Goal: Task Accomplishment & Management: Use online tool/utility

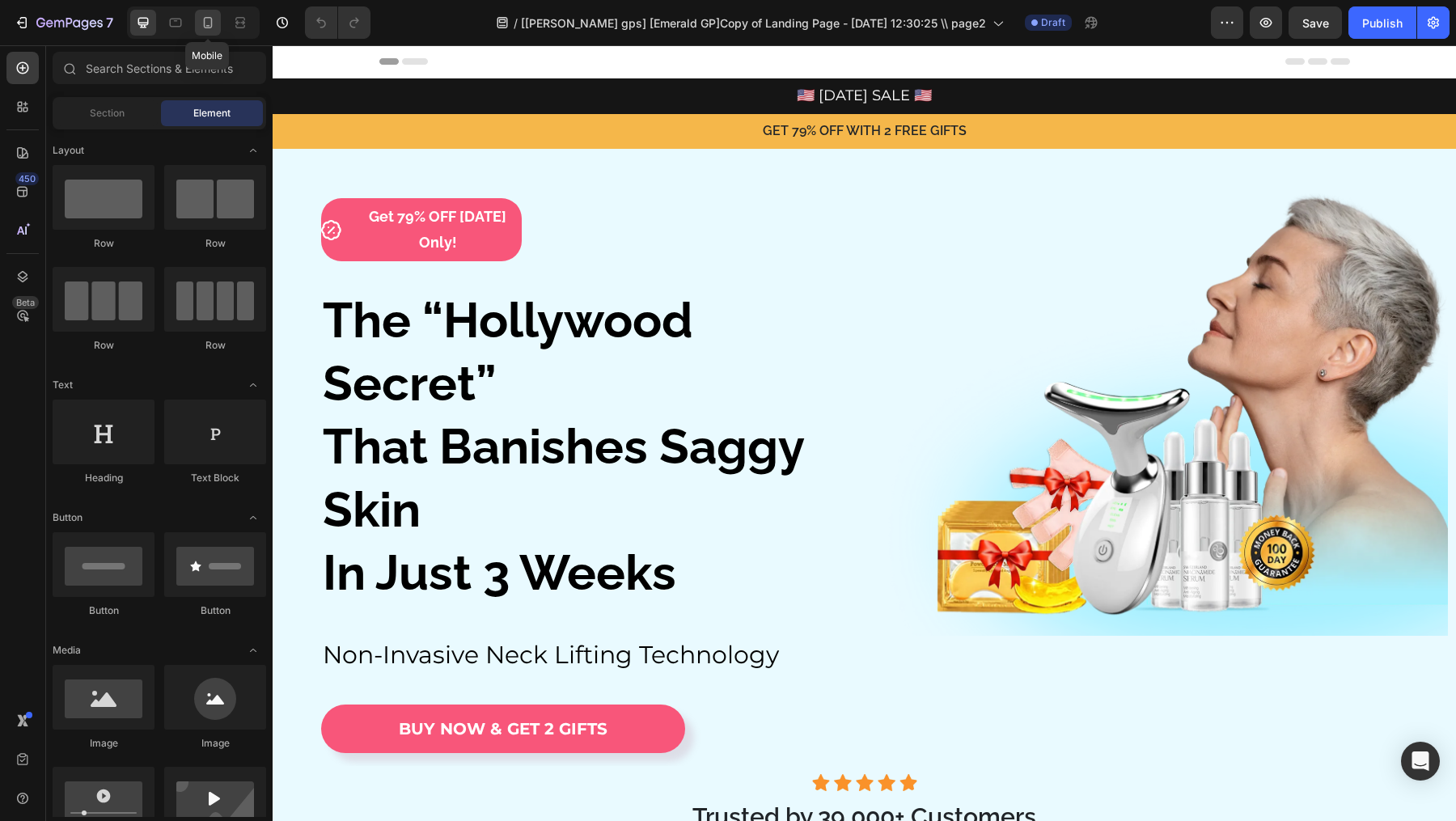
click at [208, 16] on icon at bounding box center [208, 23] width 16 height 16
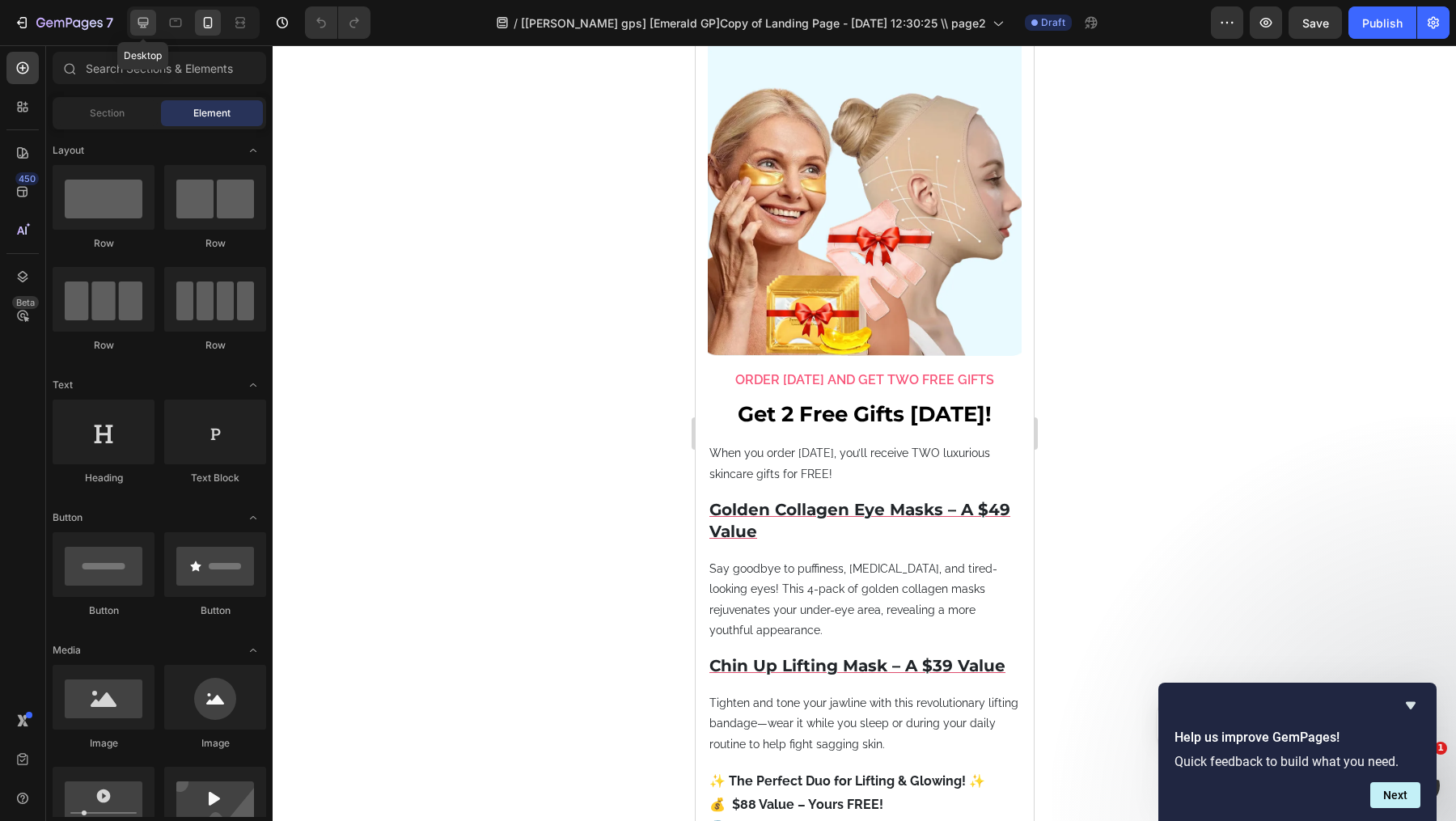
click at [138, 28] on icon at bounding box center [143, 23] width 16 height 16
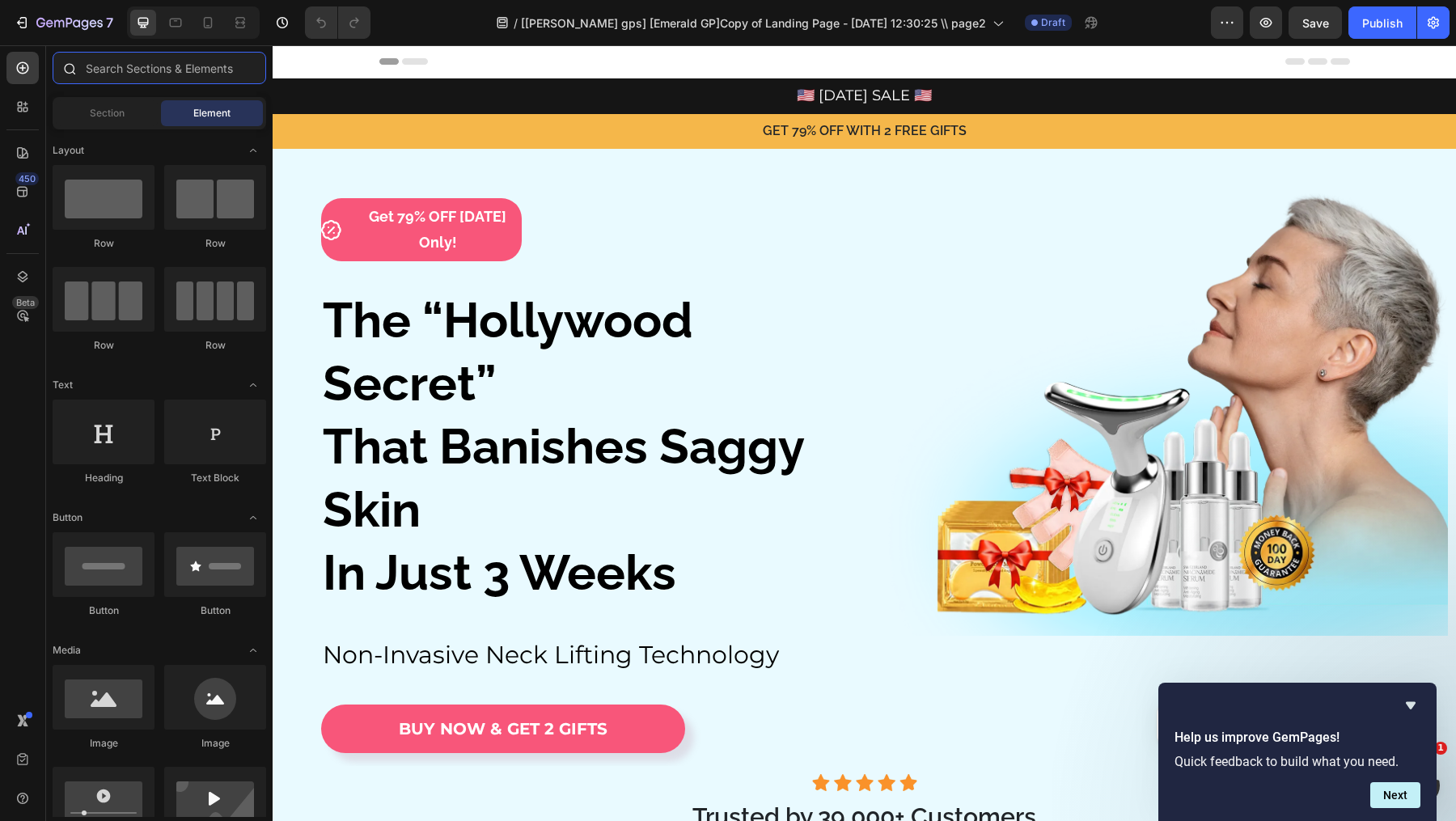
click at [173, 68] on input "text" at bounding box center [160, 68] width 213 height 33
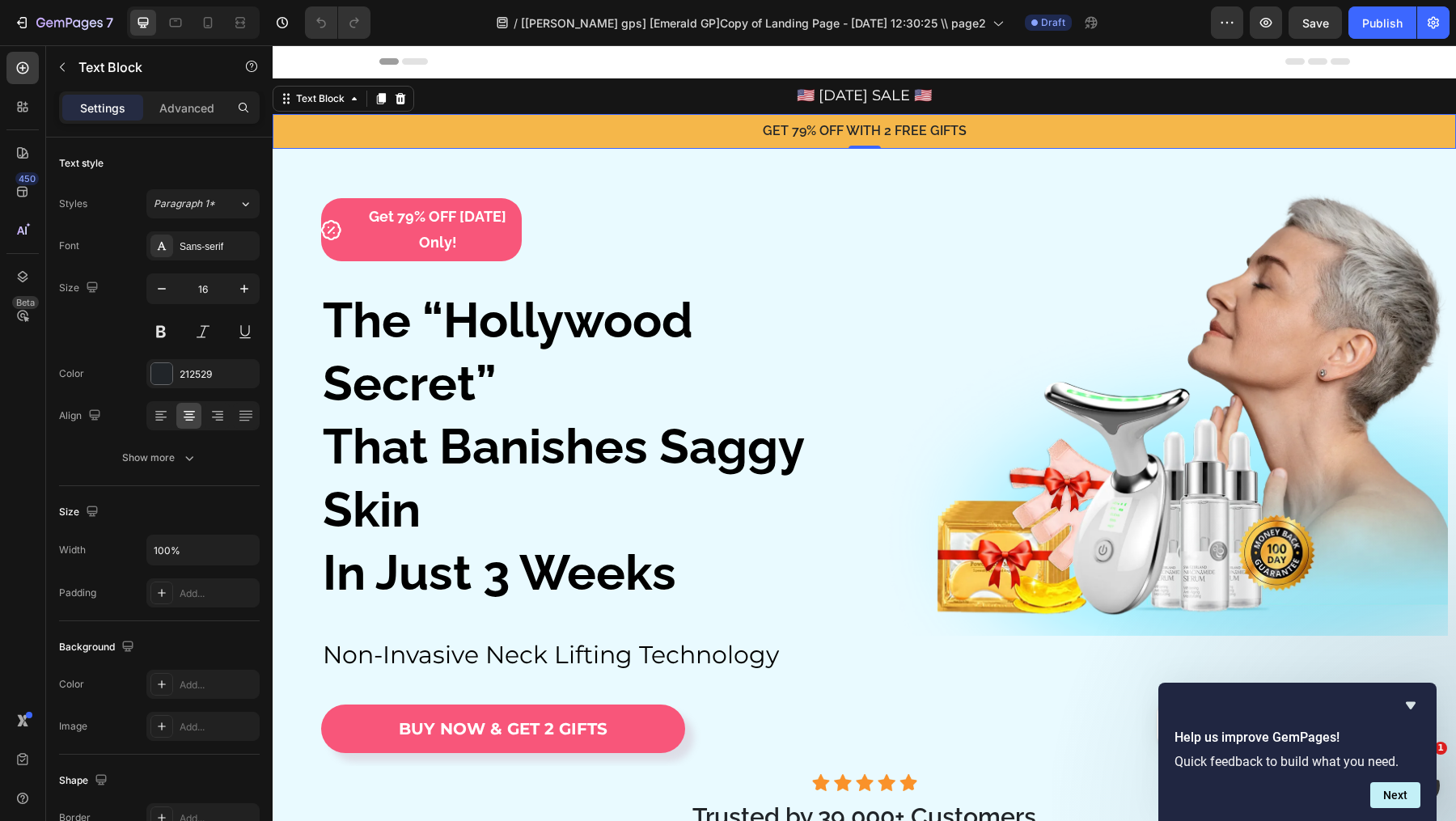
click at [654, 115] on div "GET 79% OFF WITH 2 FREE GIFTS Text Block 0" at bounding box center [864, 131] width 1183 height 35
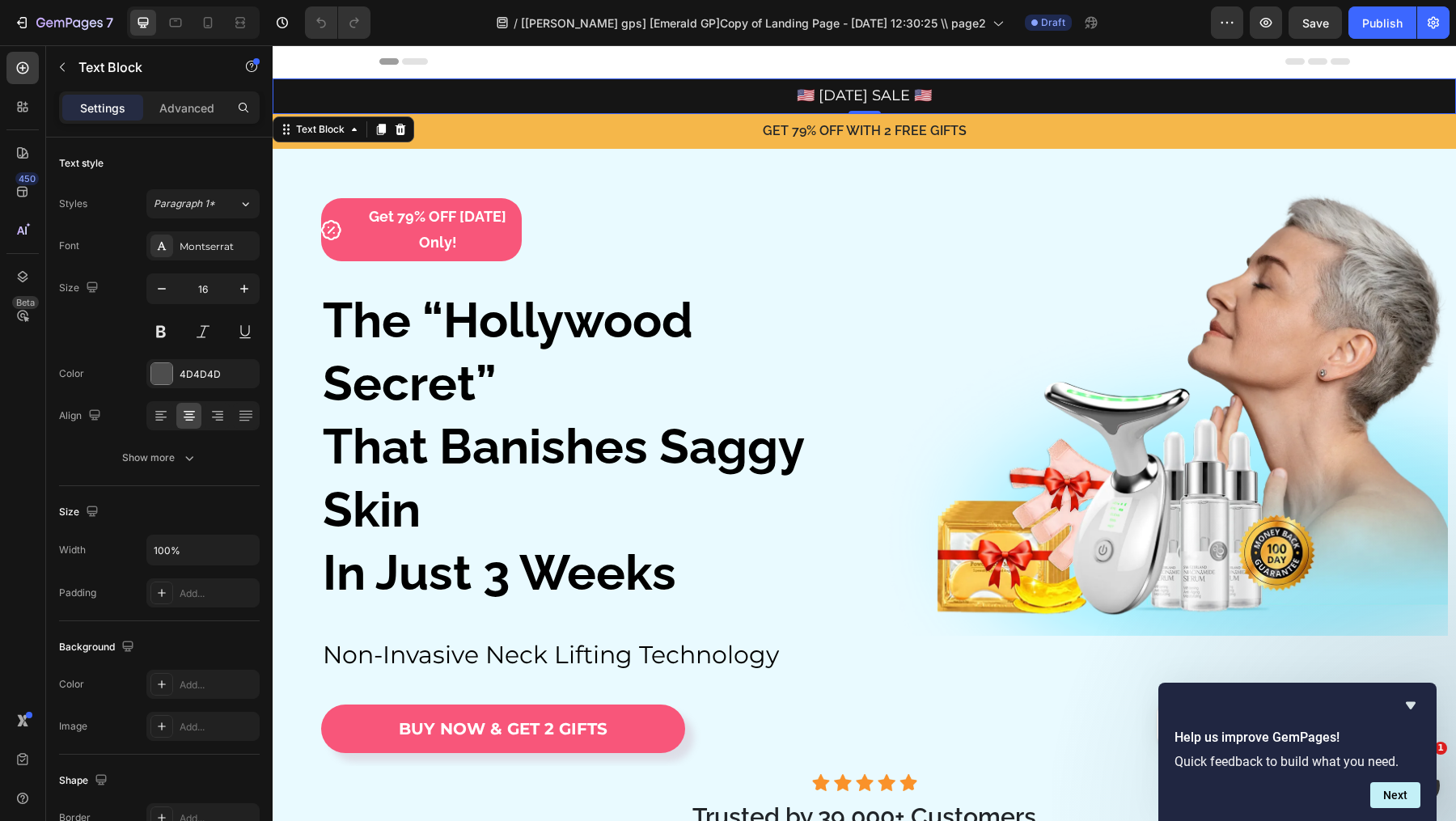
click at [627, 97] on p "🇺🇸 [DATE] SALE 🇺🇸" at bounding box center [864, 96] width 1180 height 24
click at [171, 99] on p "Advanced" at bounding box center [187, 108] width 55 height 17
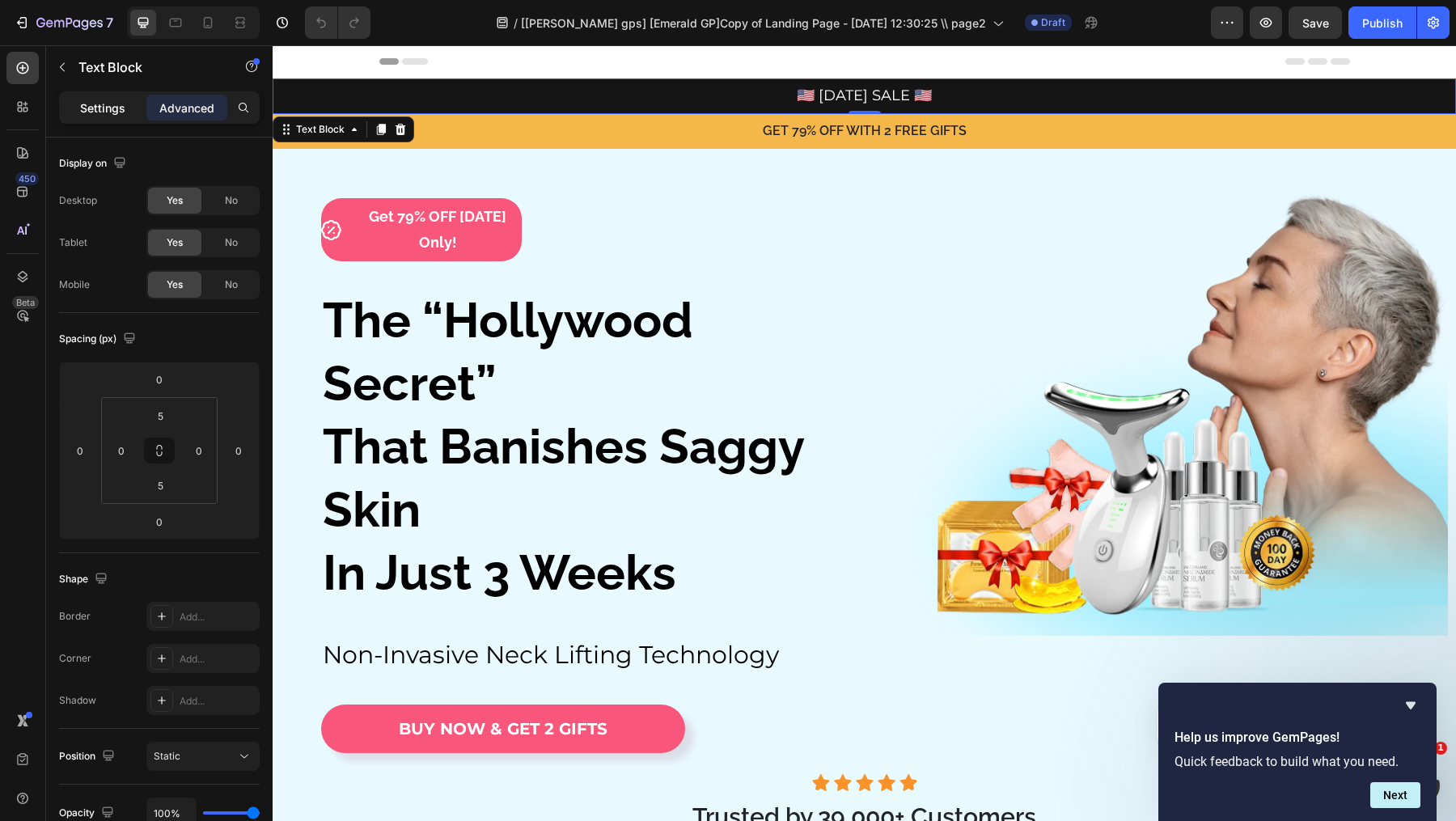
click at [99, 105] on p "Settings" at bounding box center [103, 108] width 46 height 17
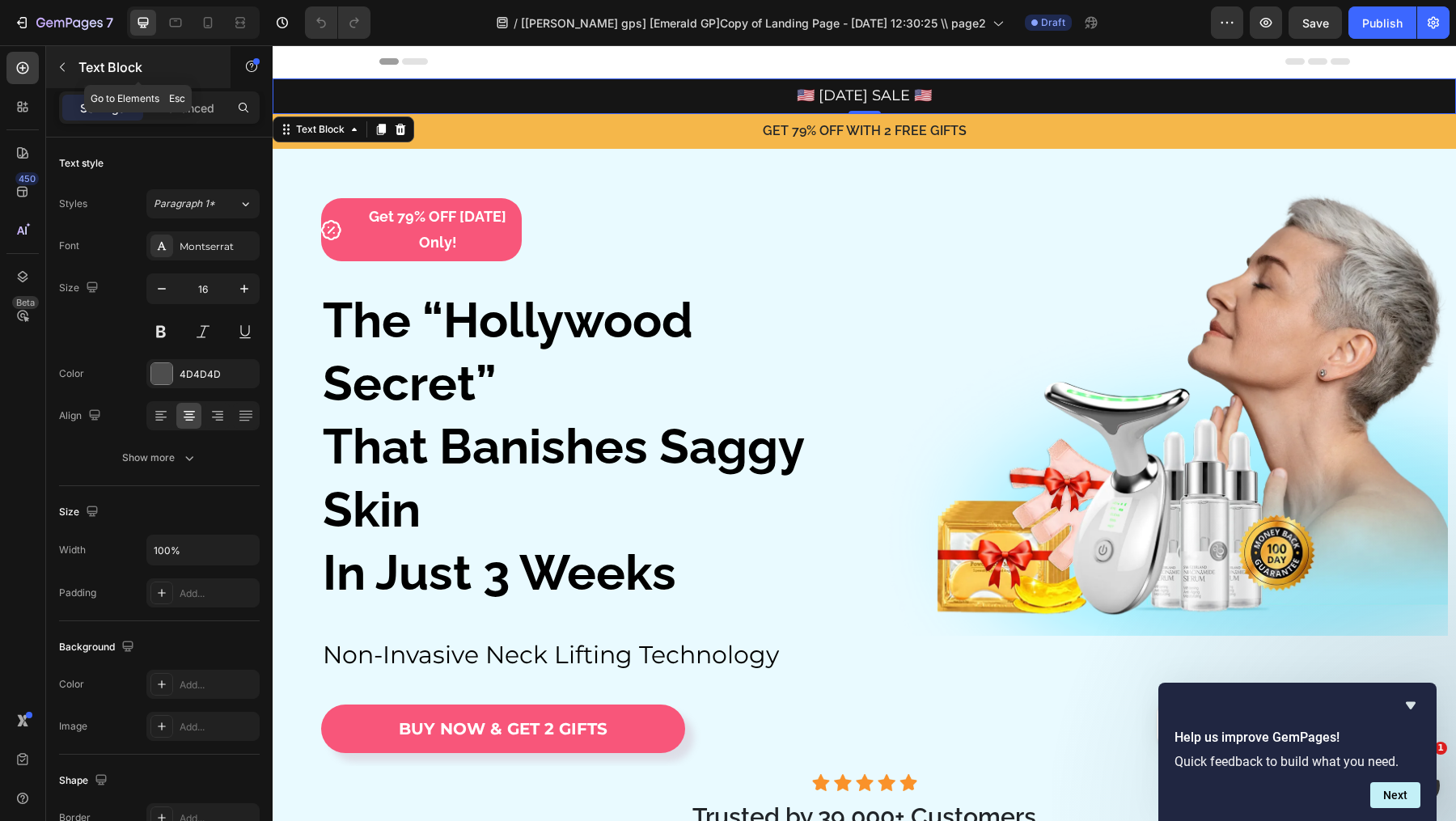
click at [93, 59] on p "Text Block" at bounding box center [147, 68] width 138 height 20
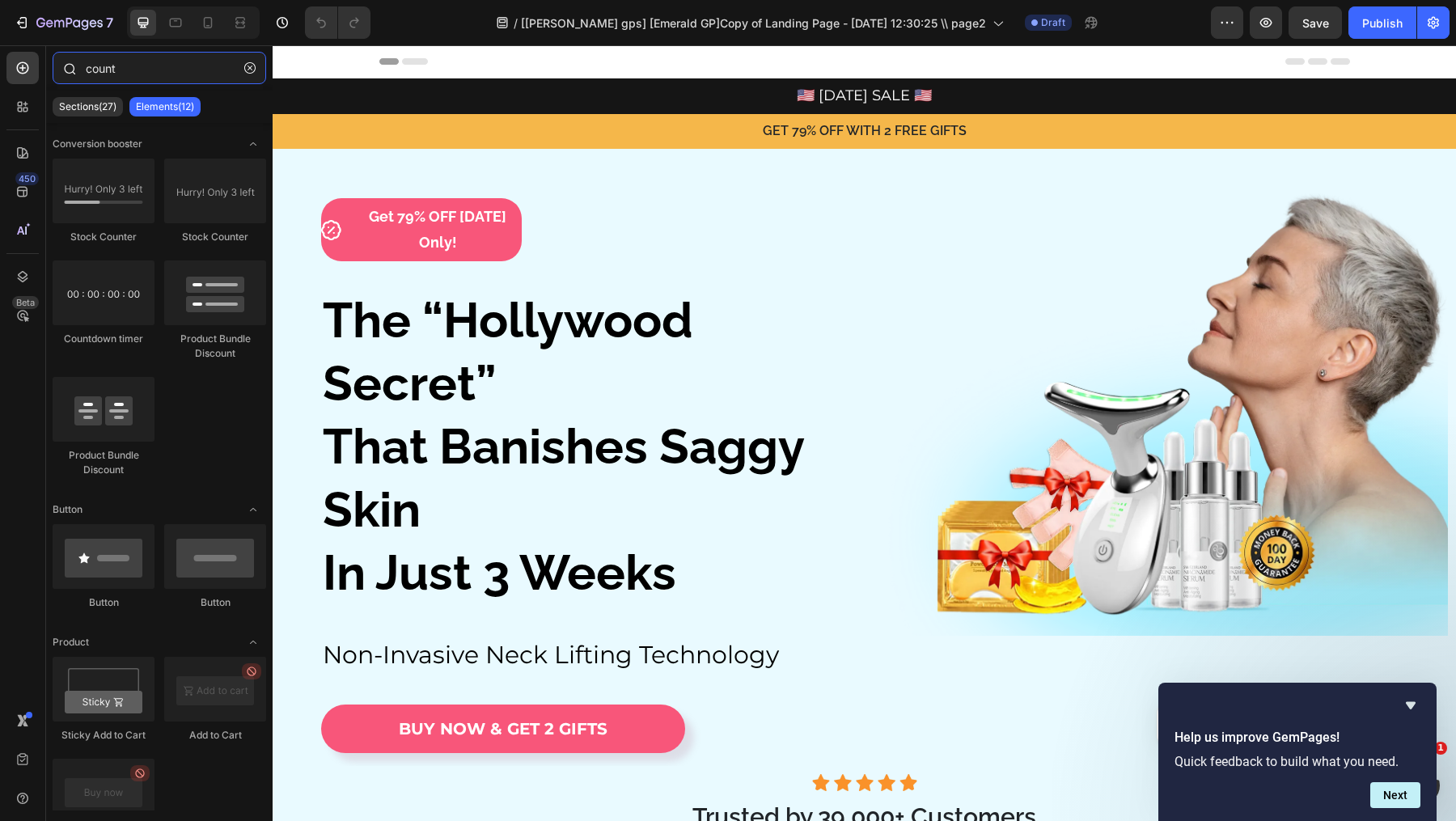
click at [200, 70] on input "count" at bounding box center [160, 68] width 213 height 33
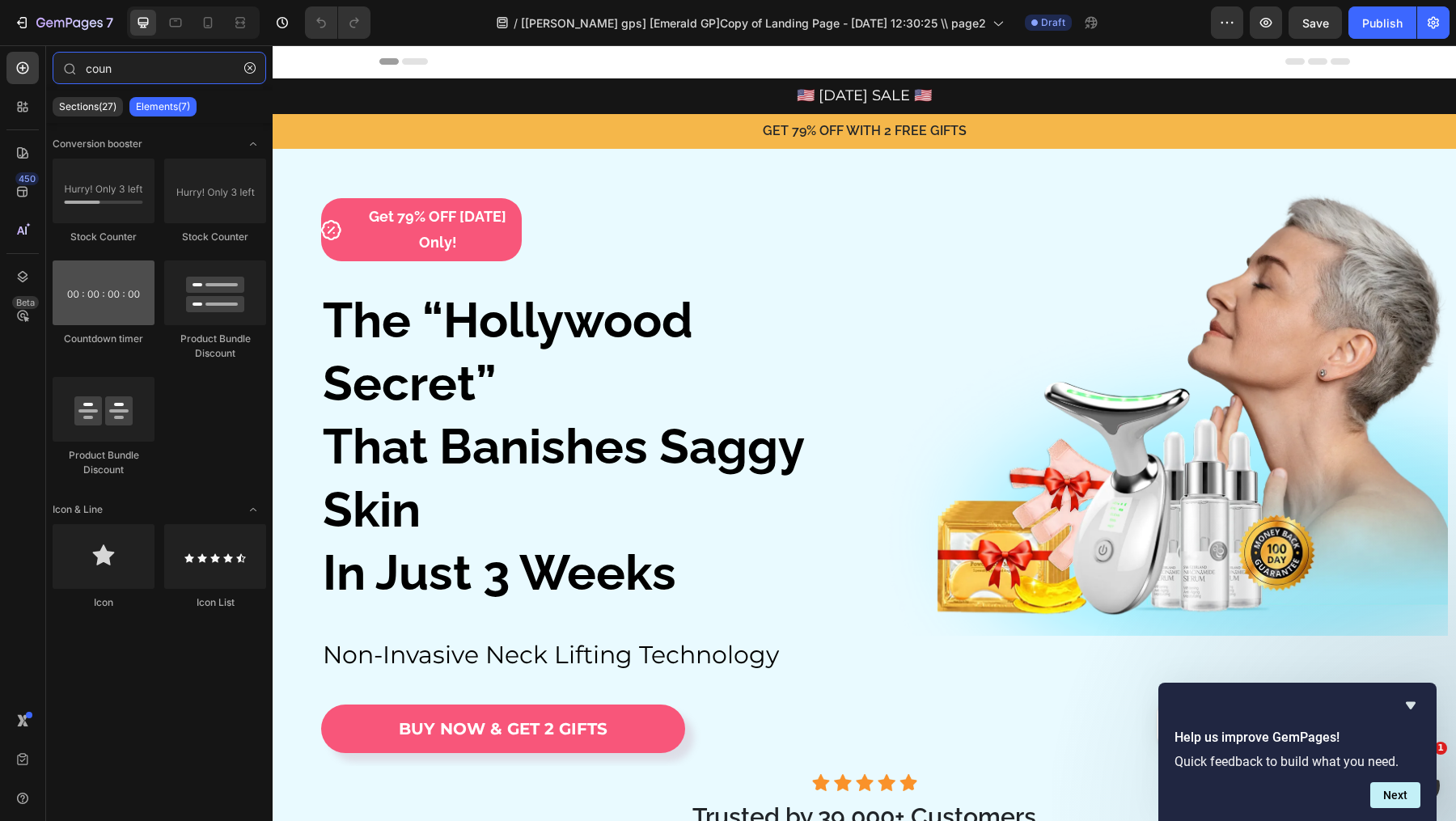
type input "coun"
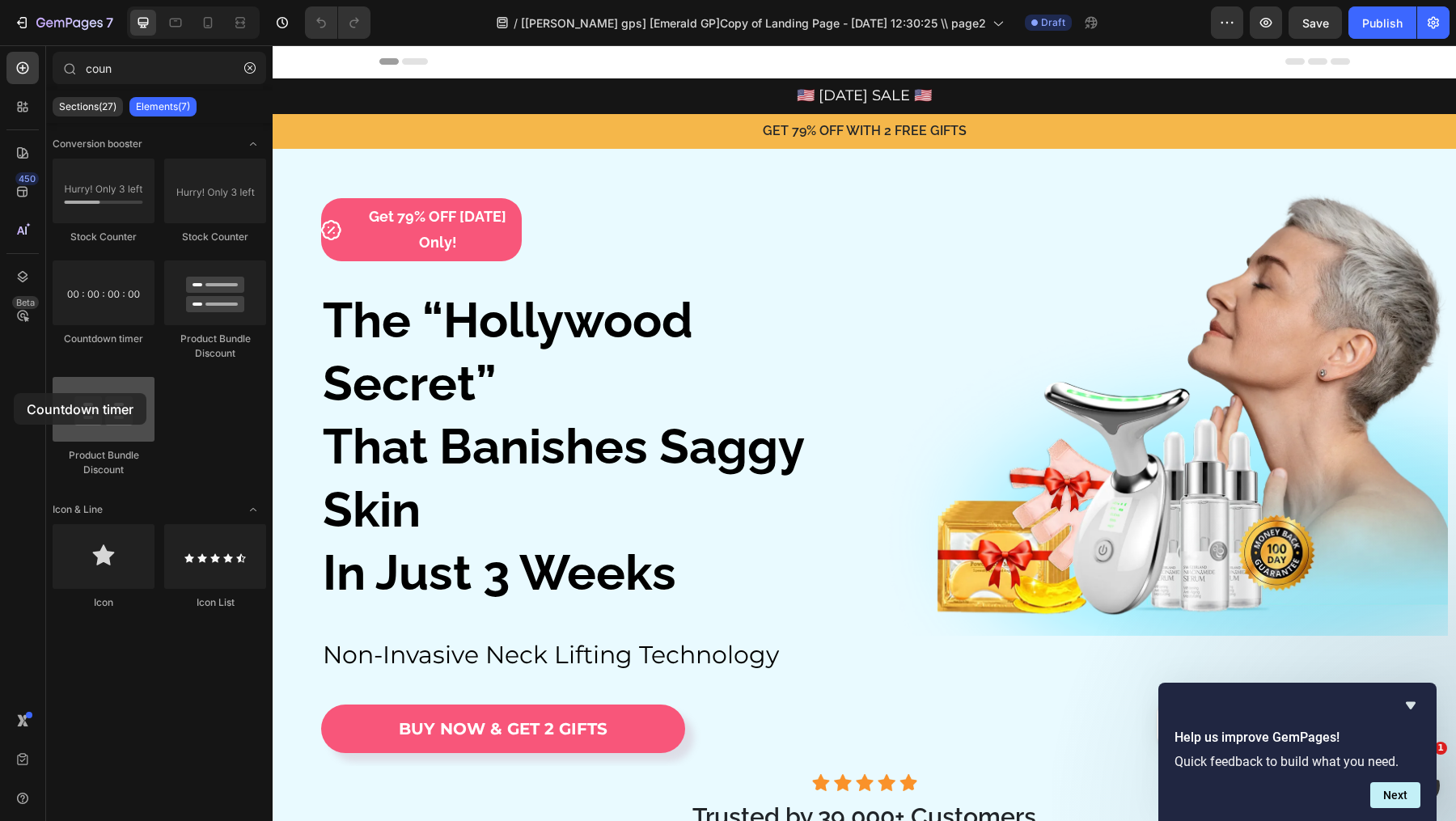
drag, startPoint x: 130, startPoint y: 292, endPoint x: 97, endPoint y: 421, distance: 133.2
click at [97, 421] on div "Stock Counter Stock Counter Countdown timer Product Bundle Discount Product Bun…" at bounding box center [160, 325] width 213 height 333
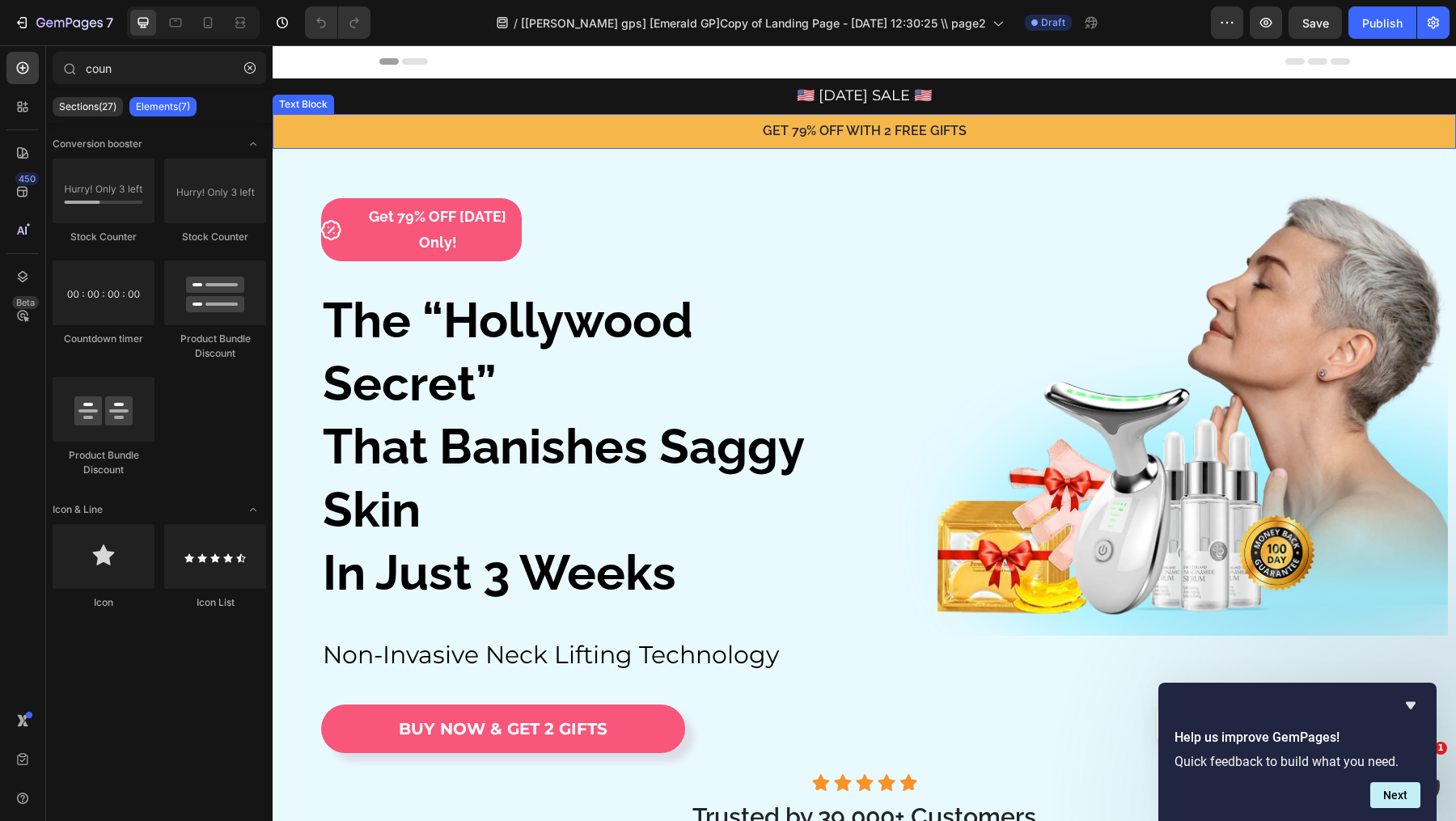
click at [973, 96] on p "🇺🇸 [DATE] SALE 🇺🇸" at bounding box center [864, 96] width 1180 height 24
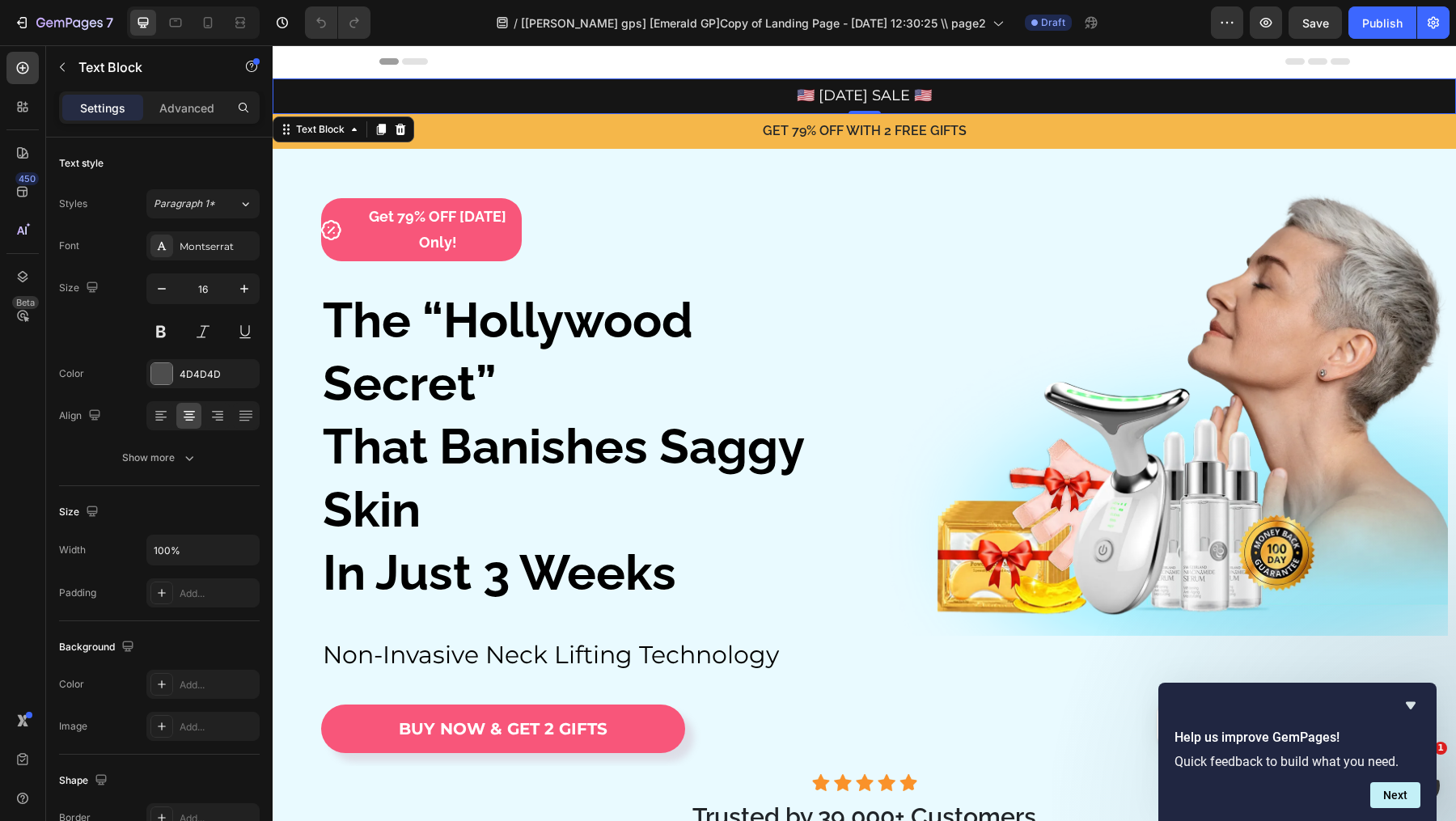
click at [916, 95] on span "🇺🇸 [DATE] SALE 🇺🇸" at bounding box center [864, 95] width 135 height 18
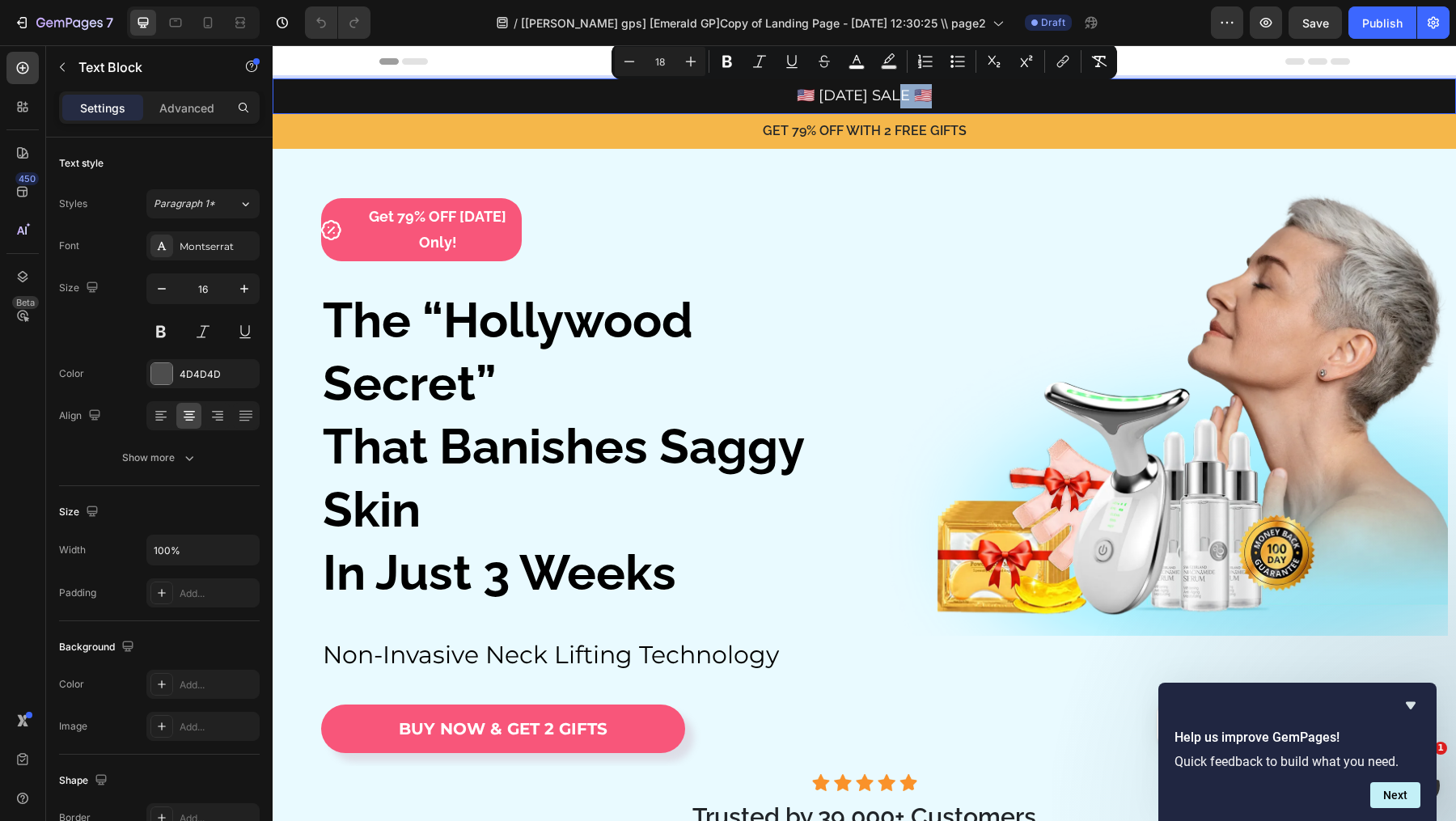
click at [1006, 95] on p "🇺🇸 [DATE] SALE 🇺🇸" at bounding box center [864, 96] width 1180 height 24
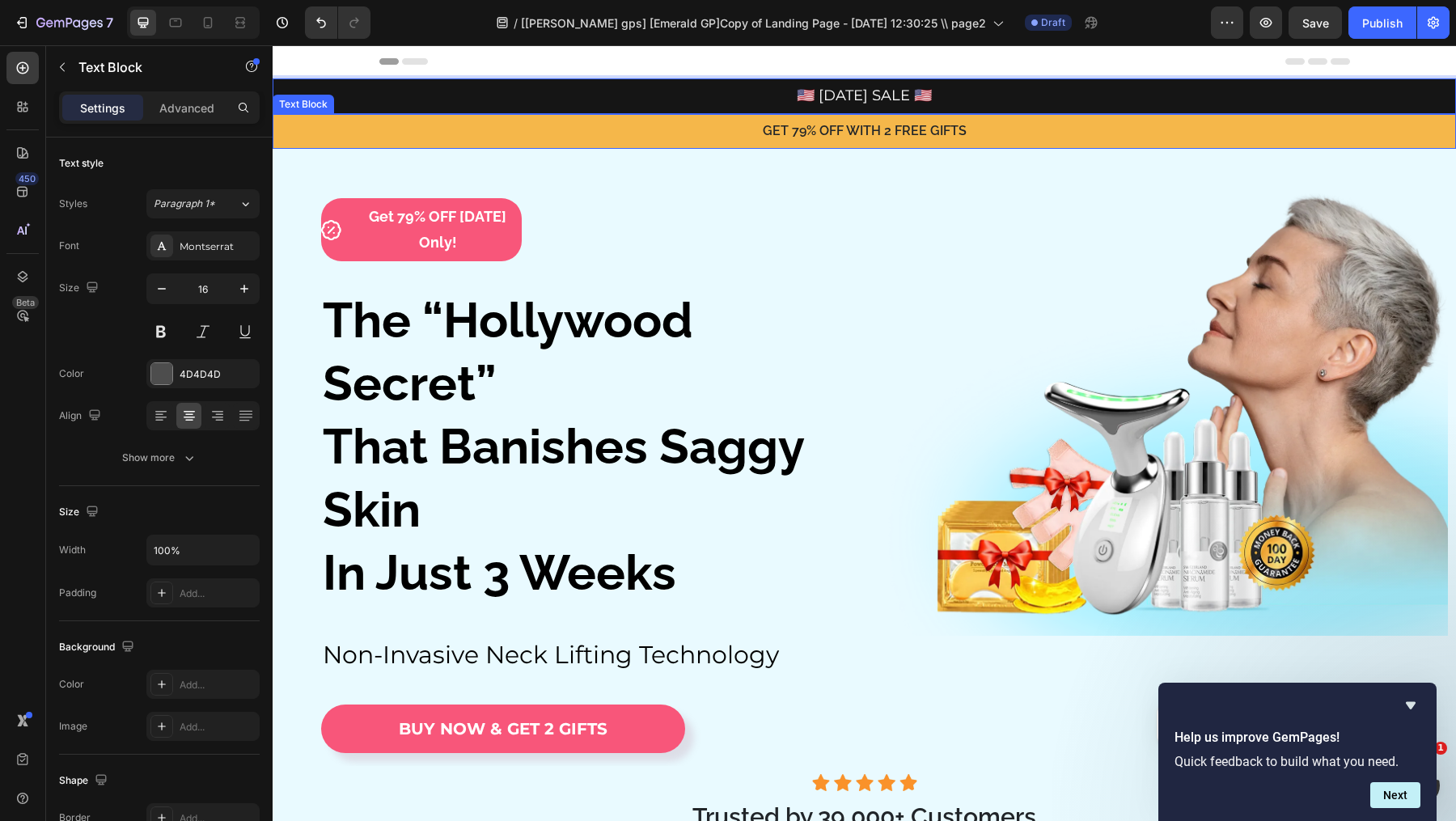
click at [996, 122] on p "GET 79% OFF WITH 2 FREE GIFTS" at bounding box center [864, 131] width 1180 height 24
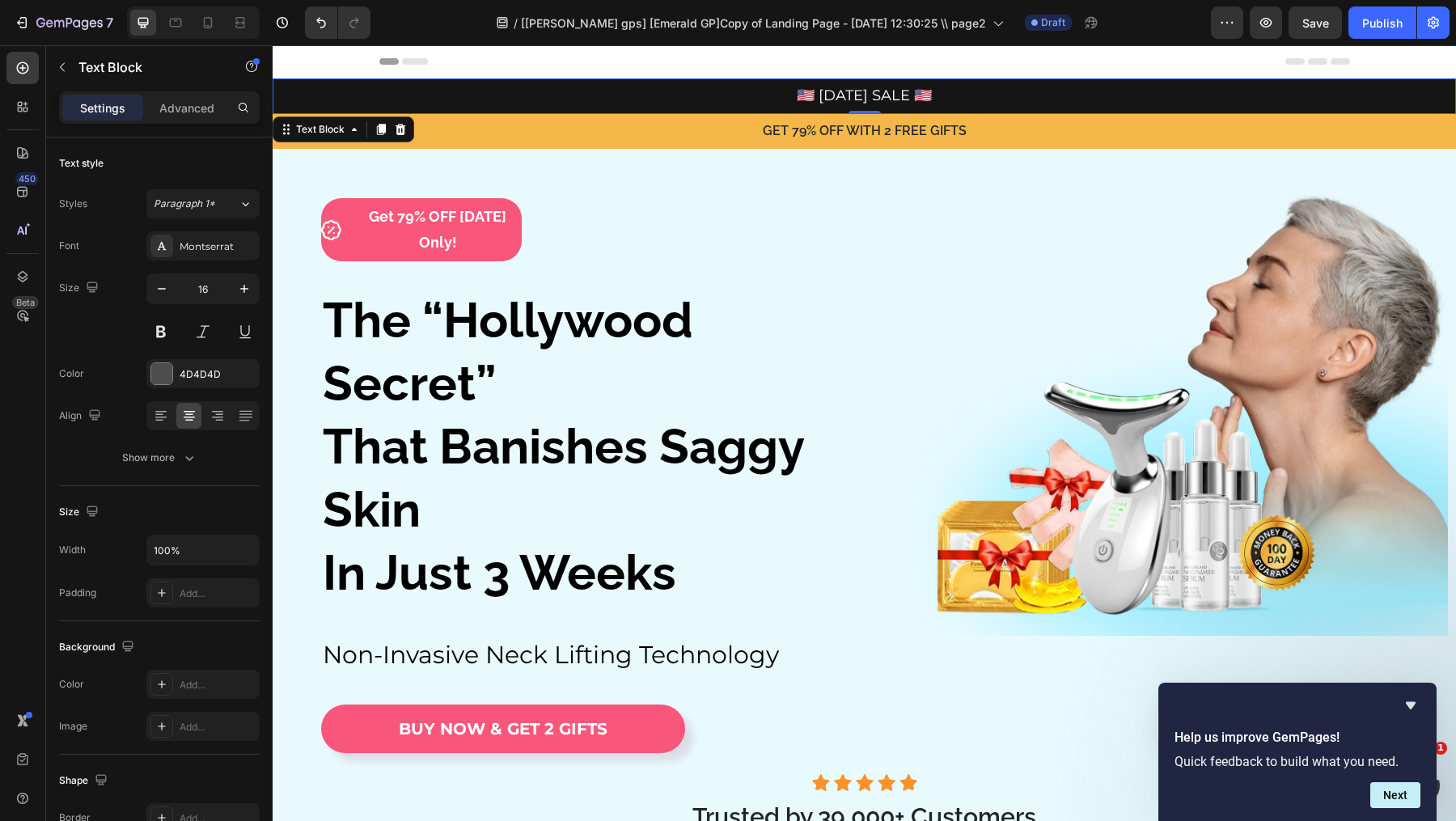
click at [1000, 94] on p "🇺🇸 [DATE] SALE 🇺🇸" at bounding box center [864, 96] width 1180 height 24
click at [97, 58] on p "Text Block" at bounding box center [147, 68] width 138 height 20
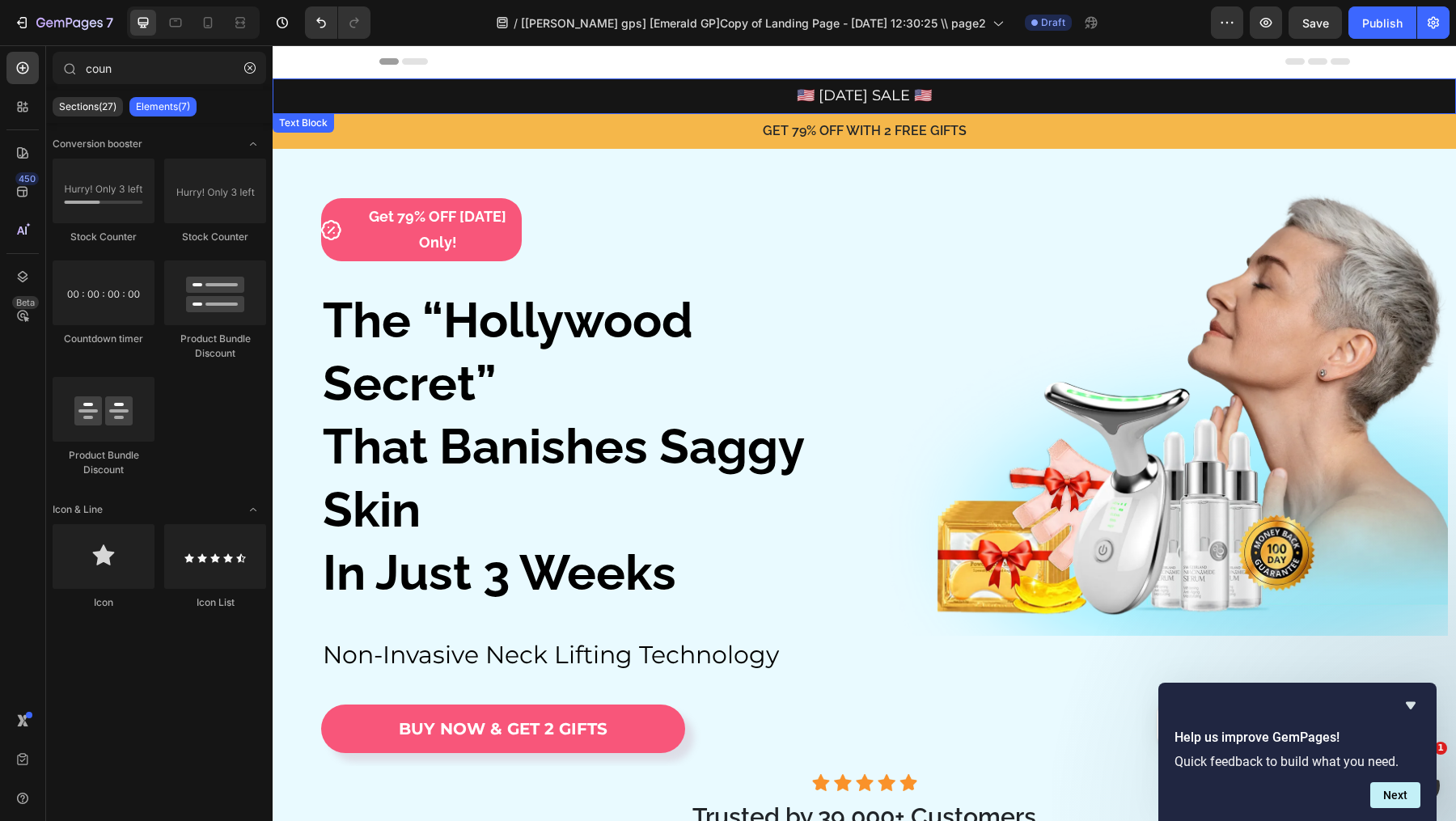
click at [1090, 95] on p "🇺🇸 [DATE] SALE 🇺🇸" at bounding box center [864, 96] width 1180 height 24
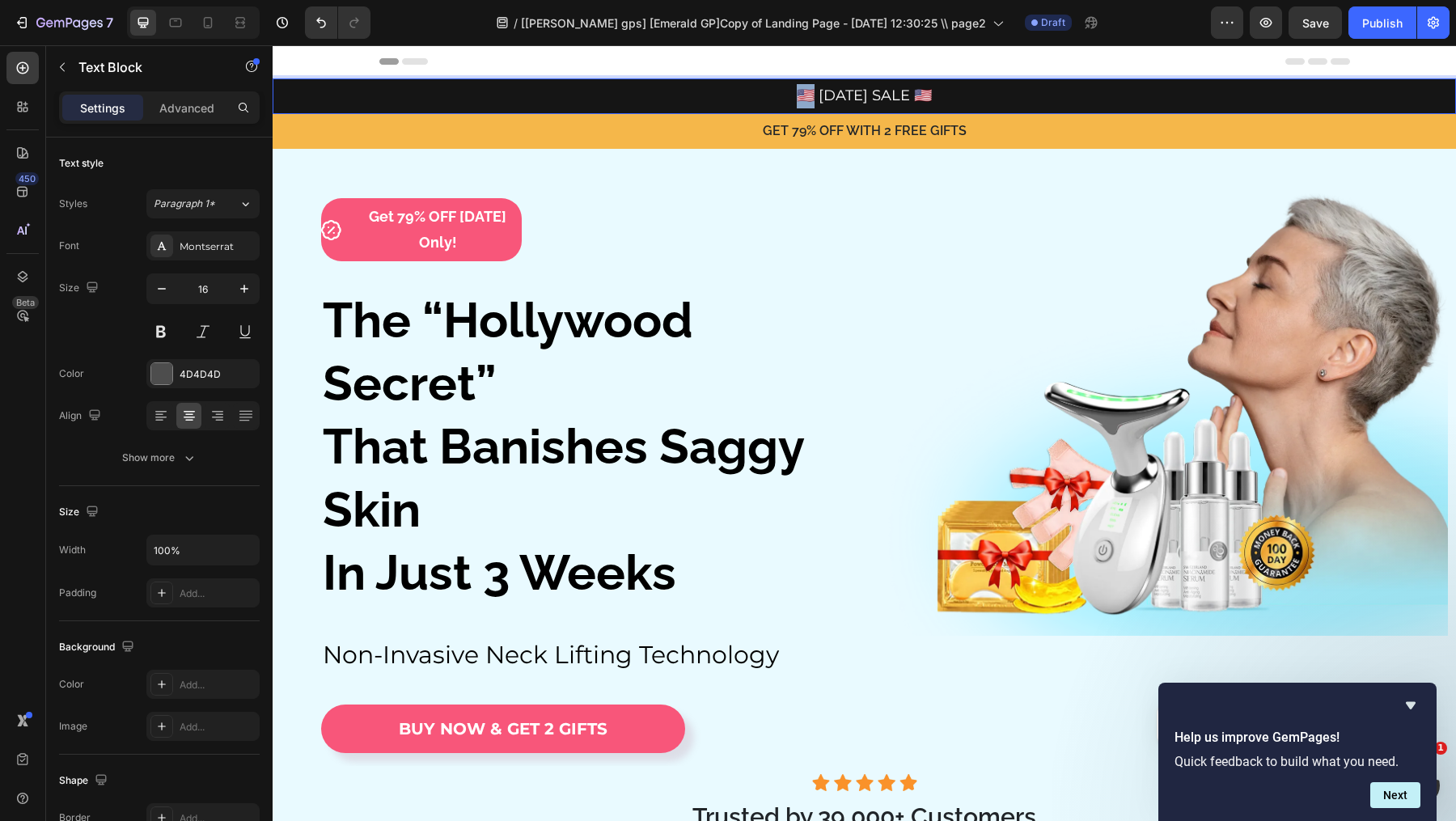
click at [375, 86] on p "🇺🇸 [DATE] SALE 🇺🇸" at bounding box center [864, 96] width 1180 height 24
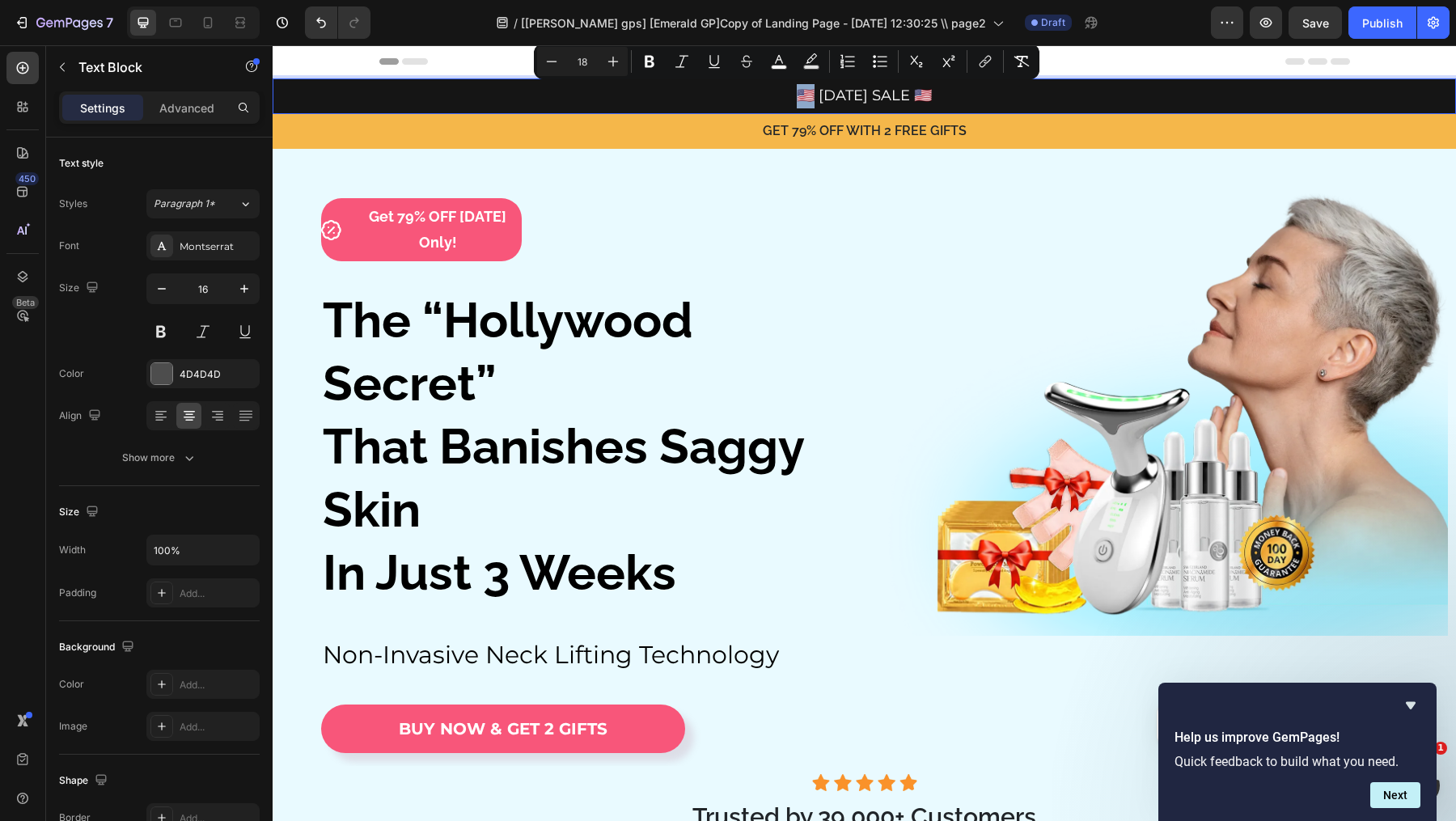
click at [436, 122] on p "GET 79% OFF WITH 2 FREE GIFTS" at bounding box center [864, 131] width 1180 height 24
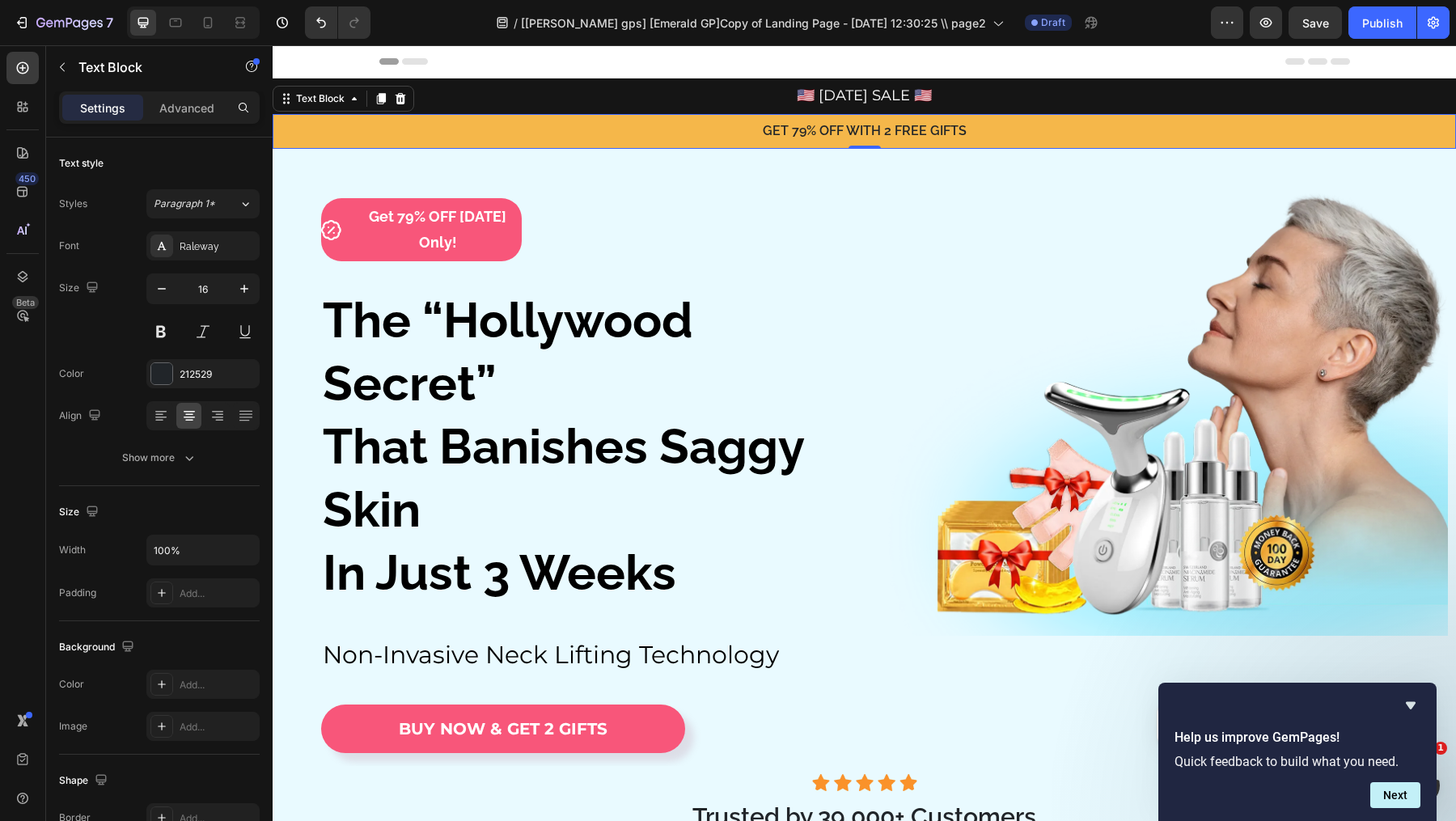
click at [344, 115] on div "GET 79% OFF WITH 2 FREE GIFTS Text Block 0" at bounding box center [864, 131] width 1183 height 35
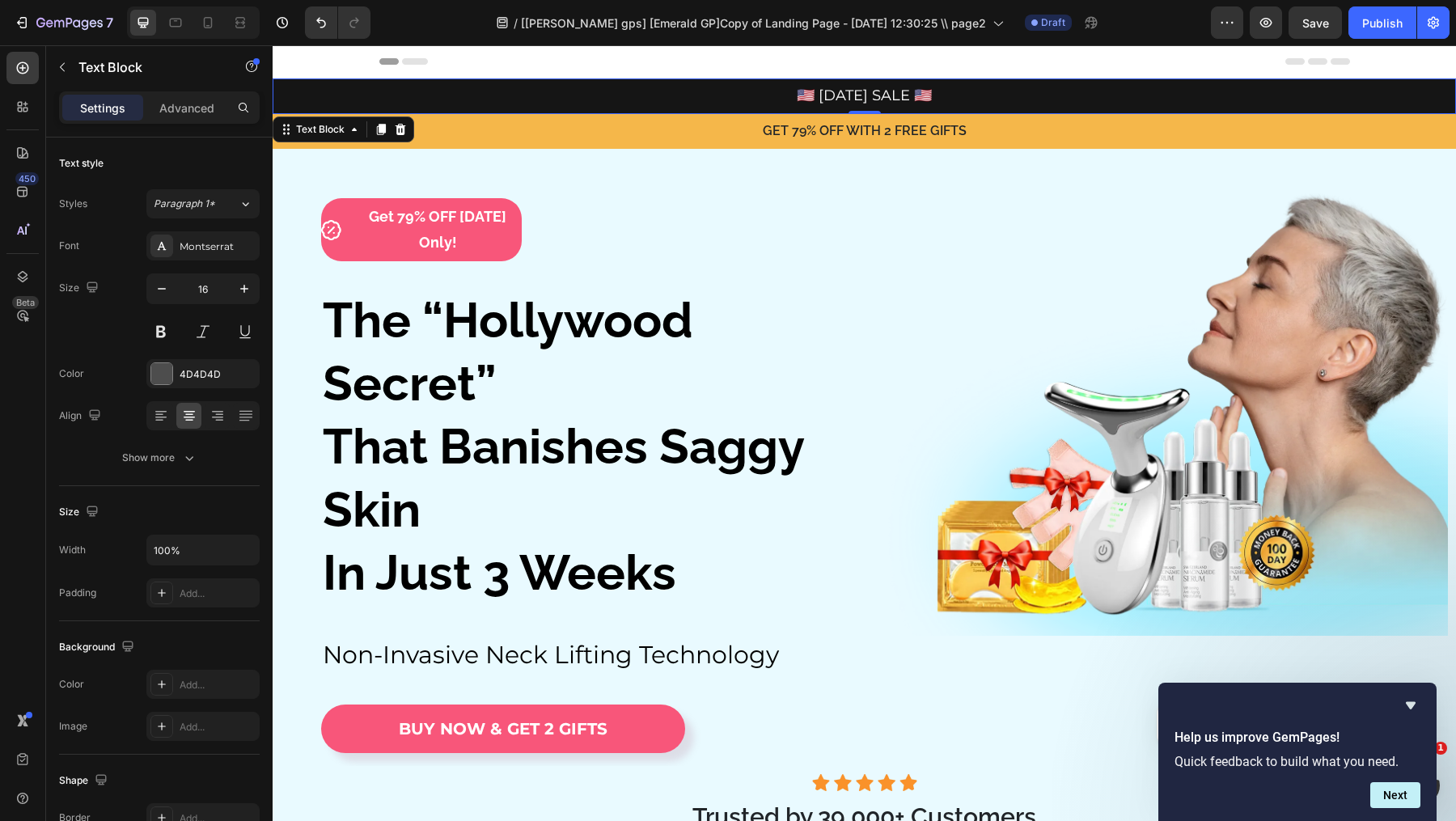
click at [613, 108] on div "🇺🇸 [DATE] SALE 🇺🇸 Text Block 0" at bounding box center [864, 96] width 1183 height 36
click at [323, 120] on div "Text Block" at bounding box center [320, 130] width 87 height 20
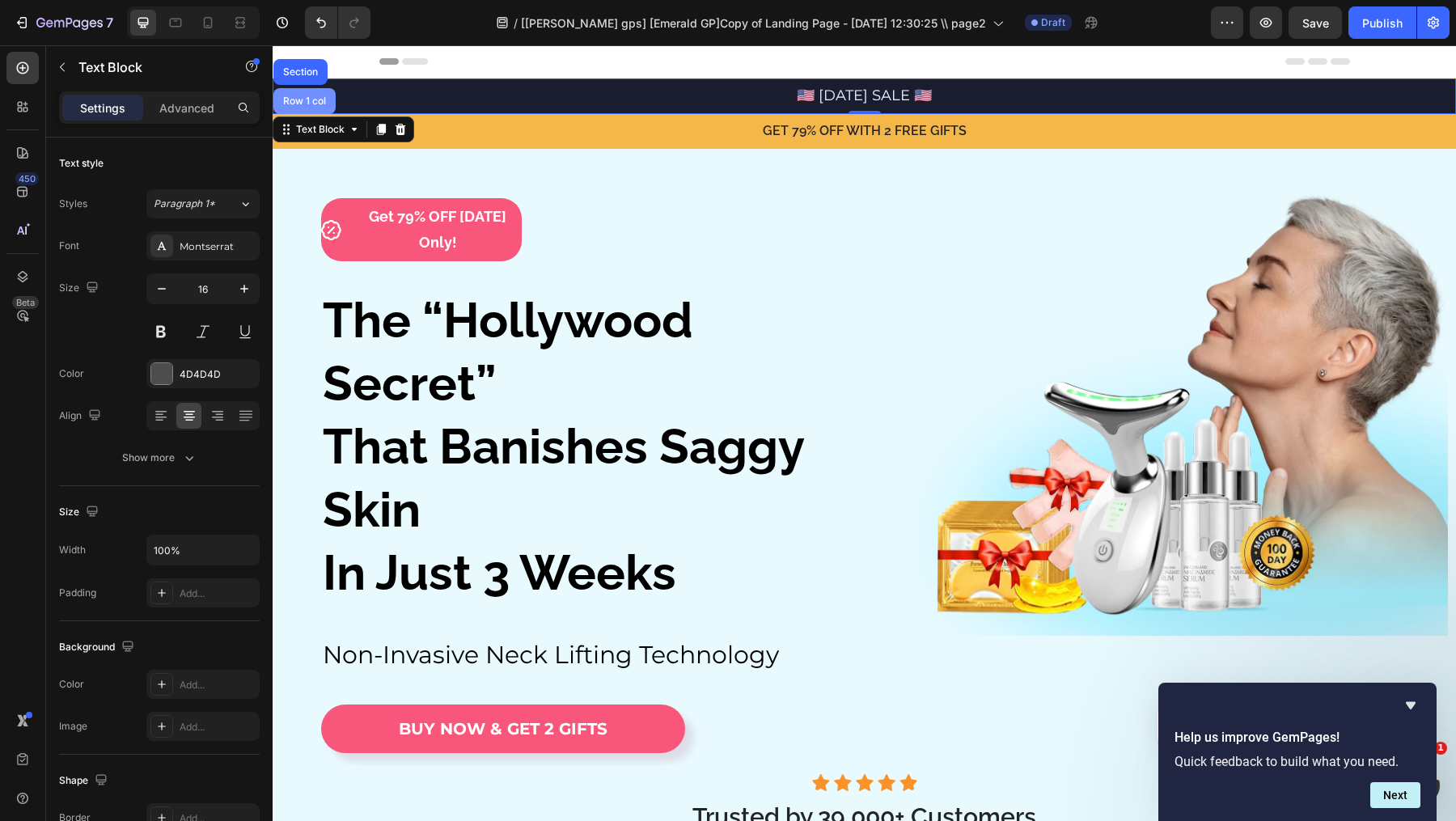
click at [322, 101] on div "Row 1 col" at bounding box center [305, 101] width 50 height 10
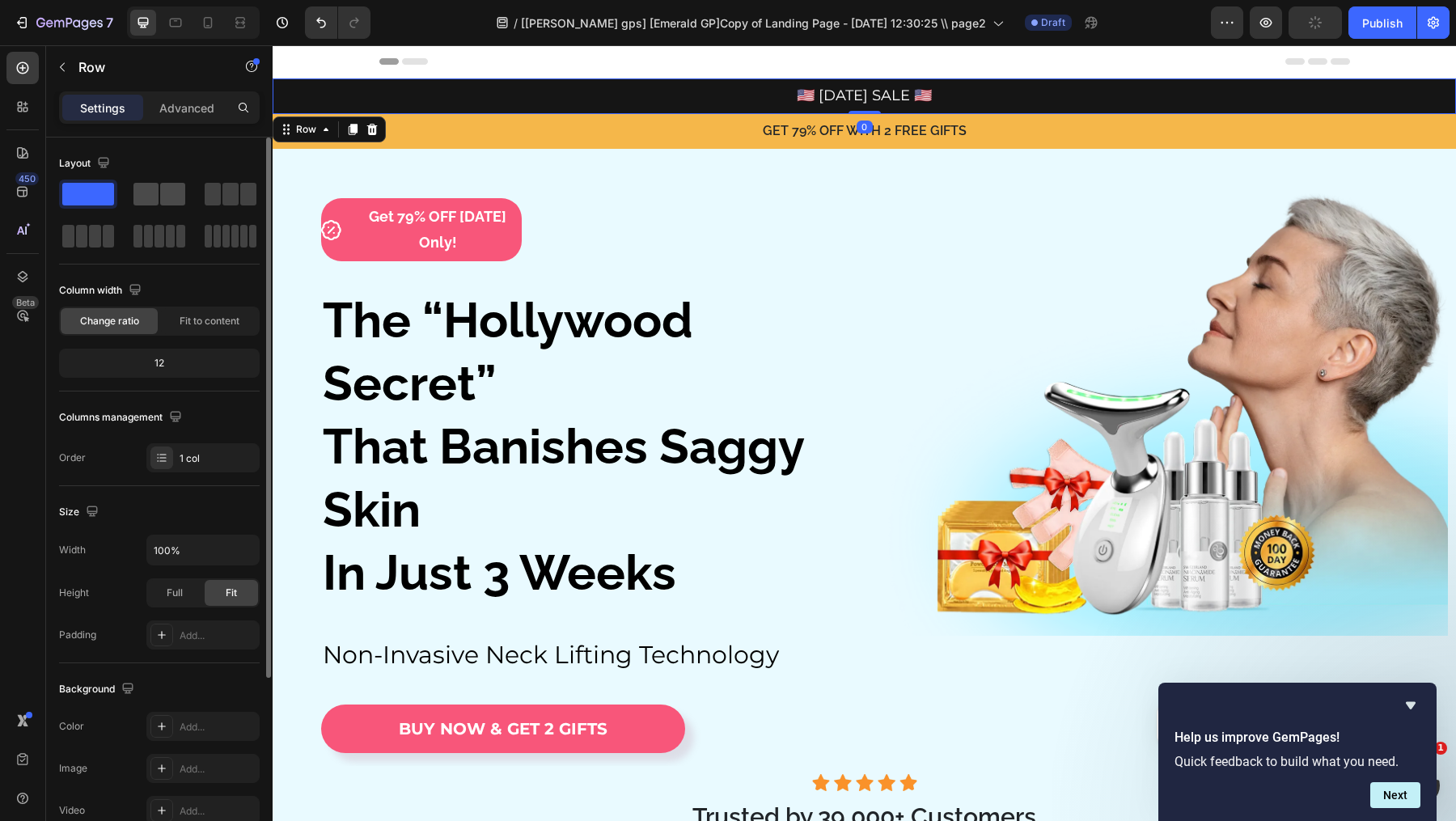
click at [157, 195] on span at bounding box center [146, 194] width 25 height 23
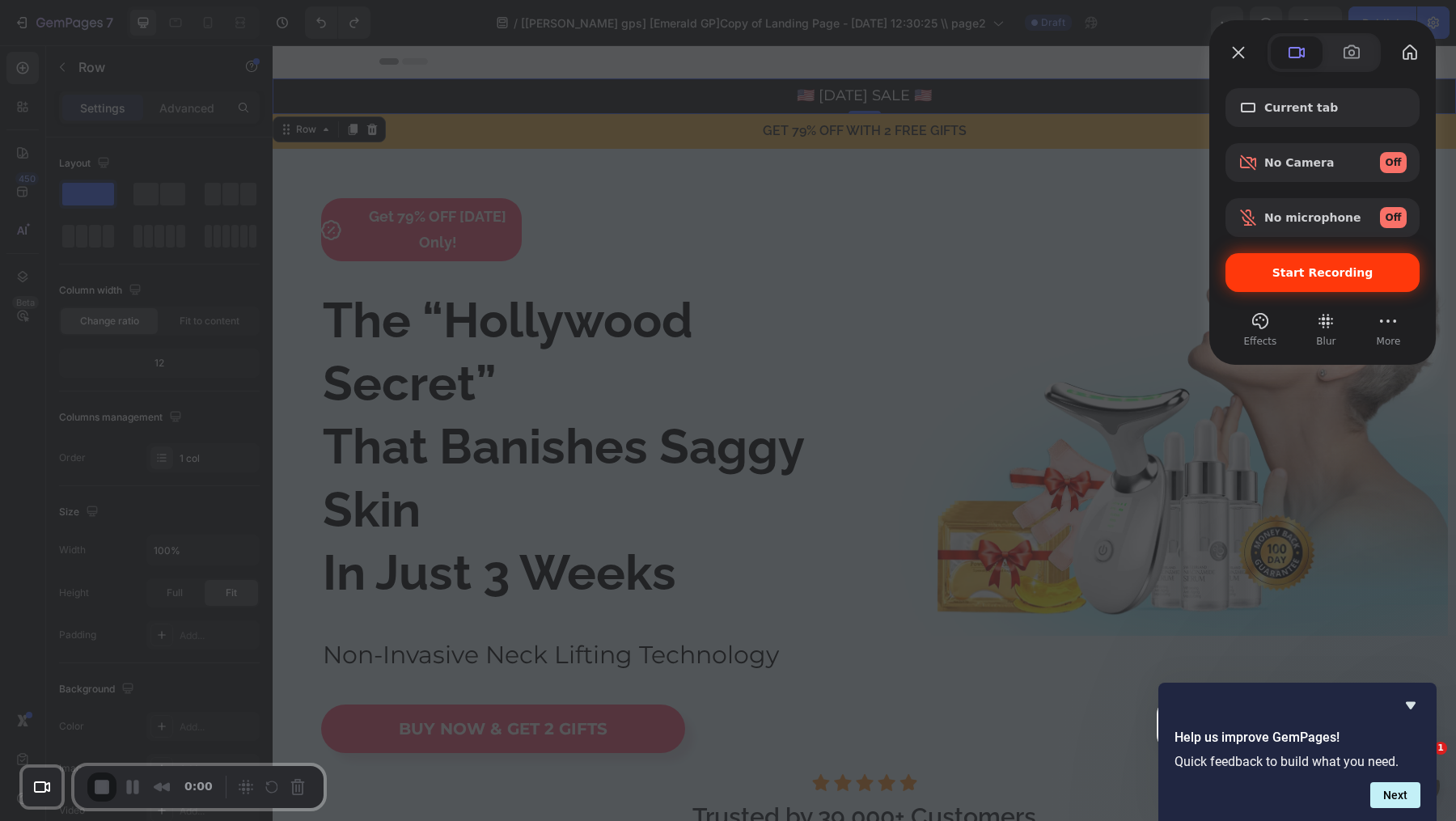
click at [1304, 272] on span "Start Recording" at bounding box center [1322, 273] width 101 height 13
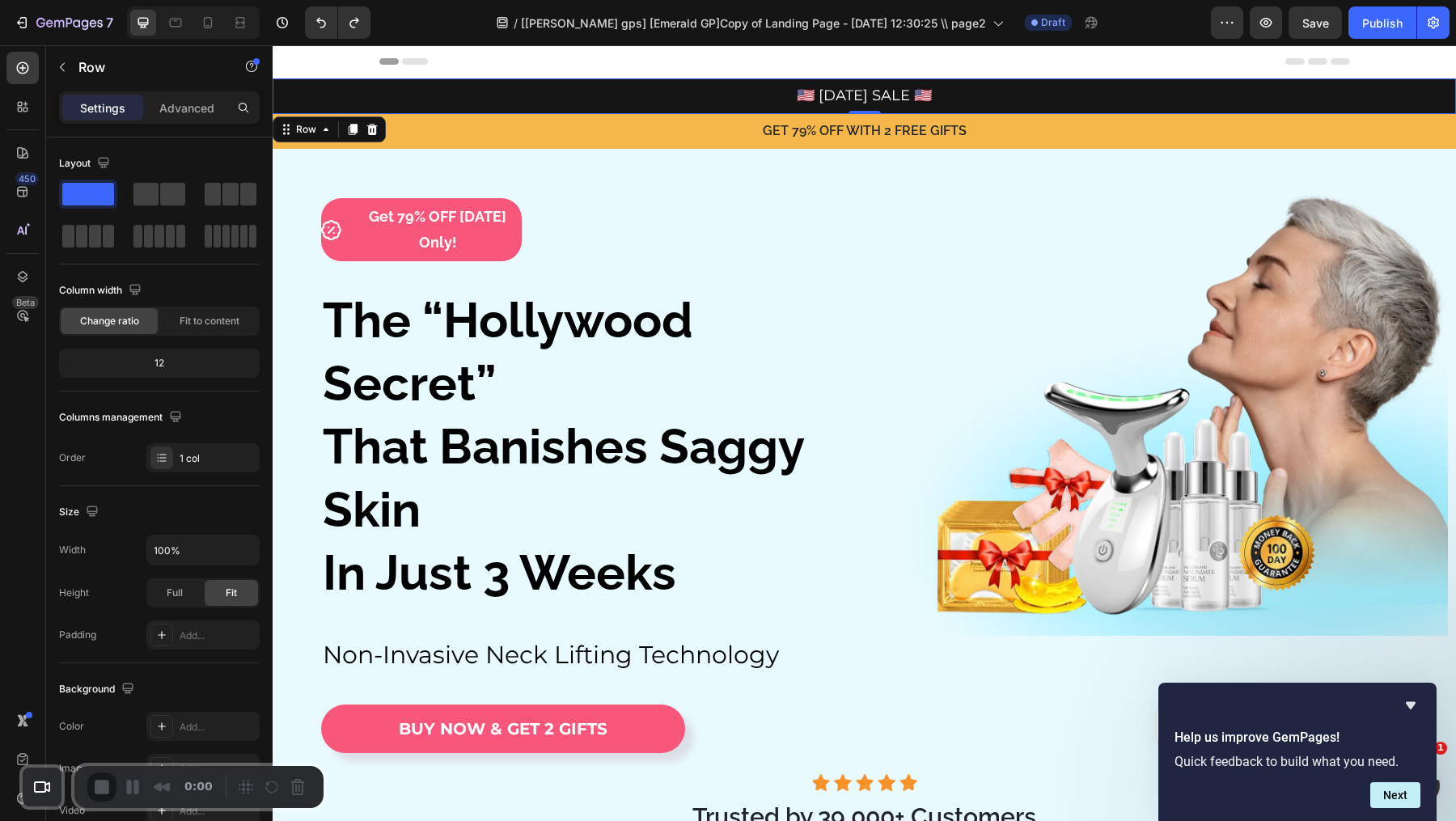
click at [327, 134] on icon at bounding box center [326, 130] width 13 height 13
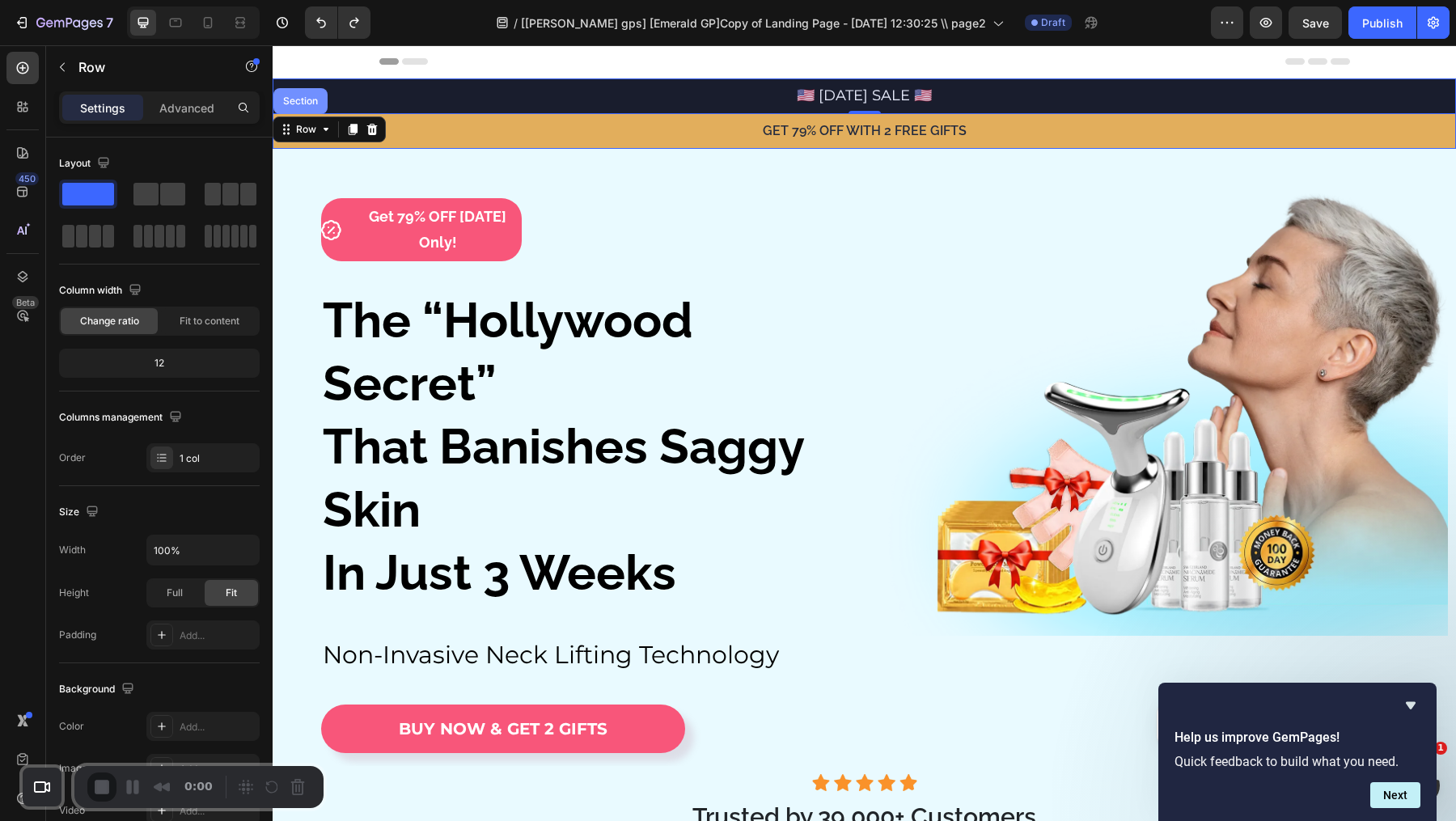
click at [314, 106] on div "Section" at bounding box center [300, 101] width 55 height 26
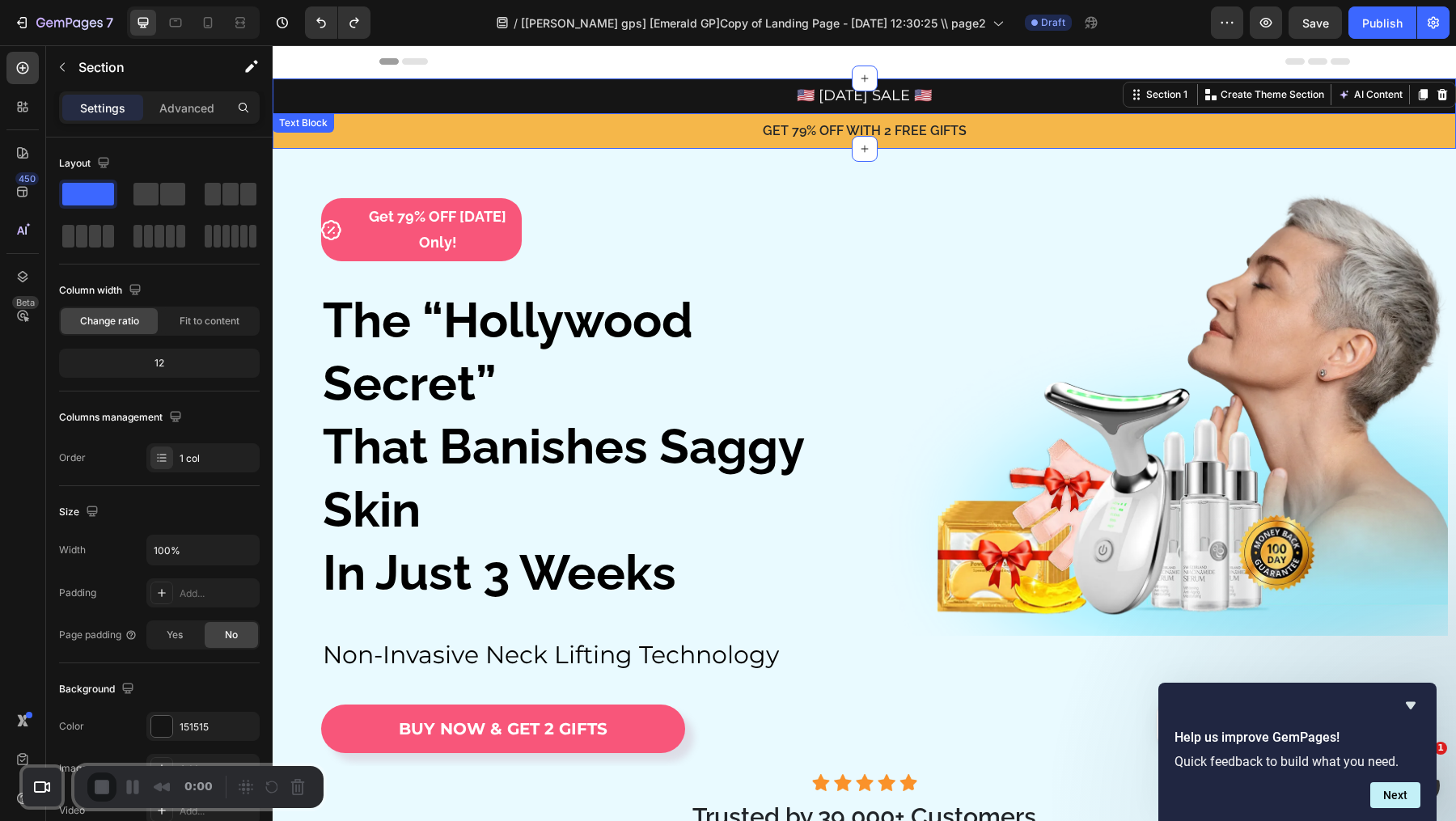
click at [451, 82] on div "🇺🇸 [DATE] SALE 🇺🇸" at bounding box center [864, 96] width 1183 height 28
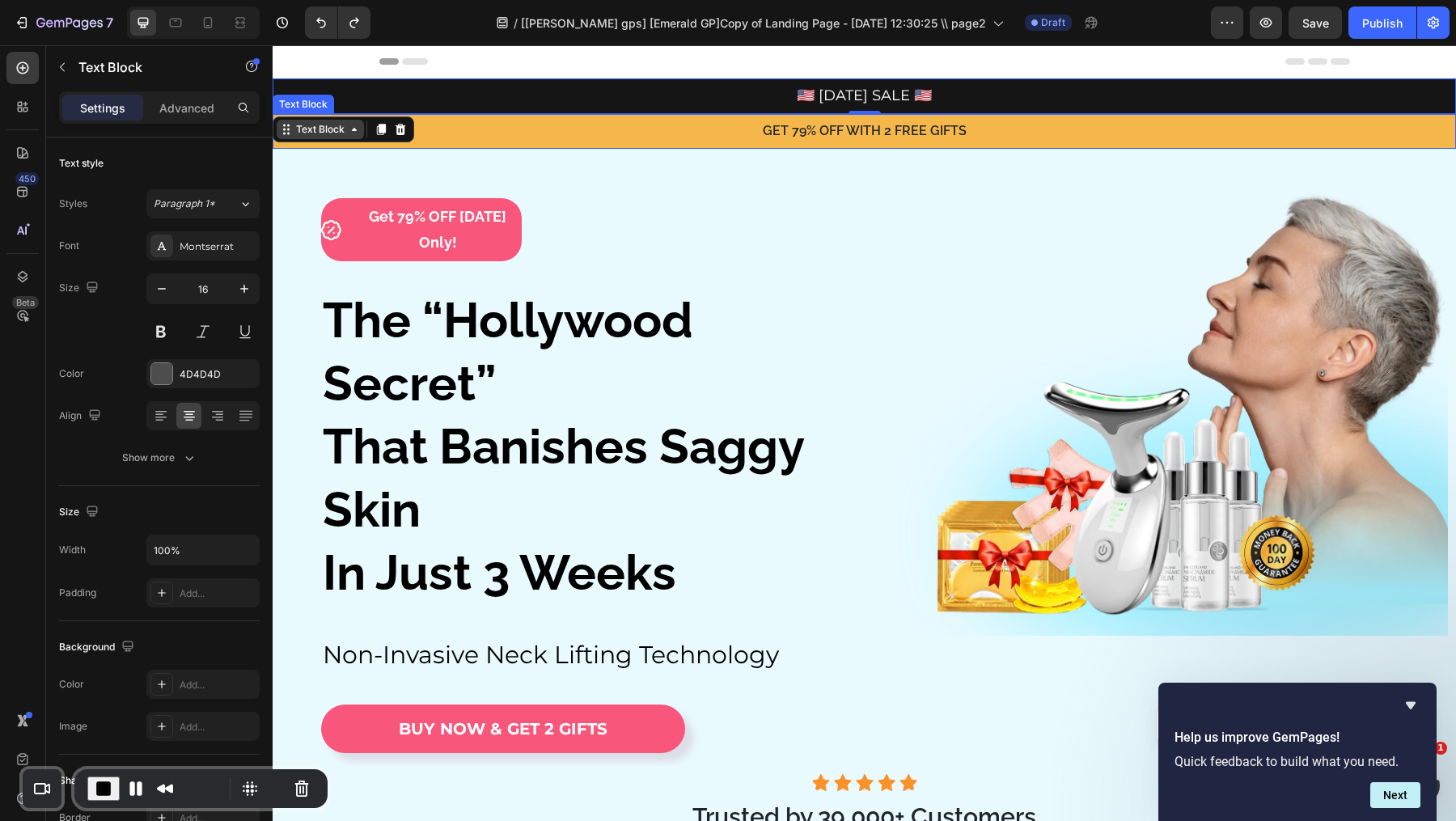
click at [331, 122] on div "Text Block" at bounding box center [321, 130] width 55 height 15
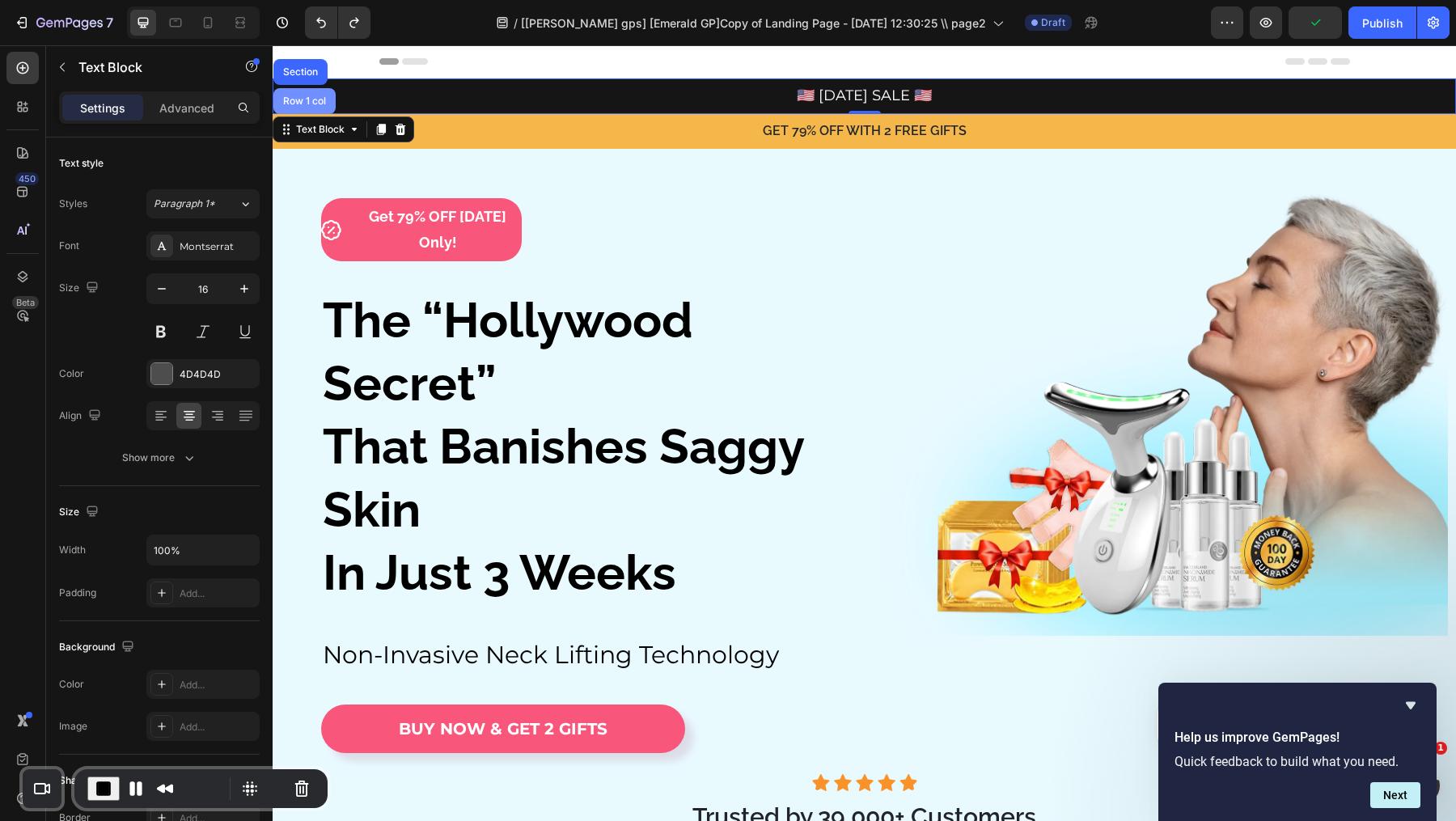
click at [322, 108] on div "Row 1 col" at bounding box center [305, 101] width 62 height 26
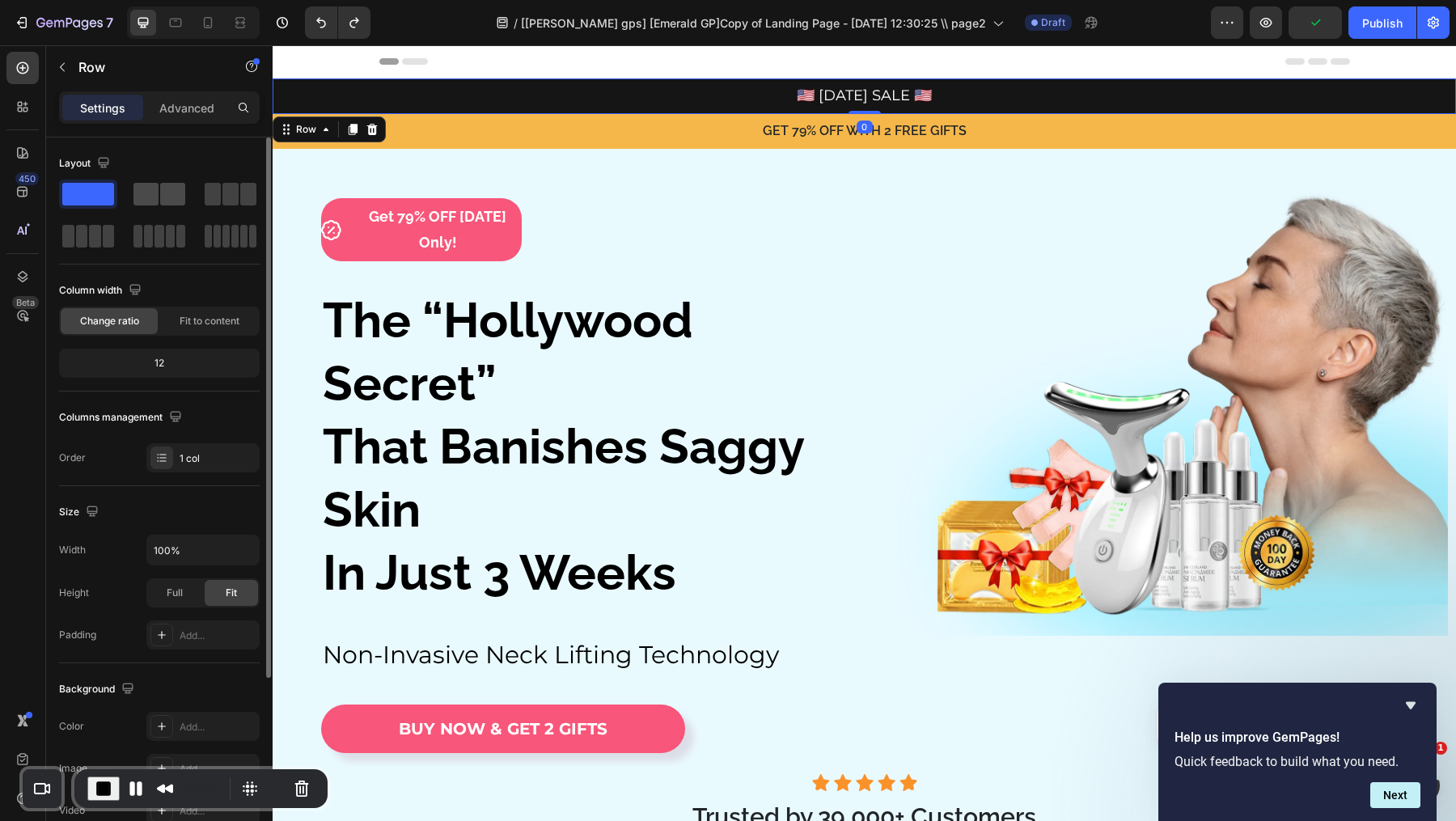
click at [150, 190] on span at bounding box center [146, 194] width 25 height 23
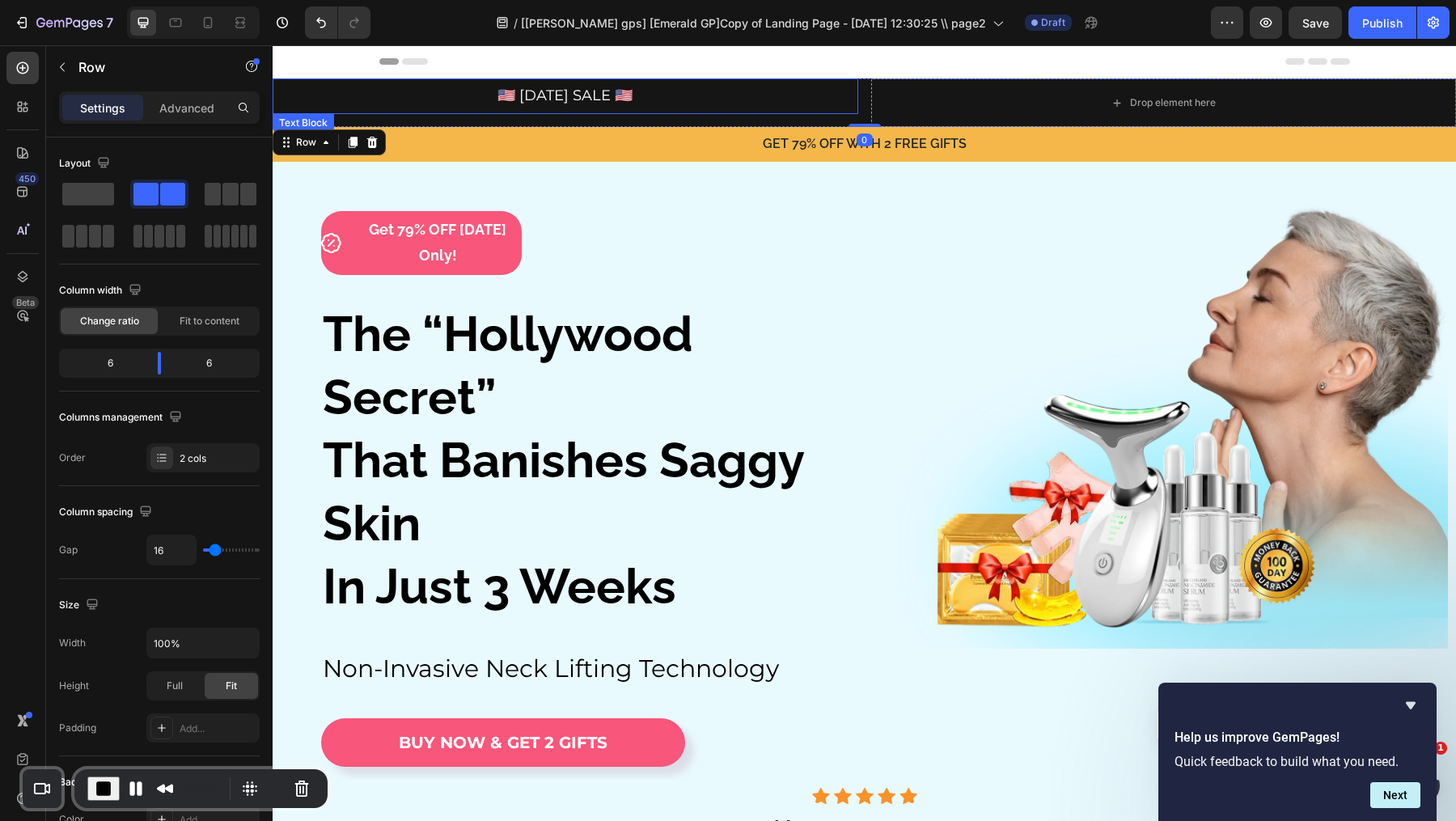
click at [722, 100] on p "🇺🇸 [DATE] SALE 🇺🇸" at bounding box center [565, 96] width 582 height 24
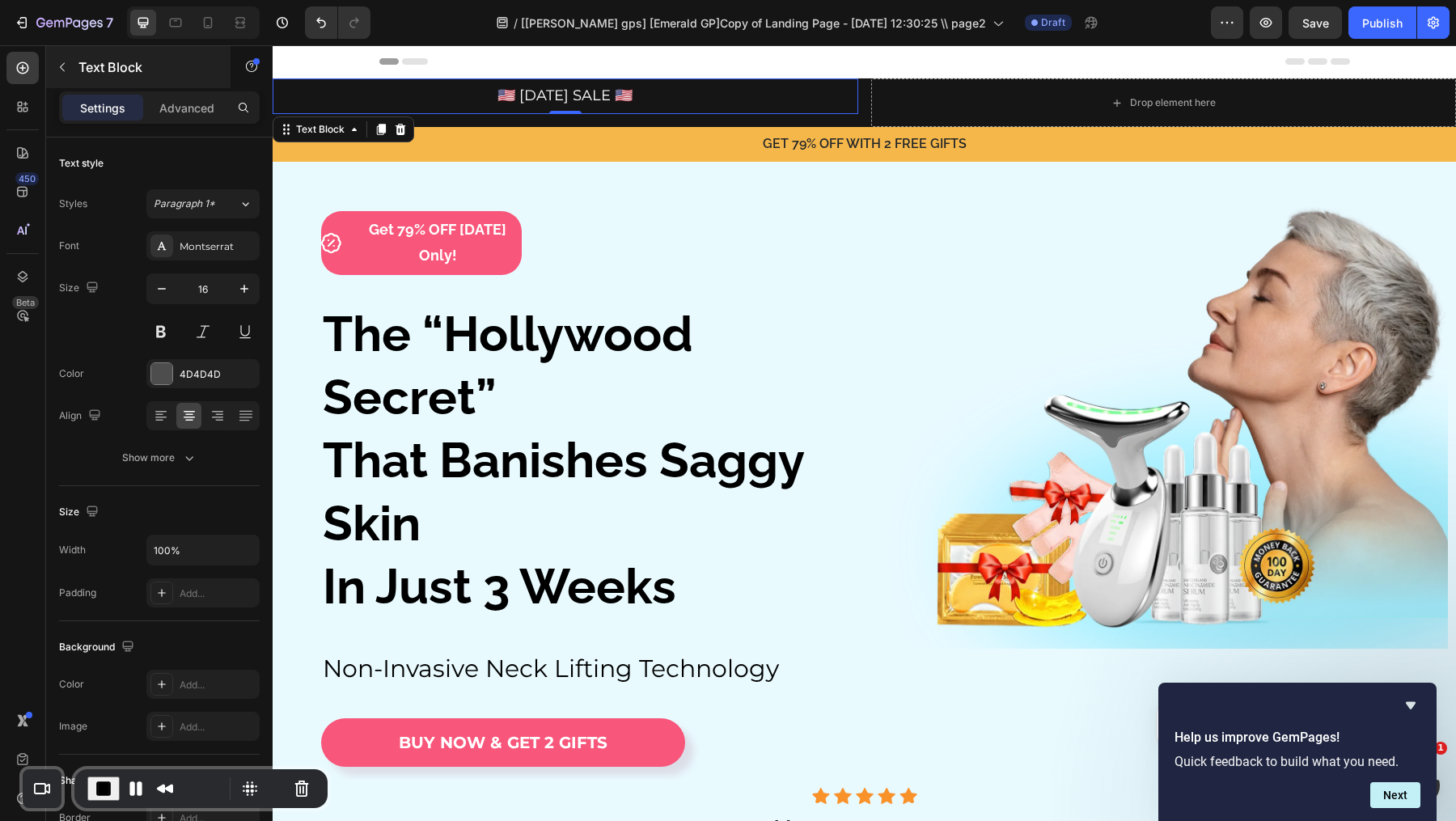
click at [70, 59] on button "button" at bounding box center [63, 68] width 26 height 26
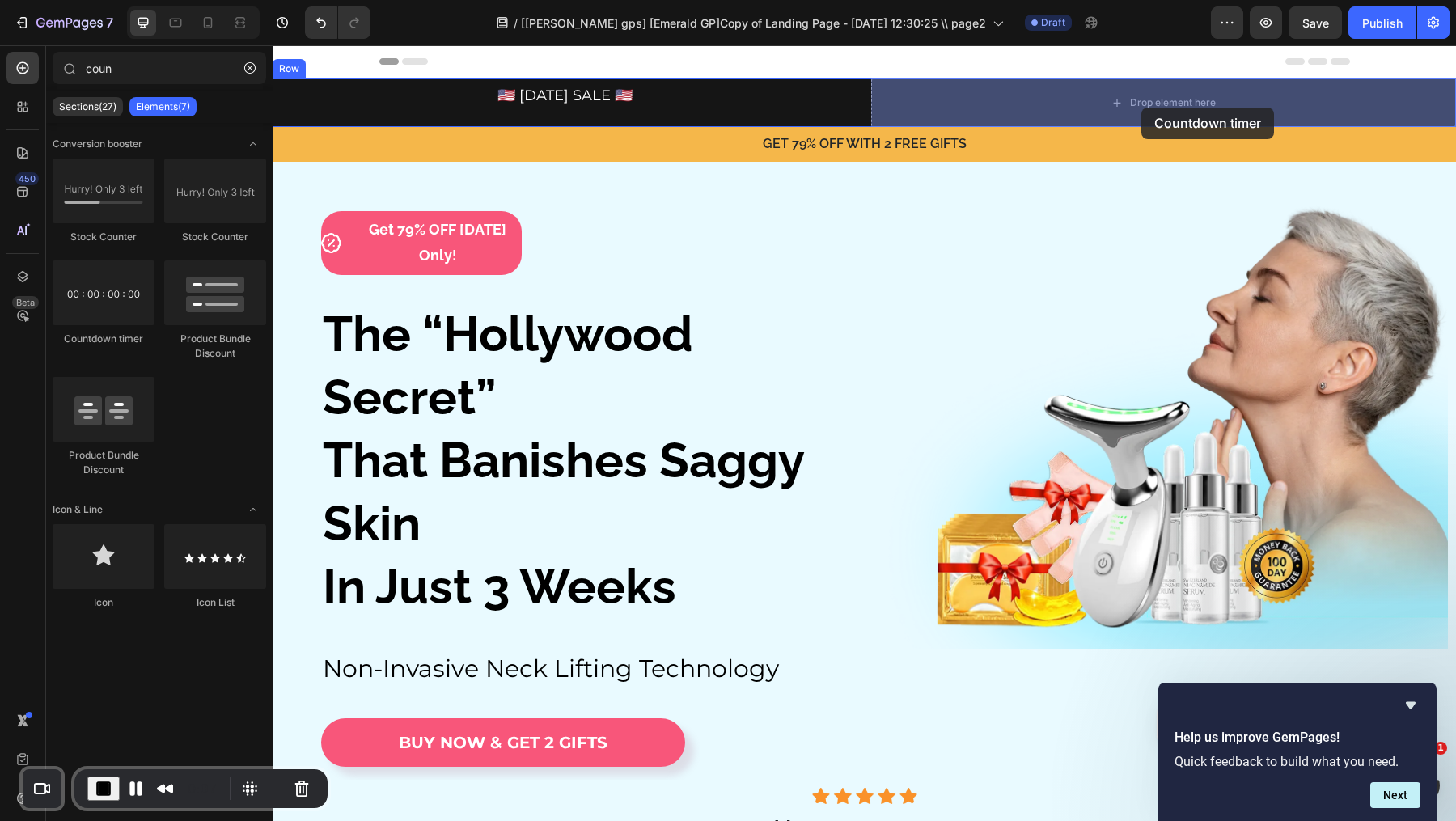
drag, startPoint x: 393, startPoint y: 375, endPoint x: 1141, endPoint y: 105, distance: 795.2
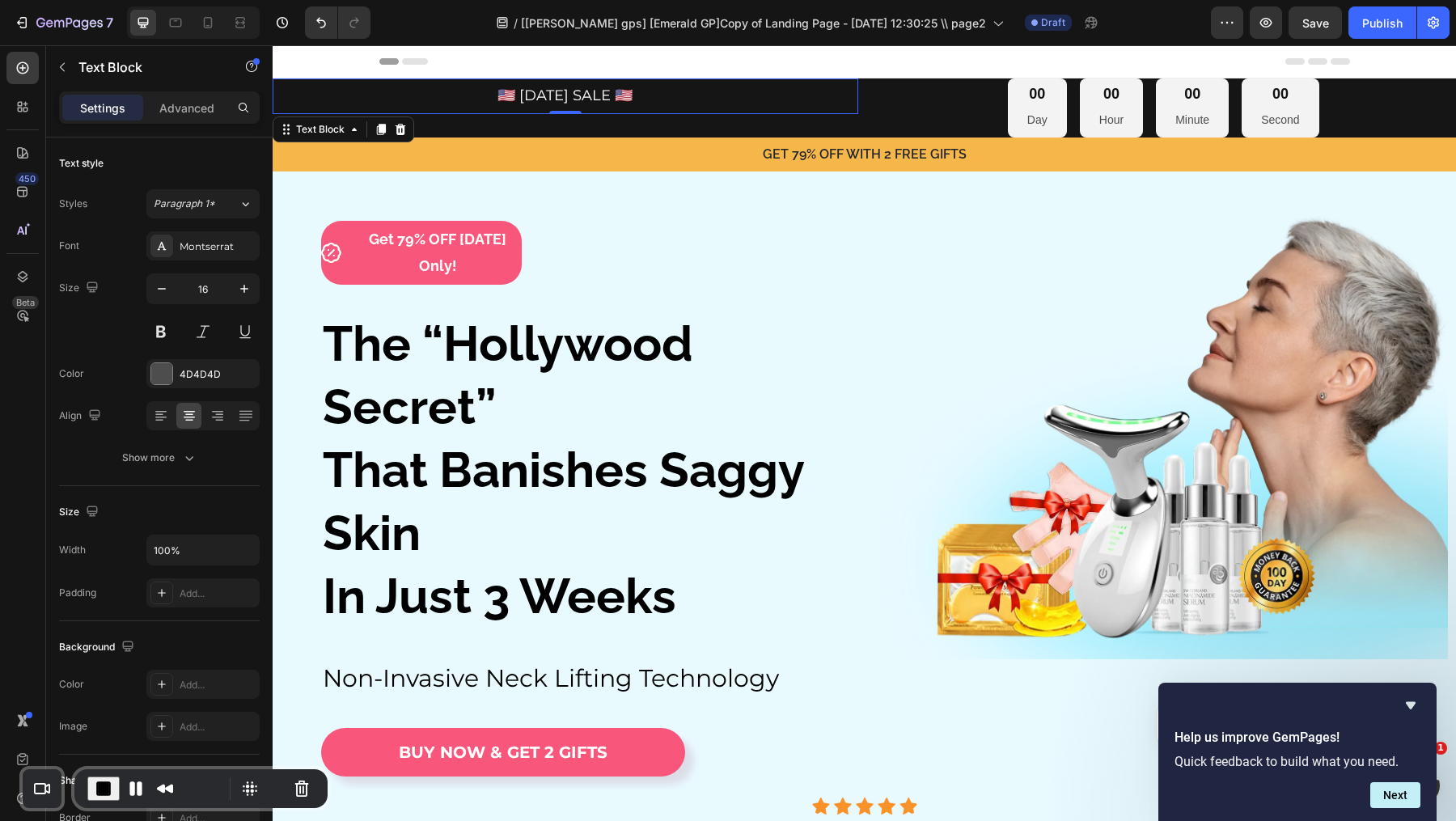
click at [808, 112] on div "🇺🇸 [DATE] SALE 🇺🇸 Text Block 0" at bounding box center [565, 96] width 585 height 36
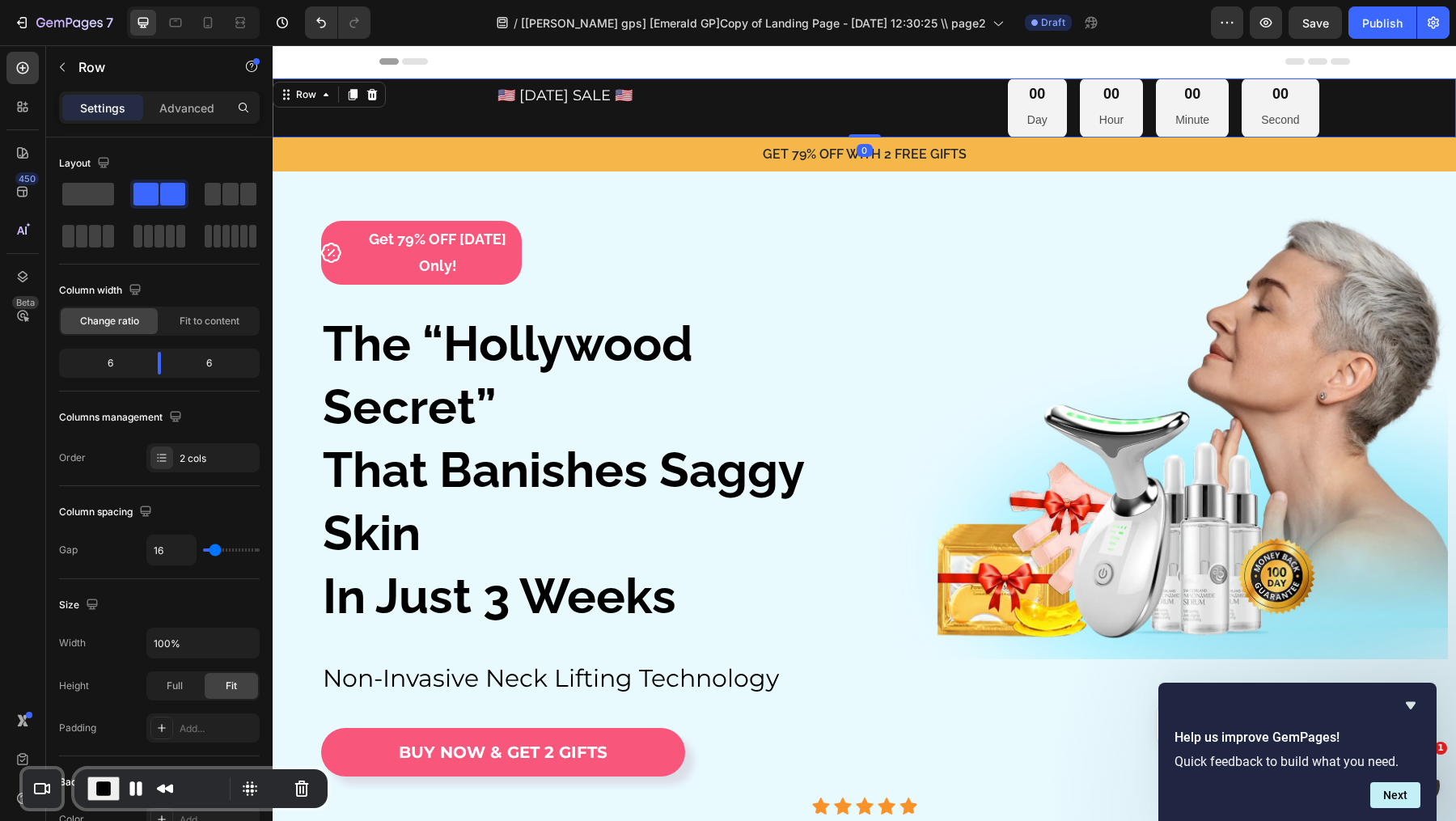
click at [808, 120] on div "🇺🇸 [DATE] SALE 🇺🇸 Text Block" at bounding box center [565, 108] width 585 height 59
click at [757, 104] on p "🇺🇸 [DATE] SALE 🇺🇸" at bounding box center [565, 96] width 582 height 24
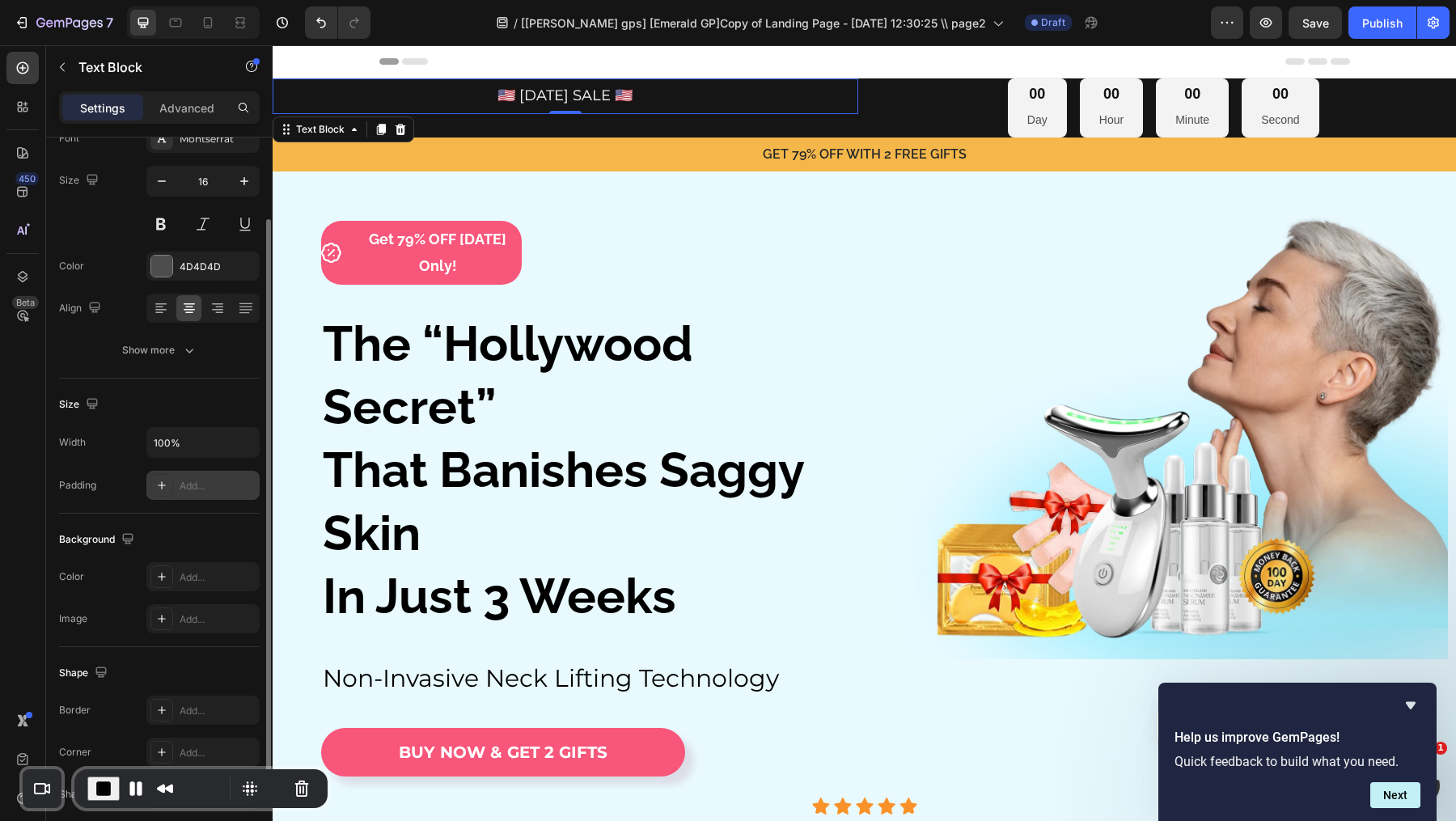
scroll to position [102, 0]
click at [209, 306] on icon at bounding box center [217, 314] width 16 height 16
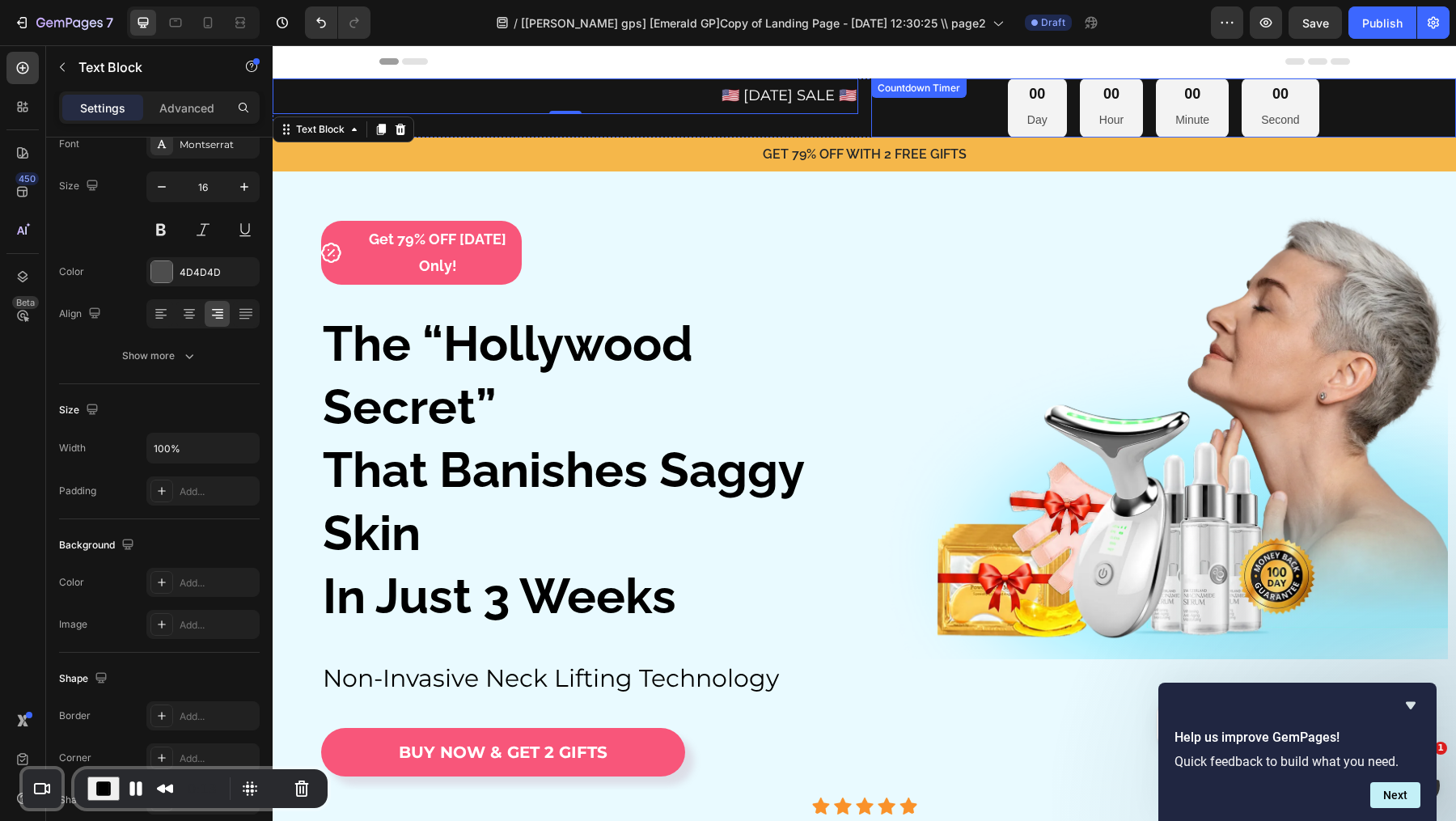
click at [934, 106] on div "00 Day 00 Hour 00 Minute 00 Second Countdown Timer" at bounding box center [1164, 108] width 585 height 59
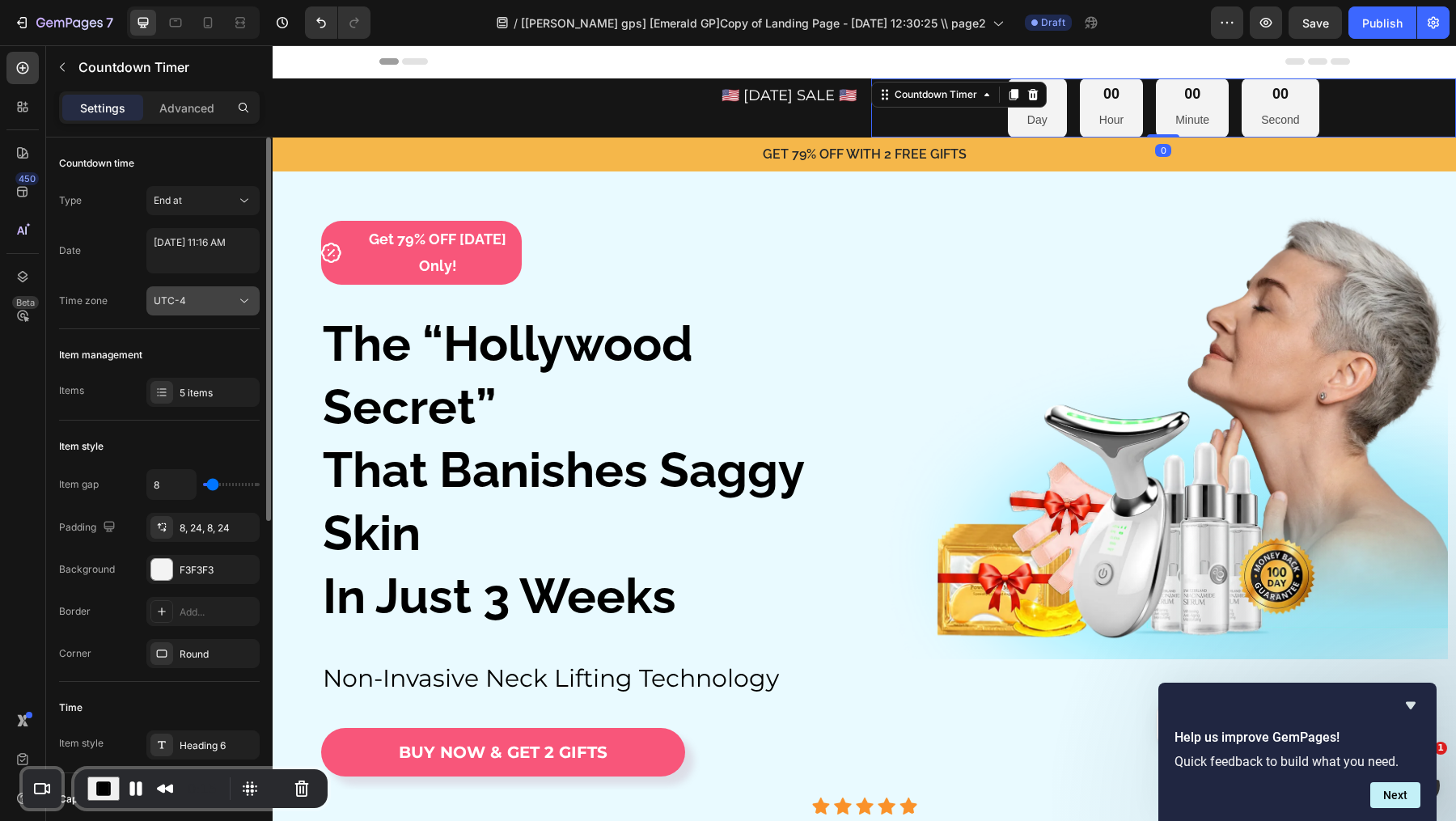
scroll to position [656, 0]
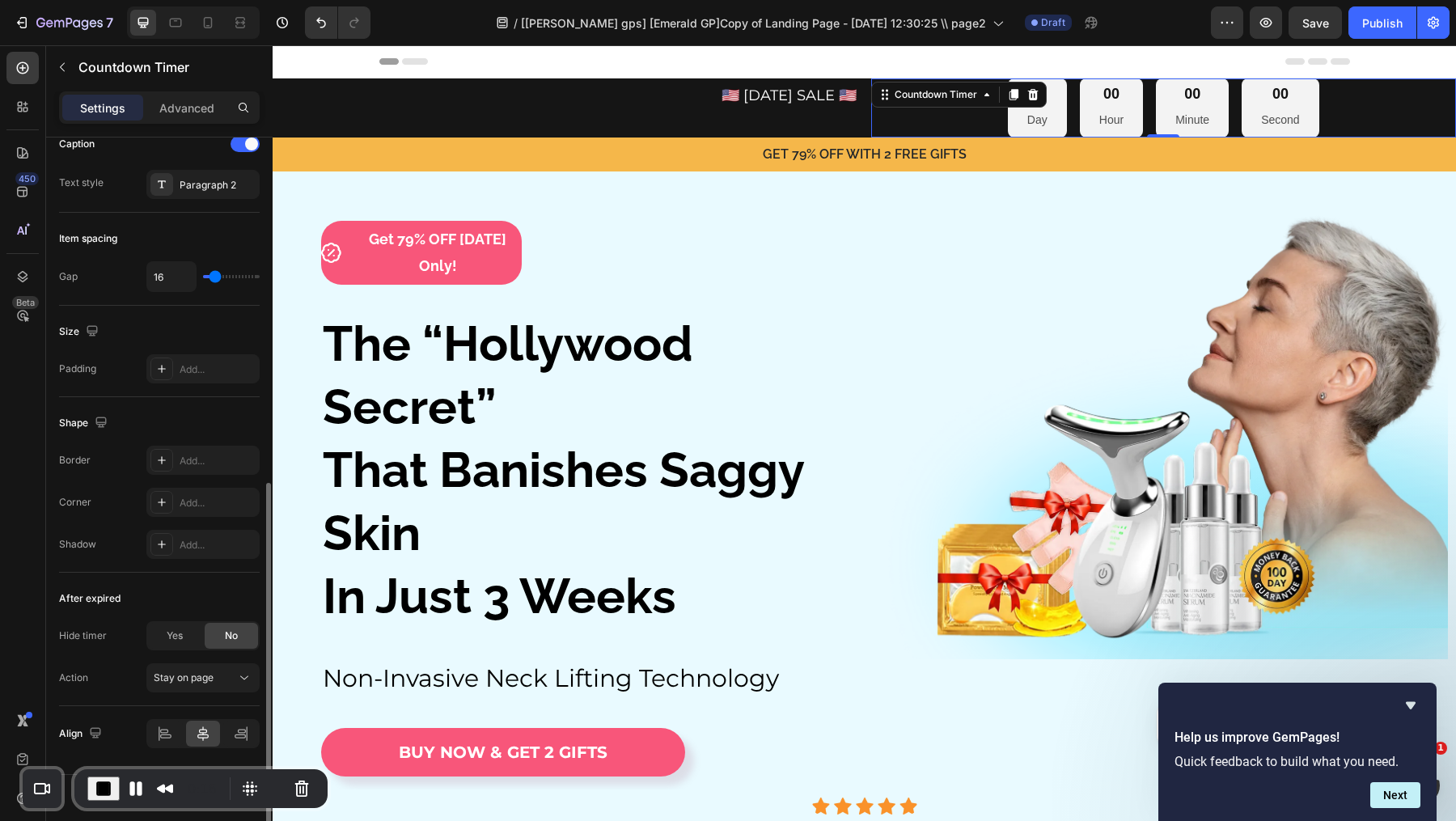
click at [160, 711] on div "Align" at bounding box center [160, 734] width 200 height 55
click at [161, 721] on div at bounding box center [165, 734] width 35 height 26
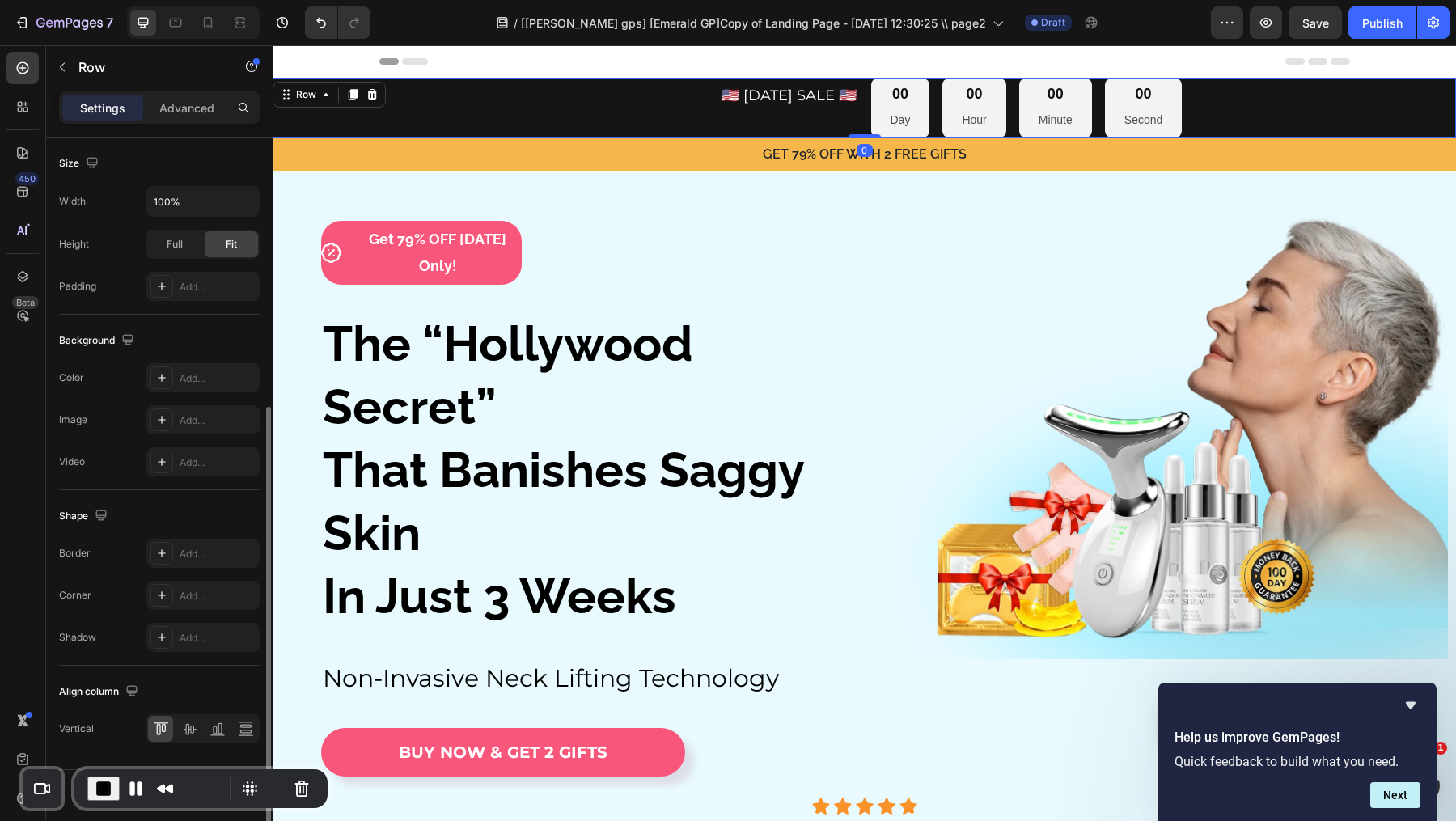
scroll to position [0, 0]
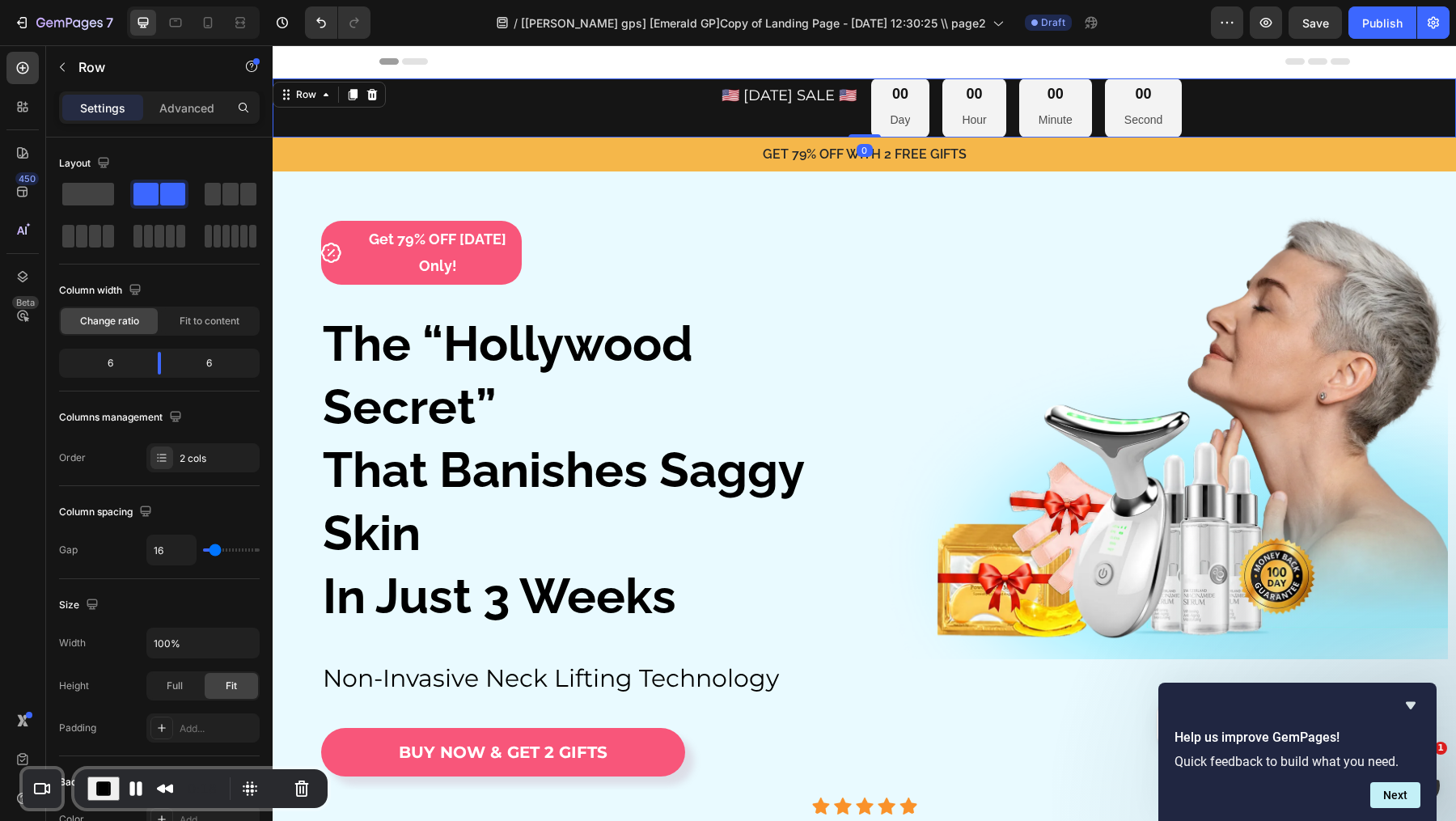
click at [761, 117] on div "🇺🇸 [DATE] SALE 🇺🇸 Text Block" at bounding box center [565, 108] width 585 height 59
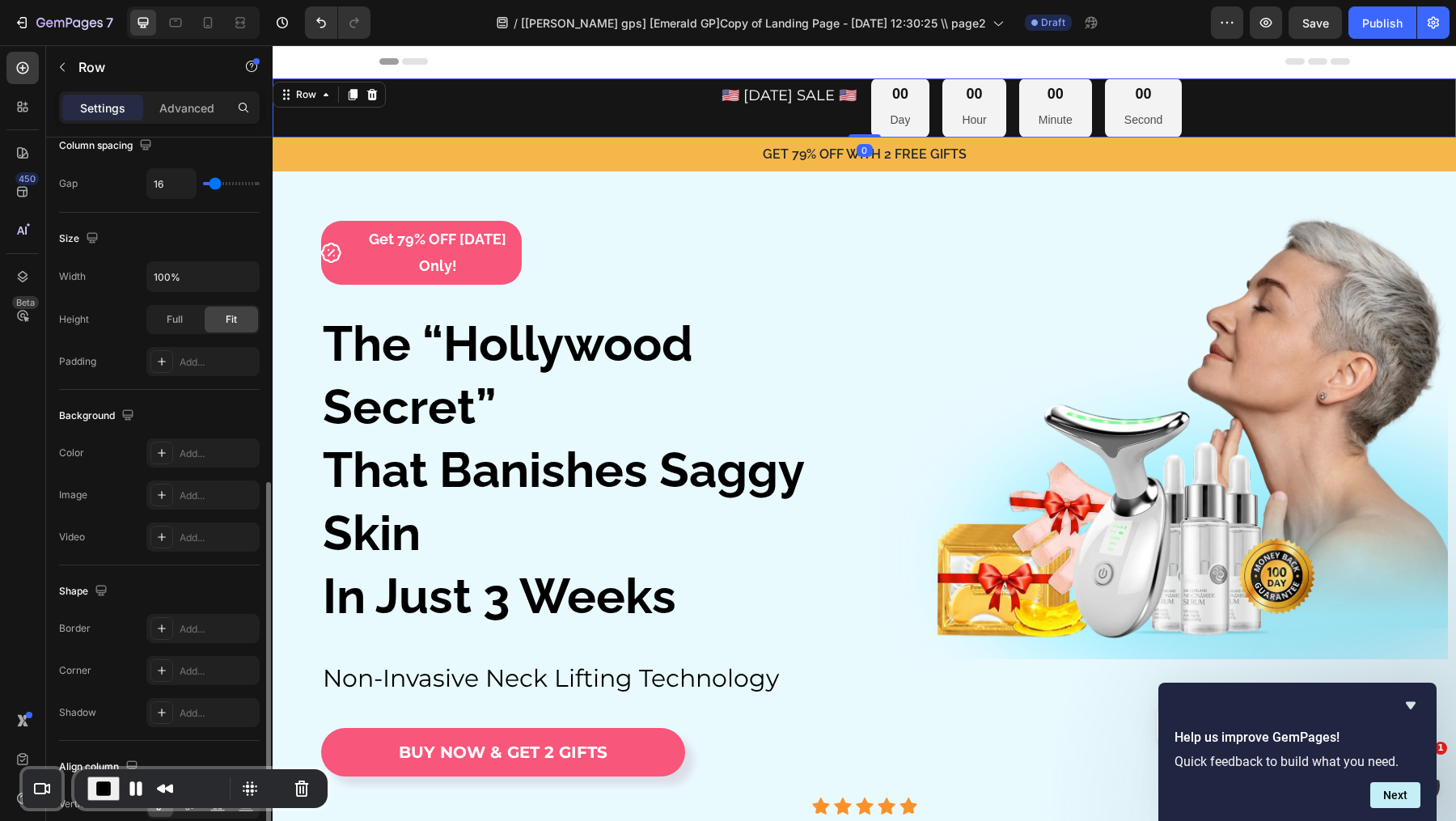
scroll to position [437, 0]
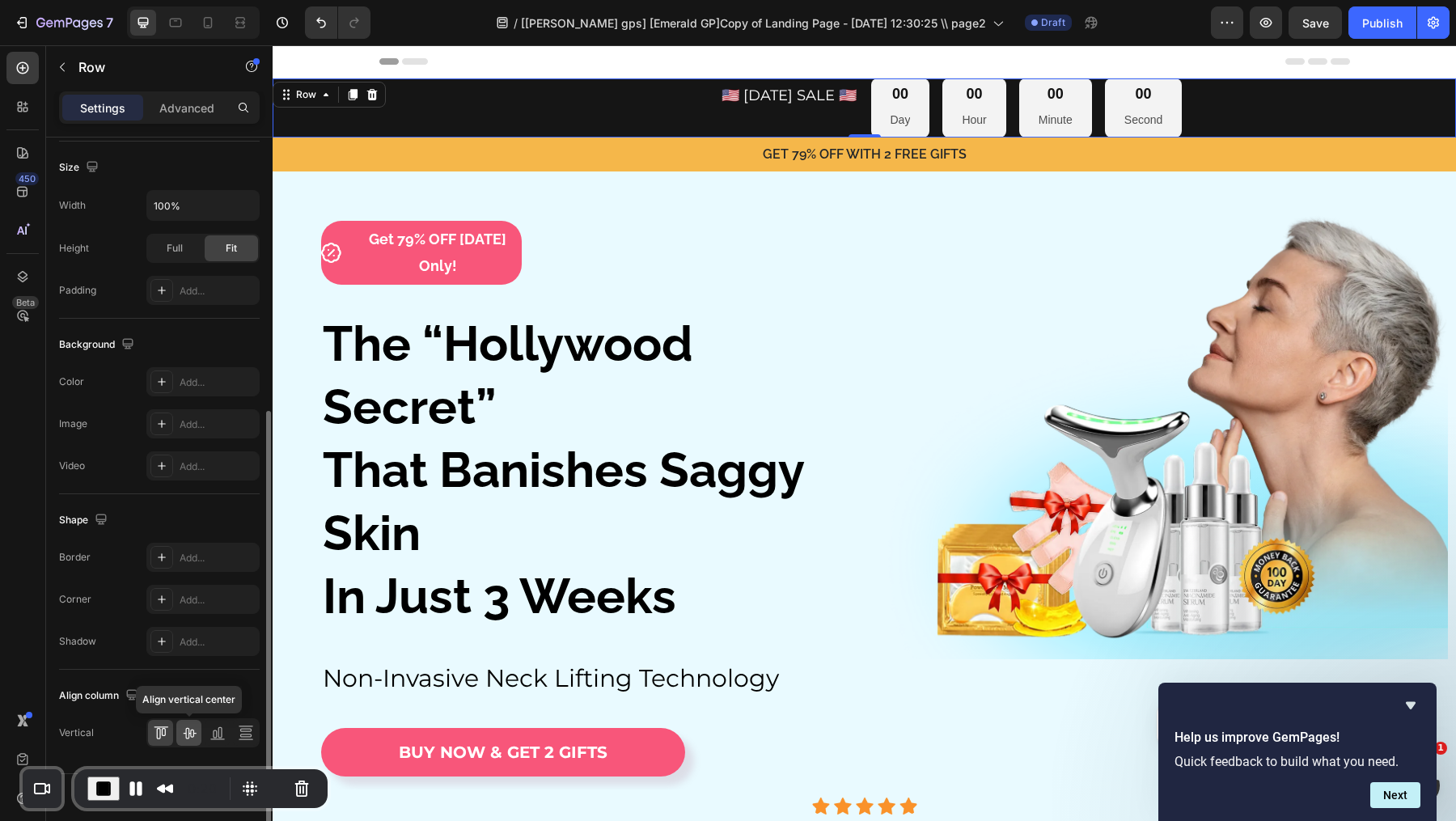
click at [193, 725] on icon at bounding box center [189, 733] width 16 height 16
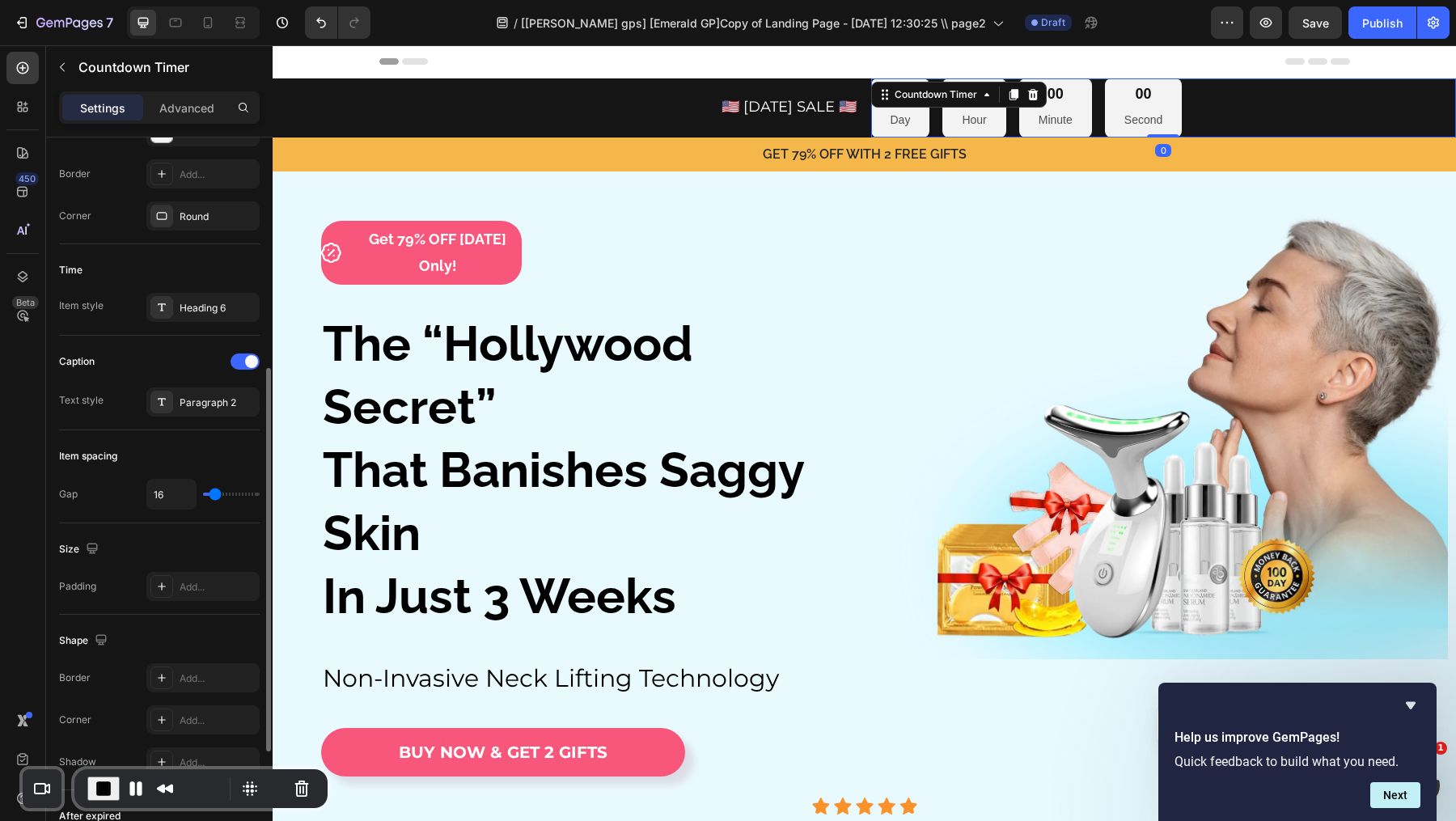
click at [1195, 116] on div "00 Day 00 Hour 00 Minute 00 Second" at bounding box center [1164, 108] width 585 height 59
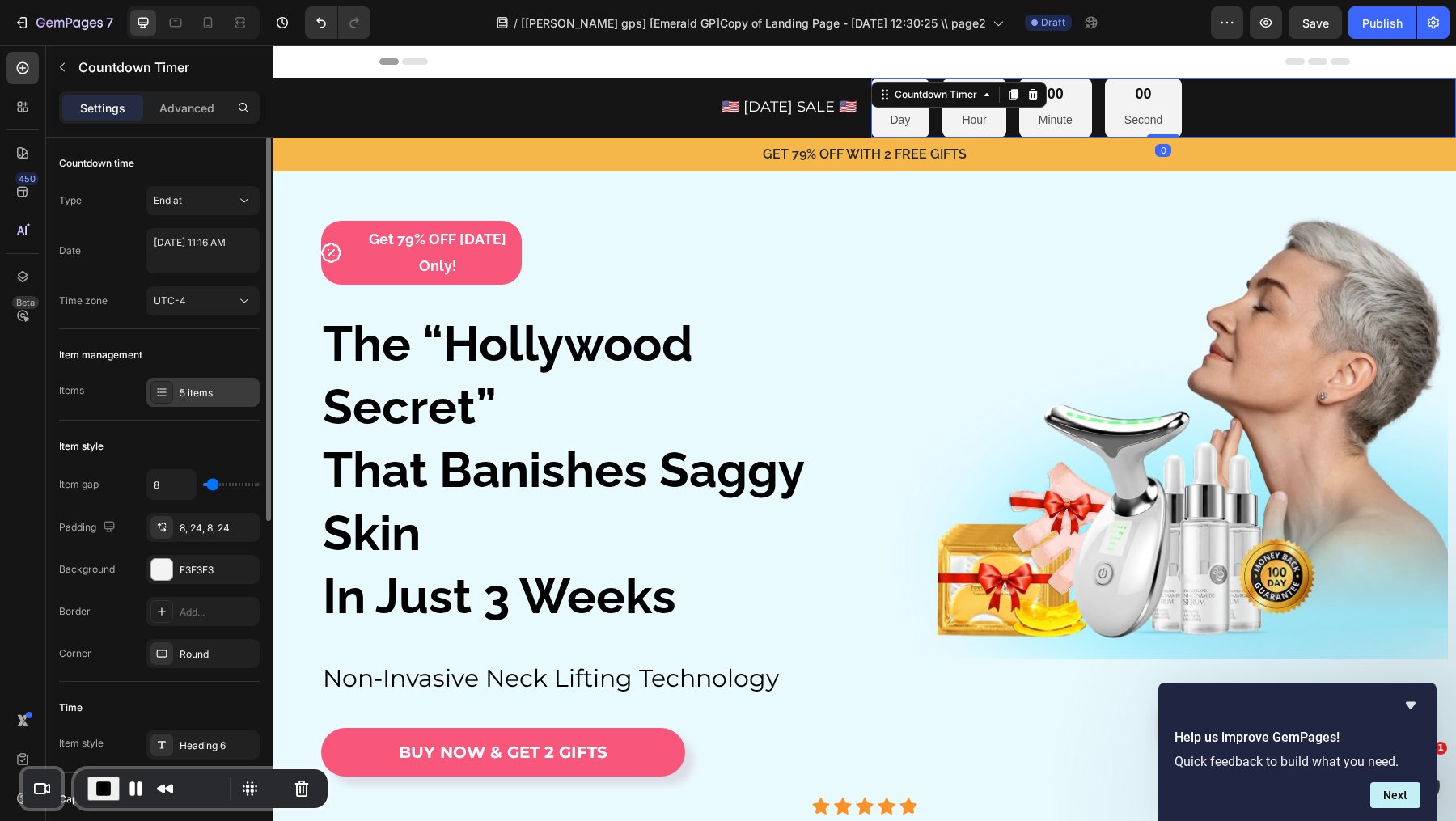
click at [204, 393] on div "5 items" at bounding box center [217, 393] width 76 height 15
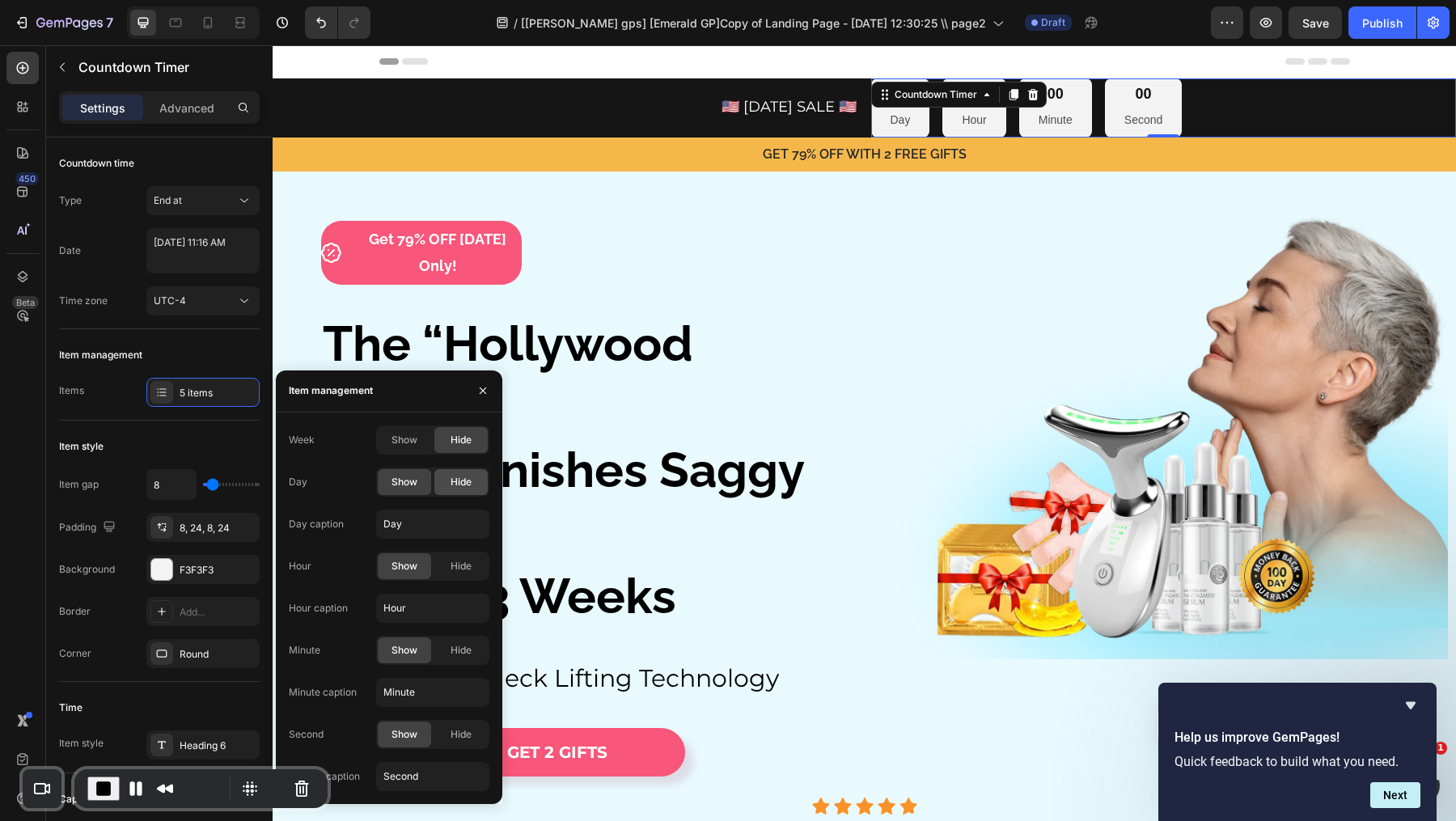
click at [466, 477] on span "Hide" at bounding box center [461, 482] width 21 height 15
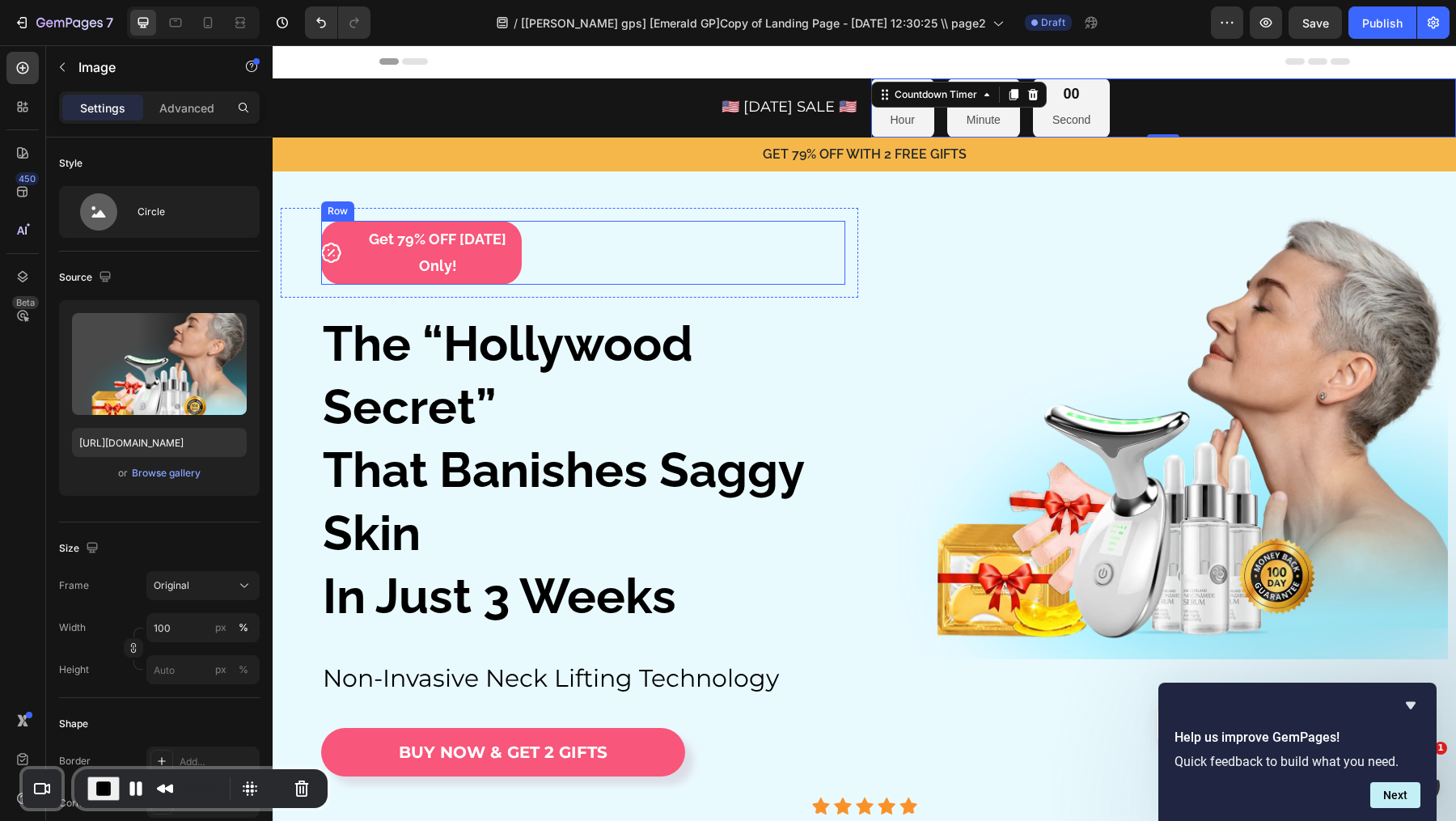
click at [989, 217] on img at bounding box center [1160, 432] width 577 height 450
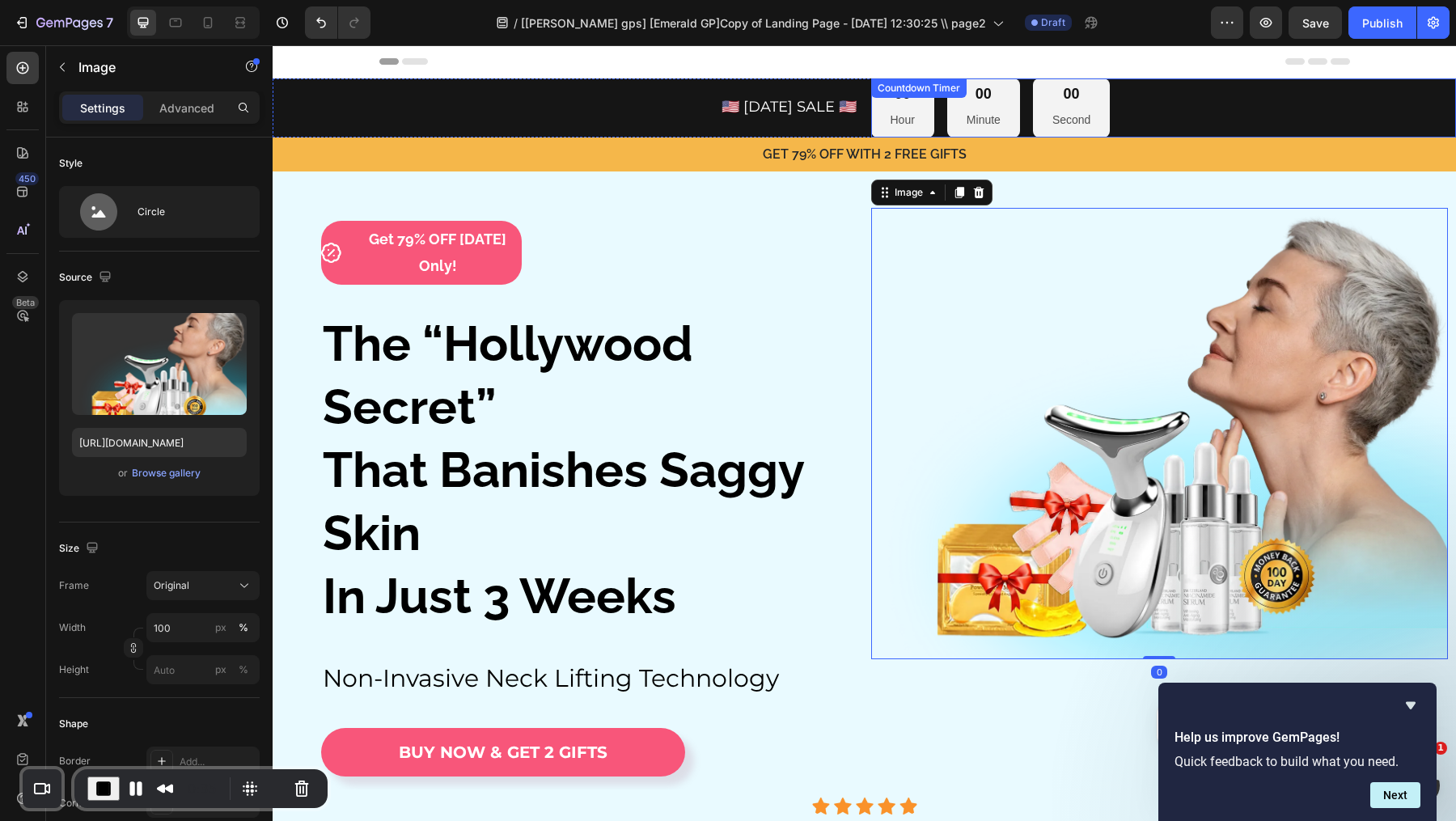
click at [1112, 95] on div "00 Hour 00 Minute 00 Second" at bounding box center [1164, 108] width 585 height 59
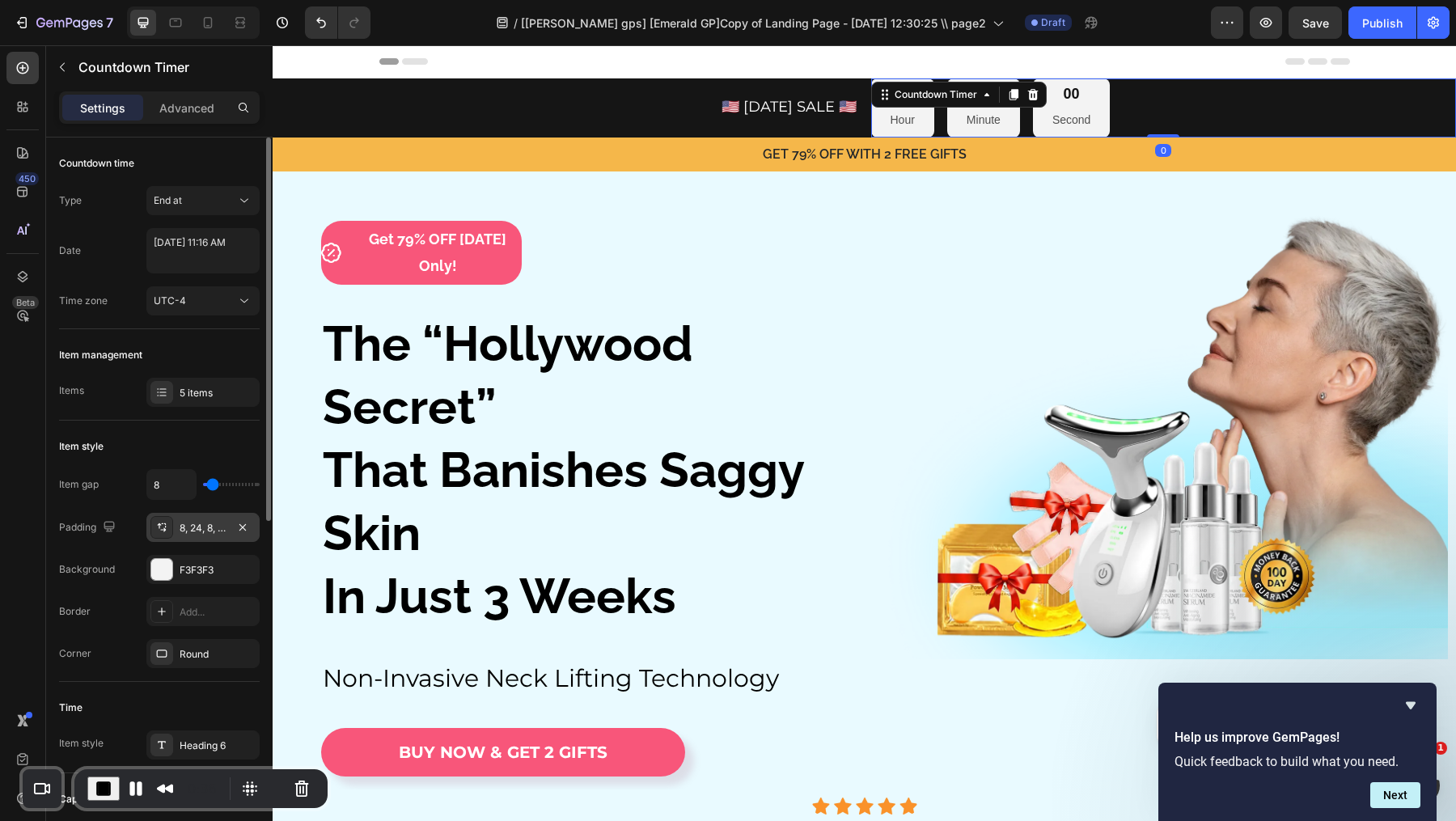
click at [190, 521] on div "8, 24, 8, 24" at bounding box center [203, 529] width 47 height 15
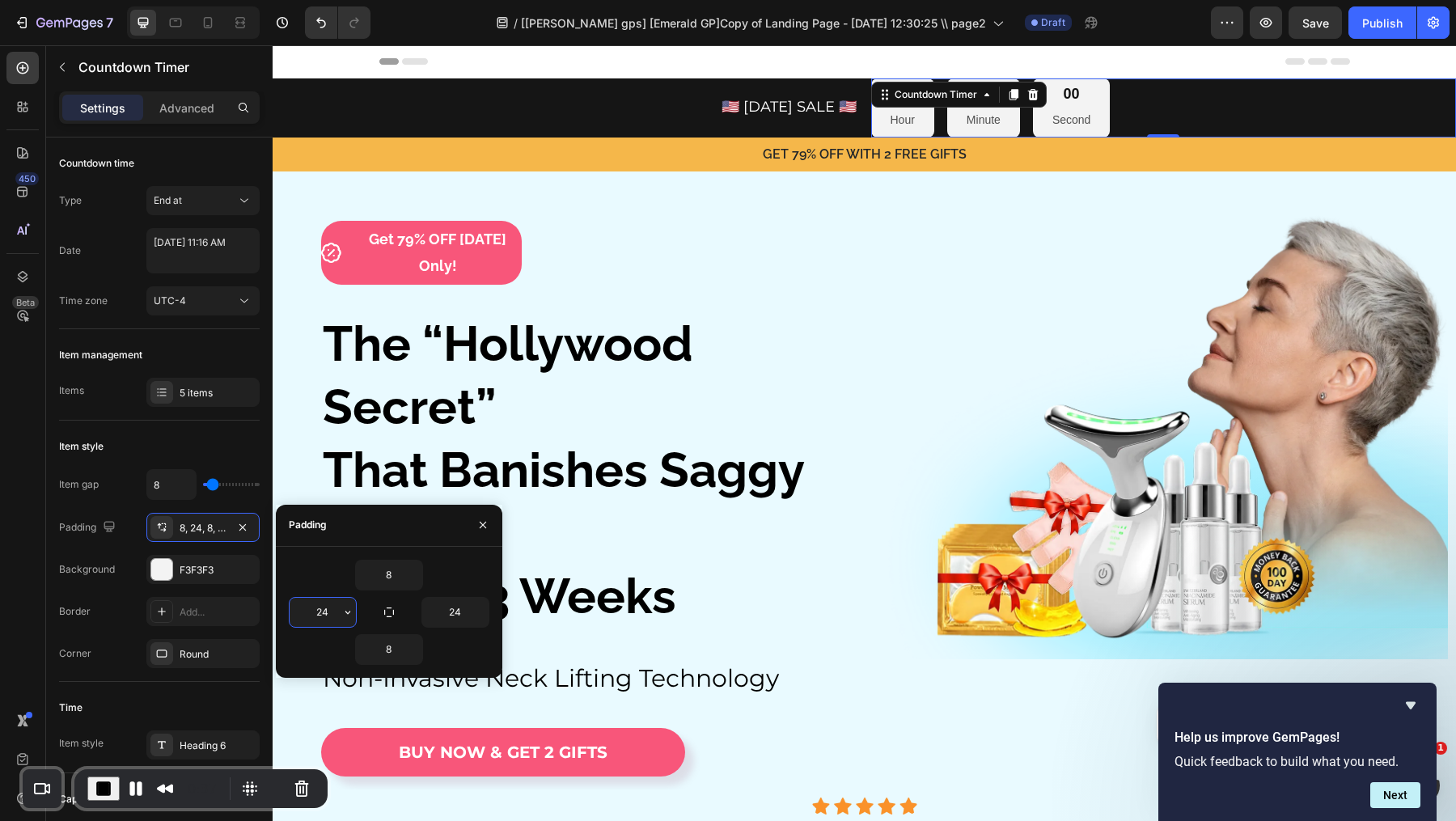
click at [325, 608] on input "24" at bounding box center [322, 612] width 66 height 29
type input "8"
click at [462, 608] on input "24" at bounding box center [454, 612] width 66 height 29
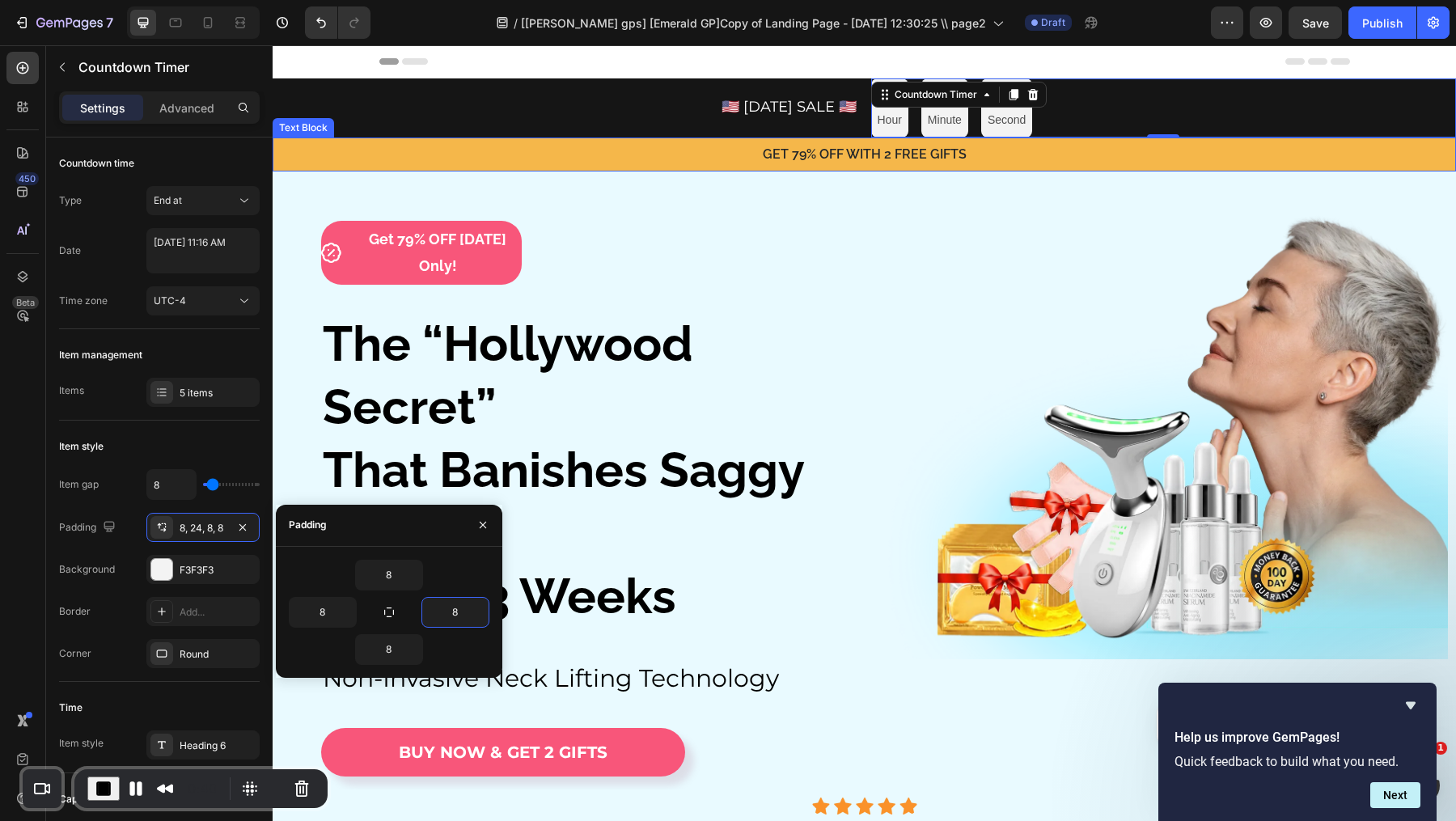
type input "8"
click at [1265, 121] on div "00 Hour 00 Minute 00 Second" at bounding box center [1164, 108] width 585 height 59
click at [1199, 112] on div "00 Hour 00 Minute 00 Second" at bounding box center [1164, 108] width 585 height 59
click at [1060, 237] on img at bounding box center [1160, 432] width 577 height 450
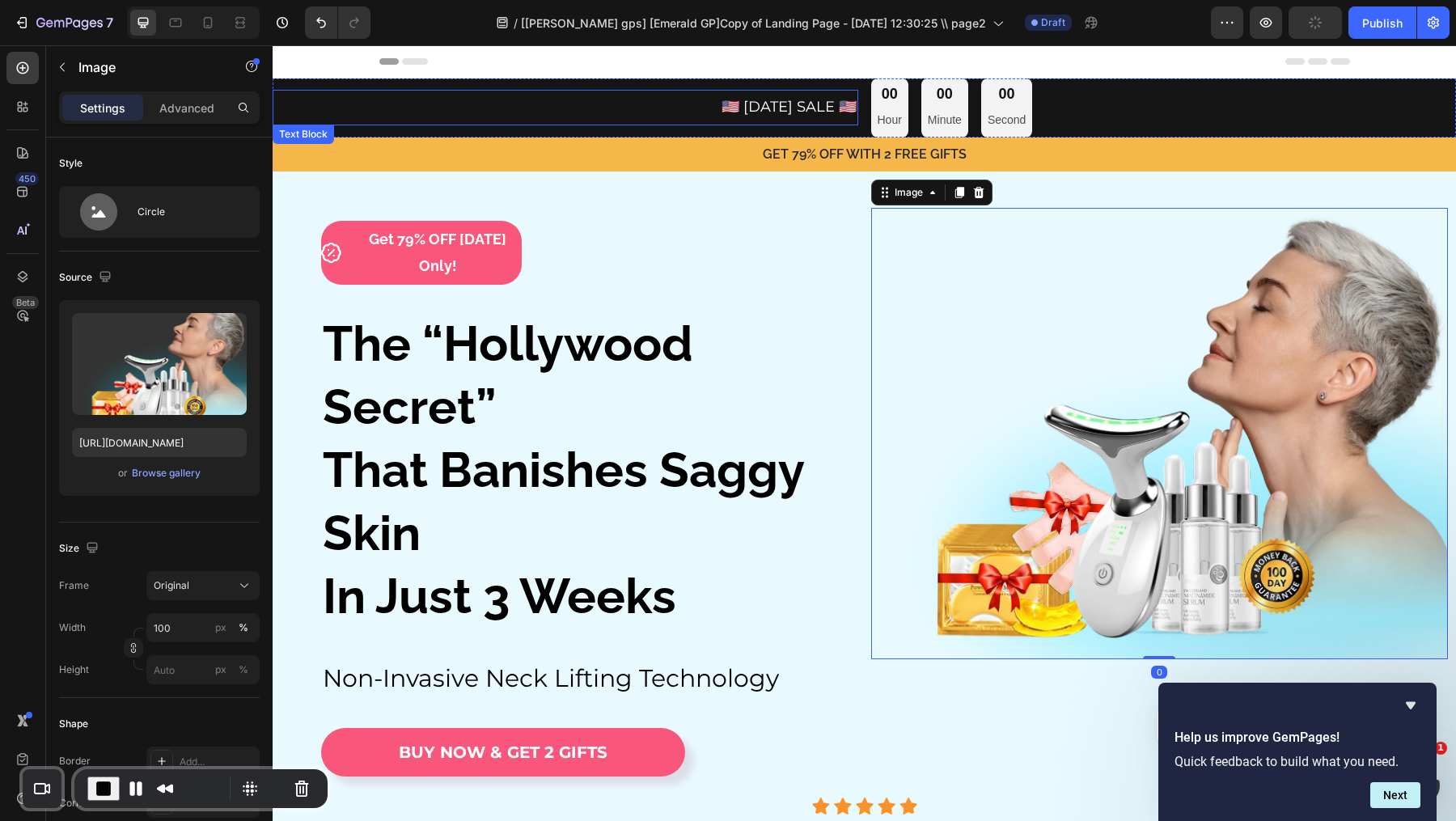
click at [657, 108] on p "🇺🇸 [DATE] SALE 🇺🇸" at bounding box center [565, 108] width 582 height 24
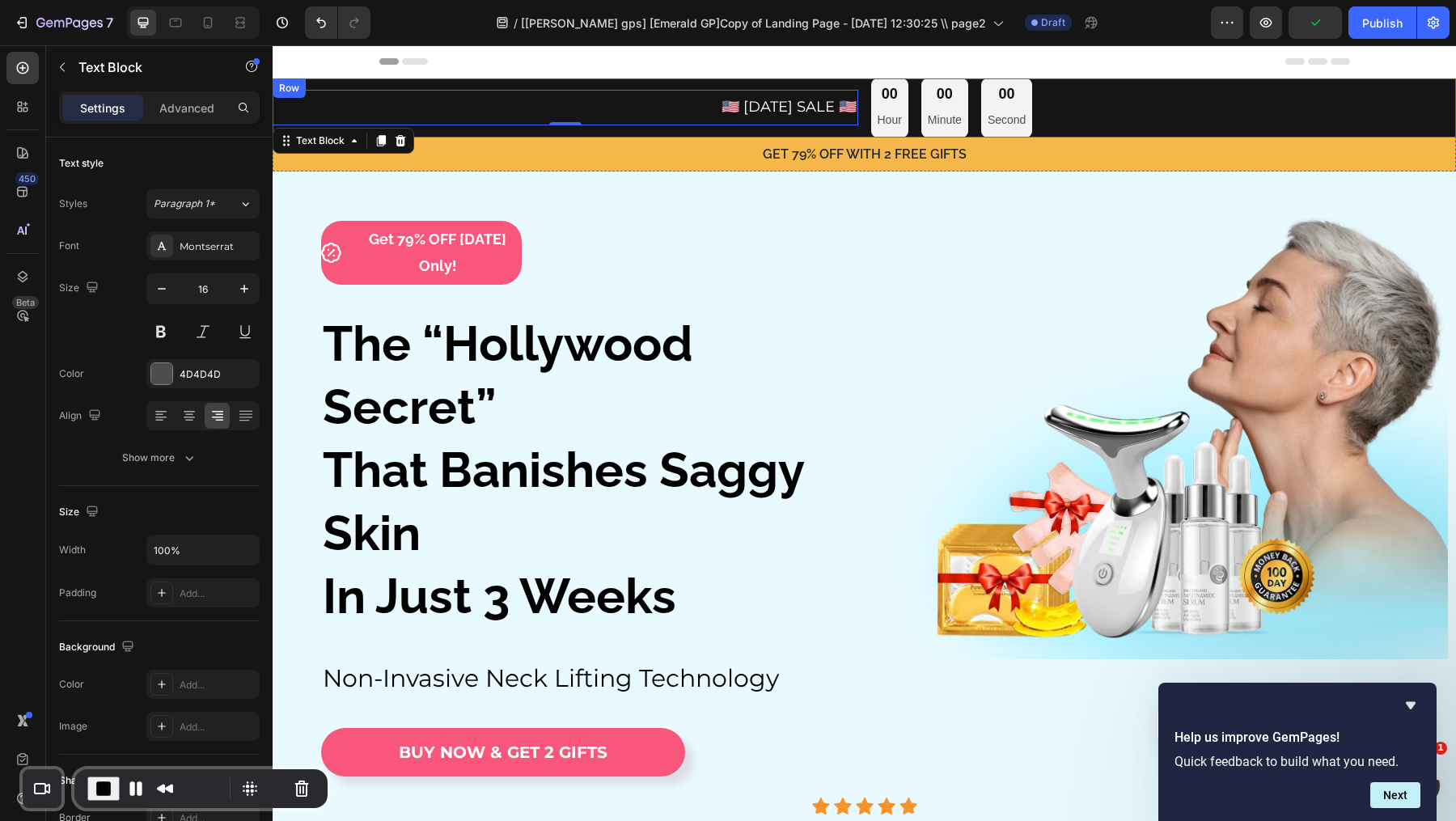
click at [474, 79] on div "🇺🇸 [DATE] SALE 🇺🇸 Text Block 0" at bounding box center [565, 108] width 585 height 59
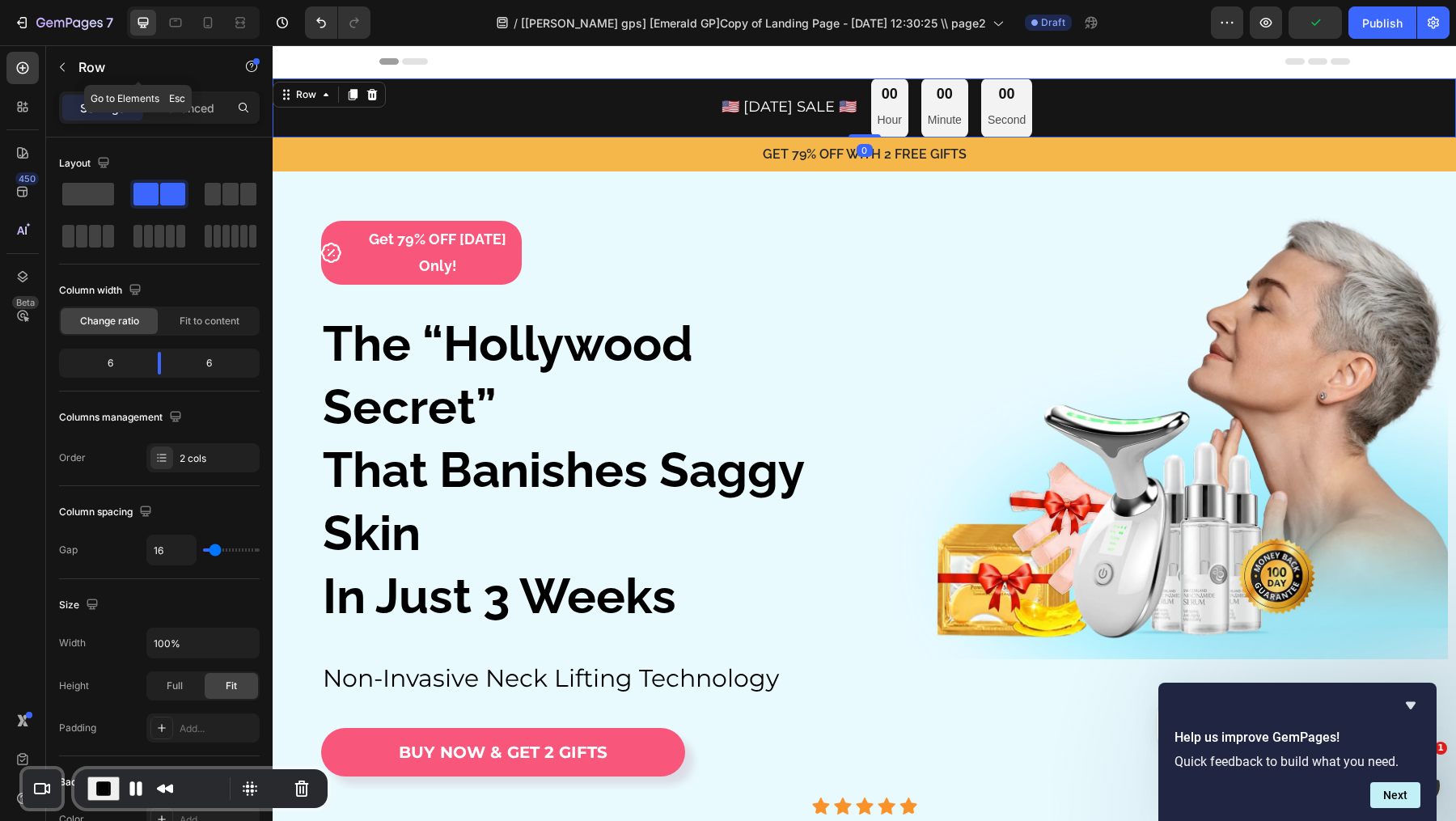
click at [192, 92] on div "Settings Advanced" at bounding box center [160, 108] width 200 height 33
click at [207, 98] on div "Advanced" at bounding box center [186, 108] width 81 height 26
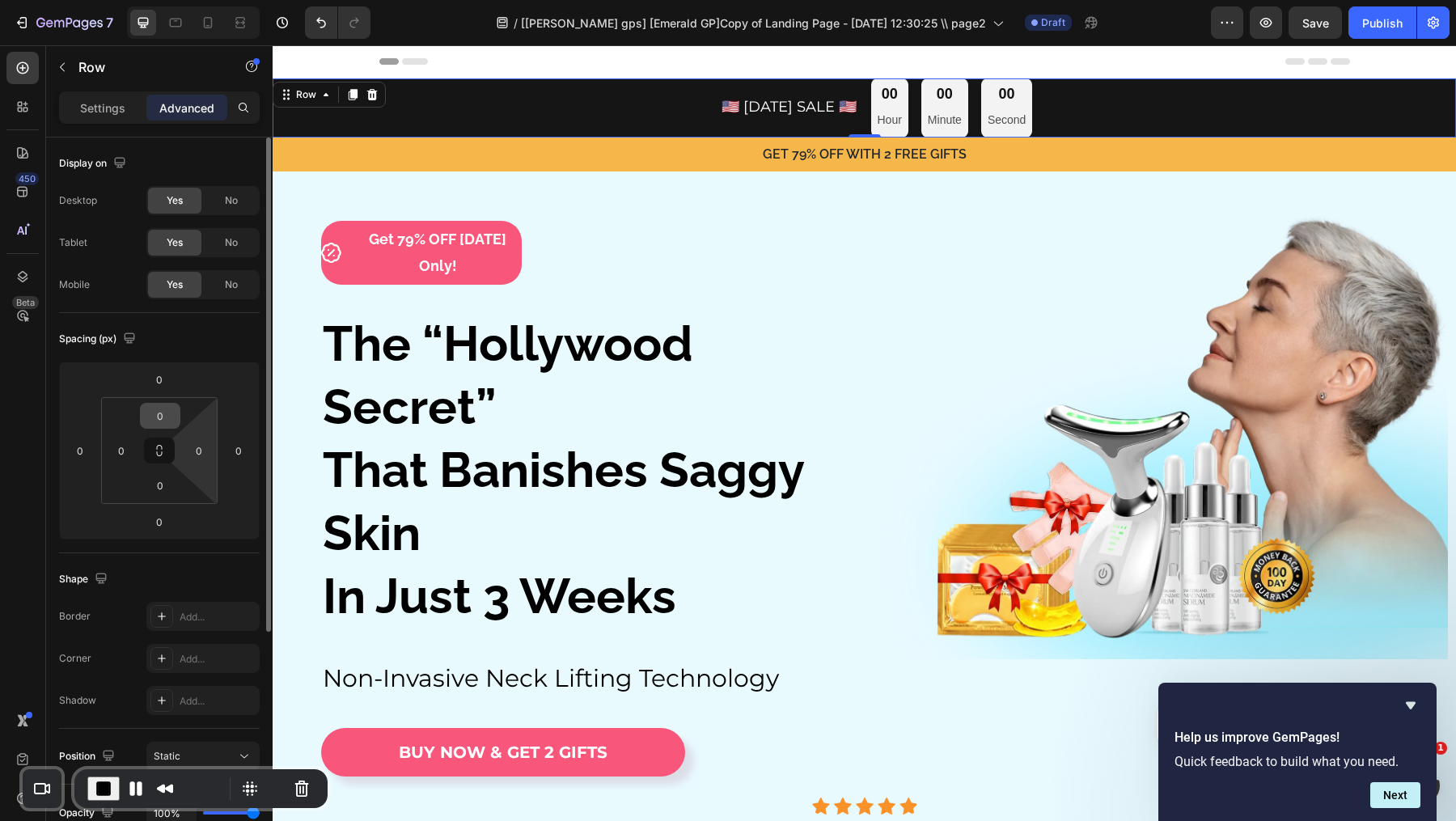
click at [169, 0] on html "7 Version history / [[PERSON_NAME] gps] [Emerald GP]Copy of Landing Page - [DAT…" at bounding box center [728, 0] width 1456 height 0
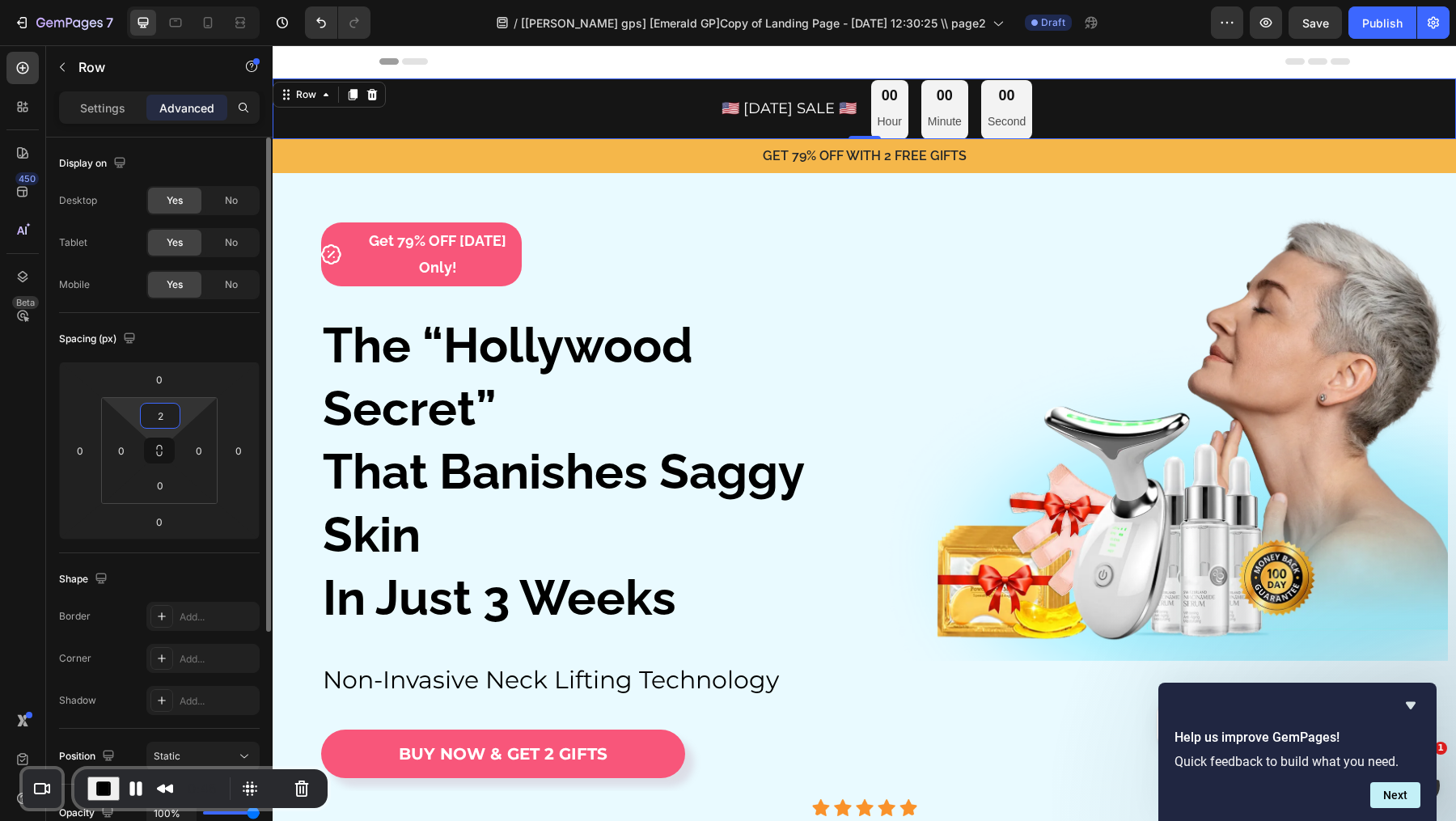
click at [169, 419] on input "2" at bounding box center [160, 416] width 33 height 24
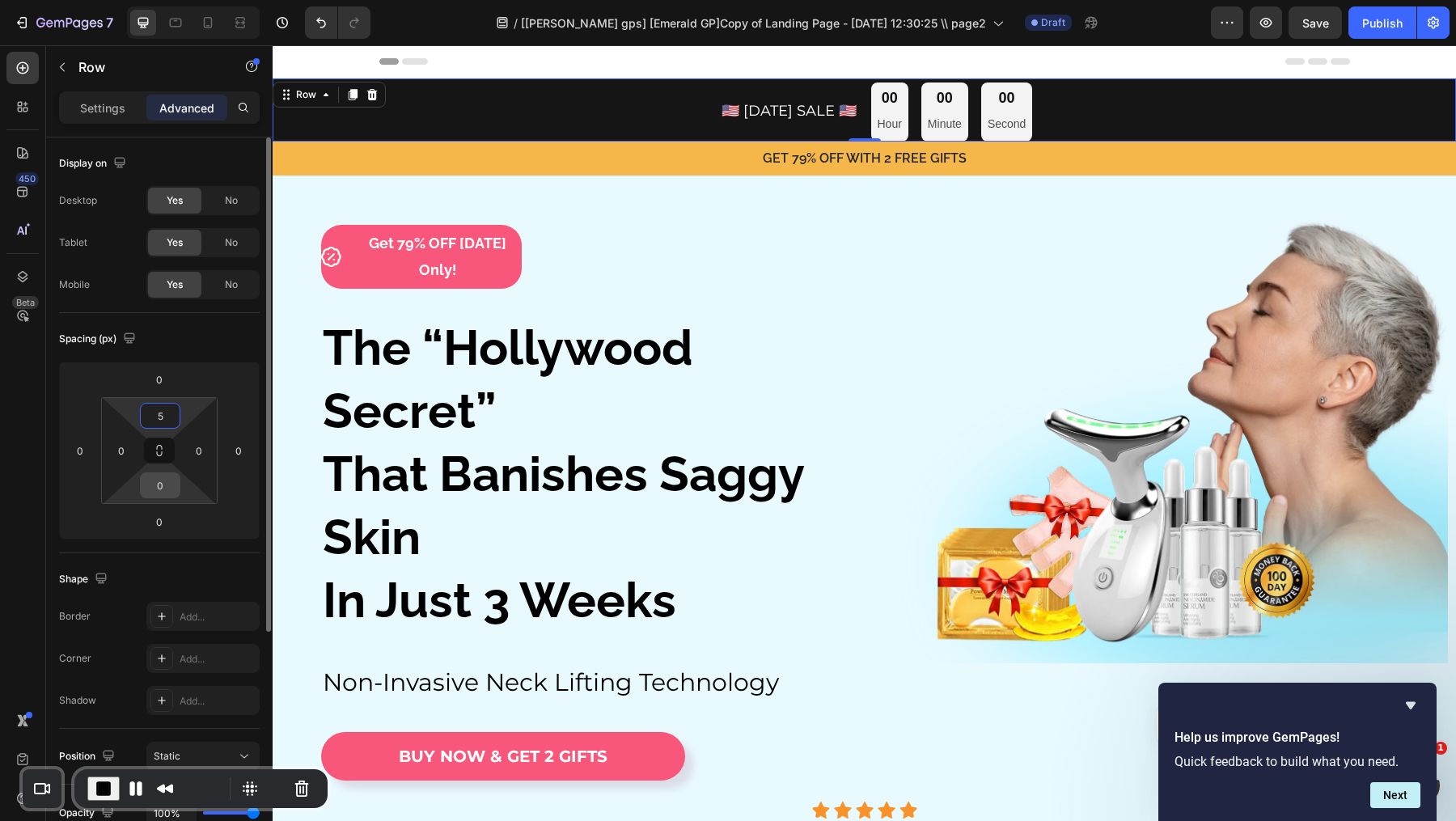
type input "5"
click at [159, 495] on input "0" at bounding box center [160, 485] width 33 height 24
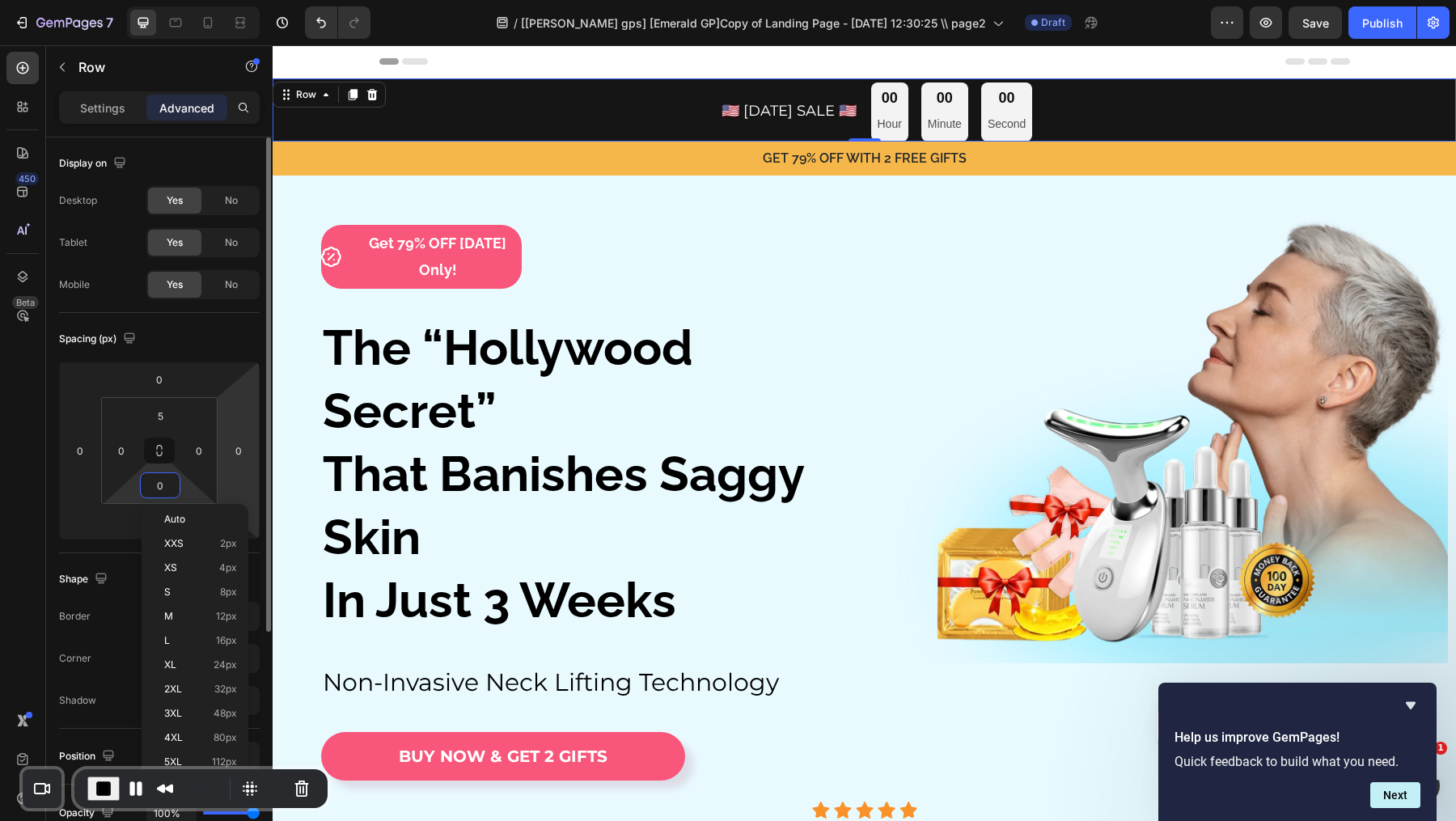
type input "5"
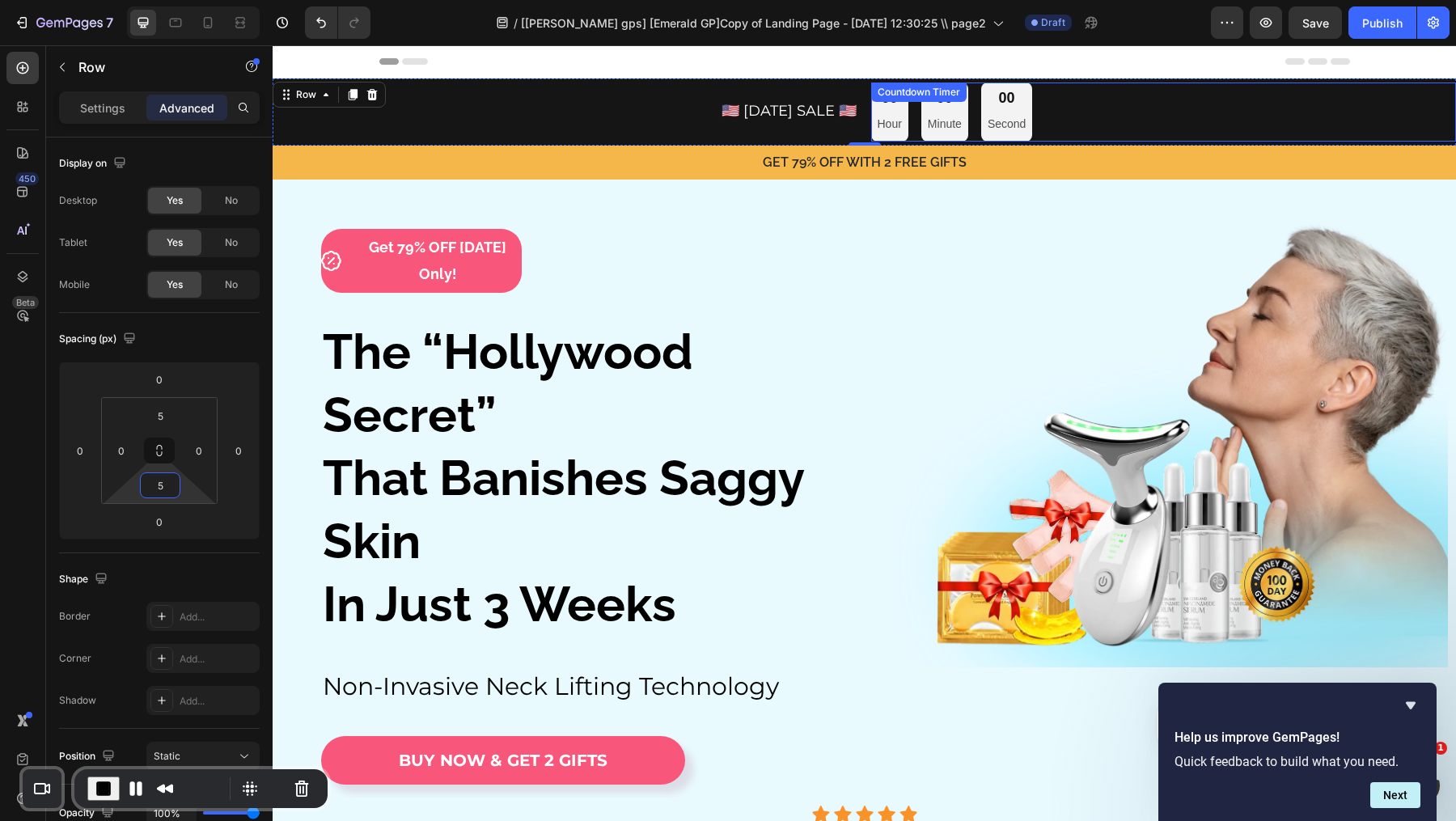
click at [1028, 115] on div "00 Second" at bounding box center [1006, 112] width 51 height 59
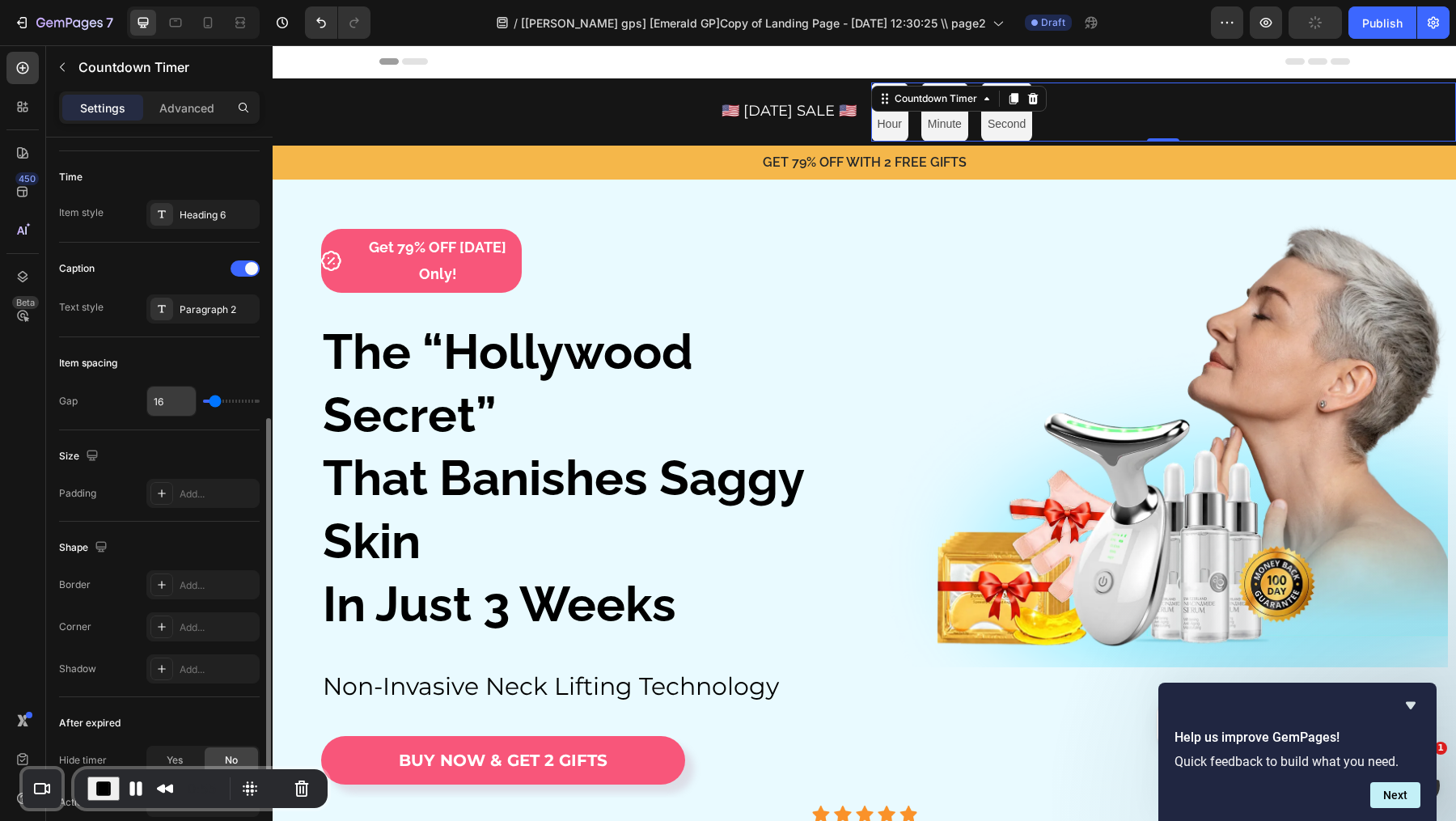
scroll to position [532, 0]
click at [182, 389] on input "16" at bounding box center [172, 401] width 49 height 29
type input "7"
click at [189, 400] on input "7" at bounding box center [172, 401] width 49 height 29
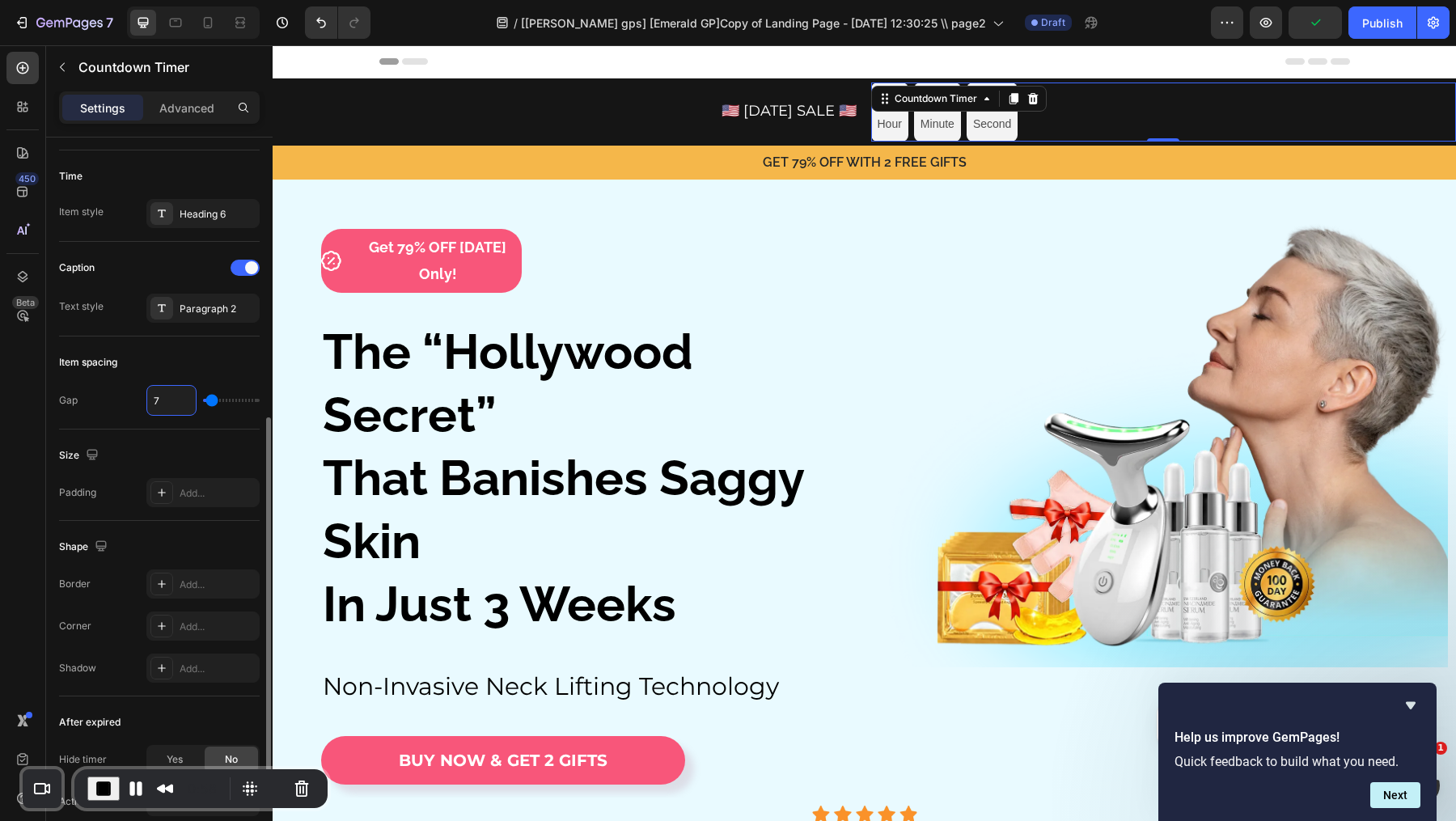
click at [189, 400] on input "7" at bounding box center [172, 401] width 49 height 29
type input "1"
type input "16"
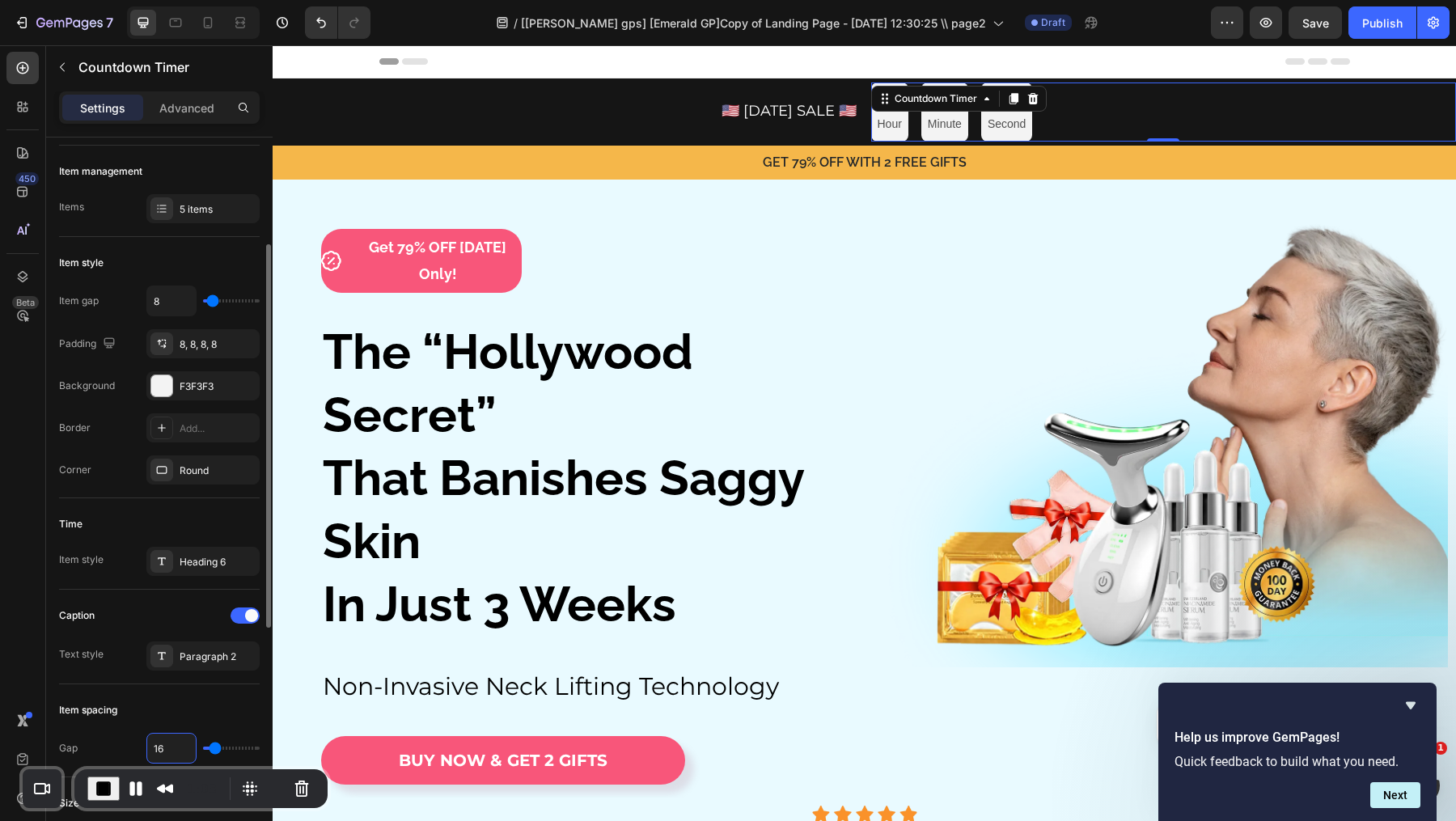
scroll to position [182, 0]
click at [172, 303] on input "8" at bounding box center [172, 303] width 49 height 29
type input "5"
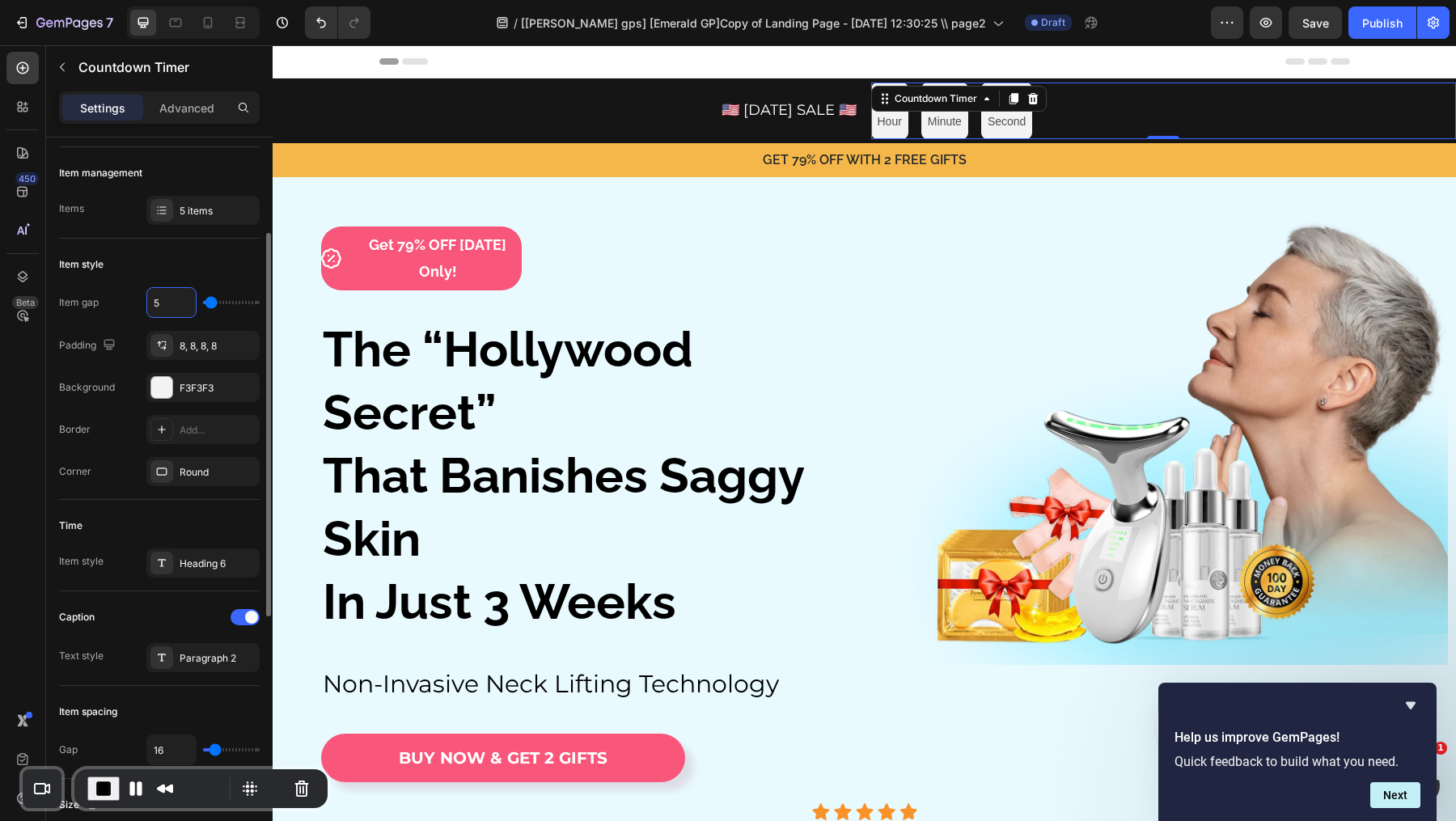
click at [172, 303] on input "5" at bounding box center [172, 303] width 49 height 29
type input "2"
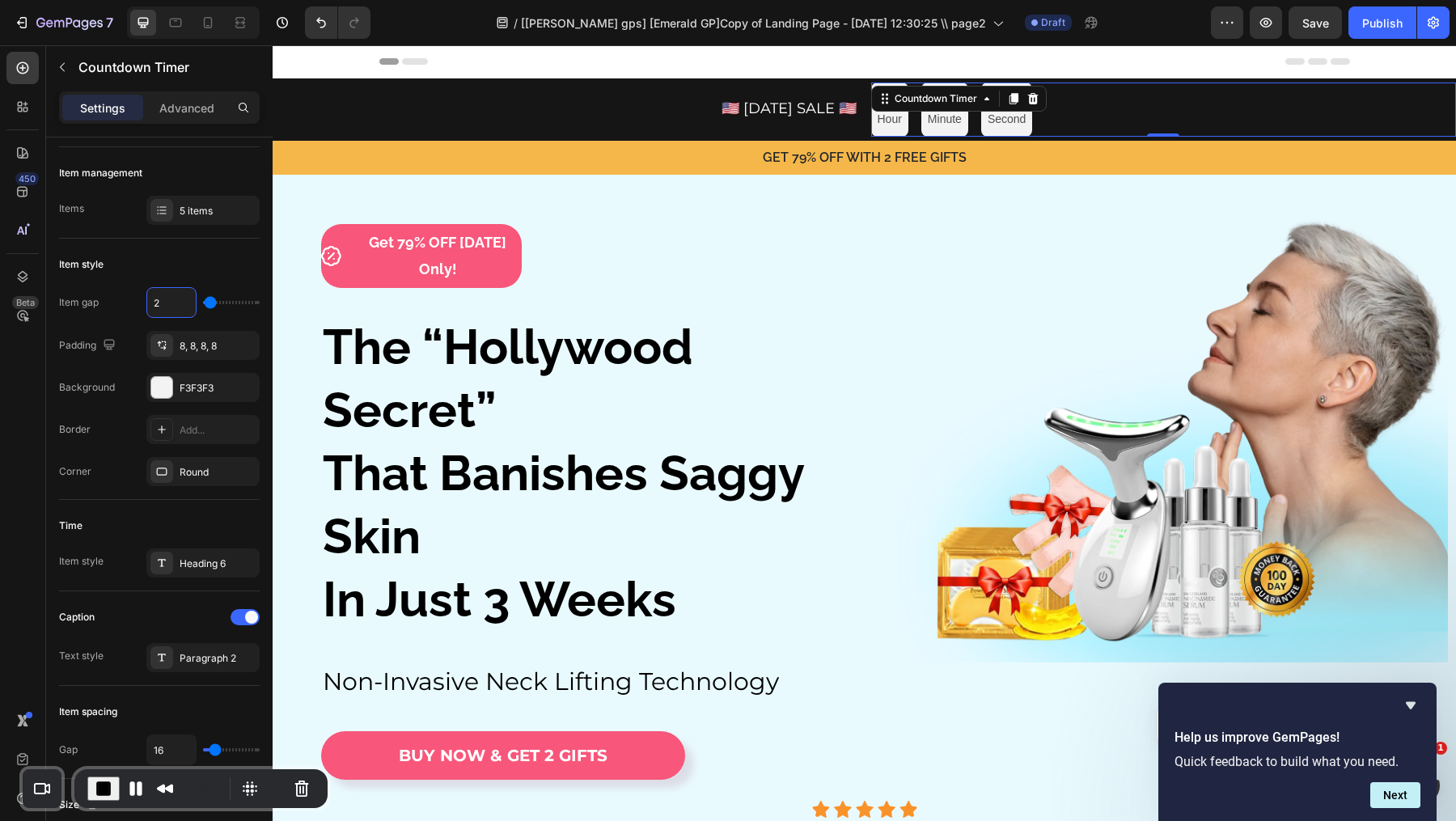
click at [1265, 179] on div "Image Get 79% OFF [DATE] Only! Text Block Row Row Row The “Hollywood Secret” Th…" at bounding box center [864, 484] width 1183 height 618
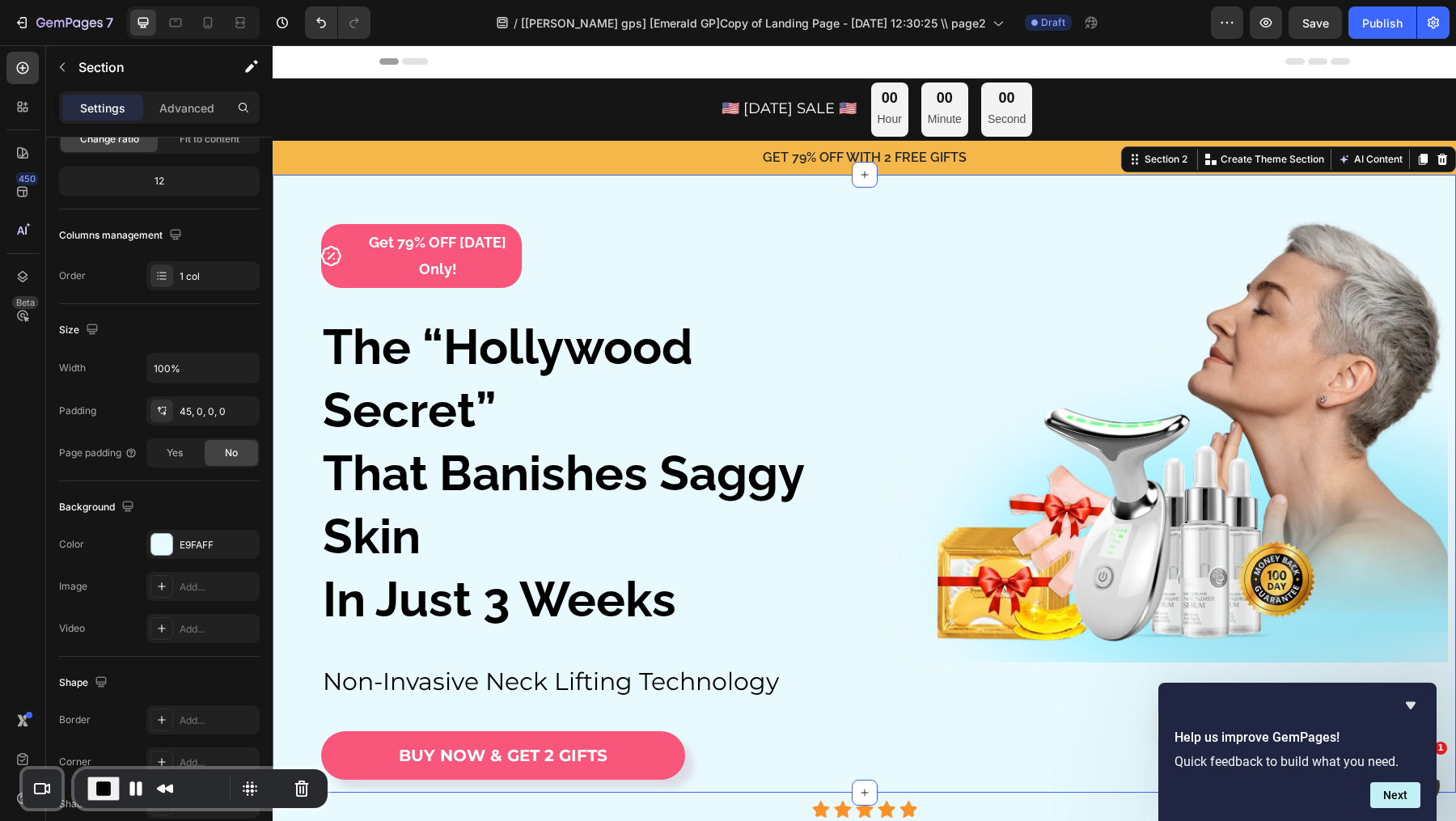
scroll to position [0, 0]
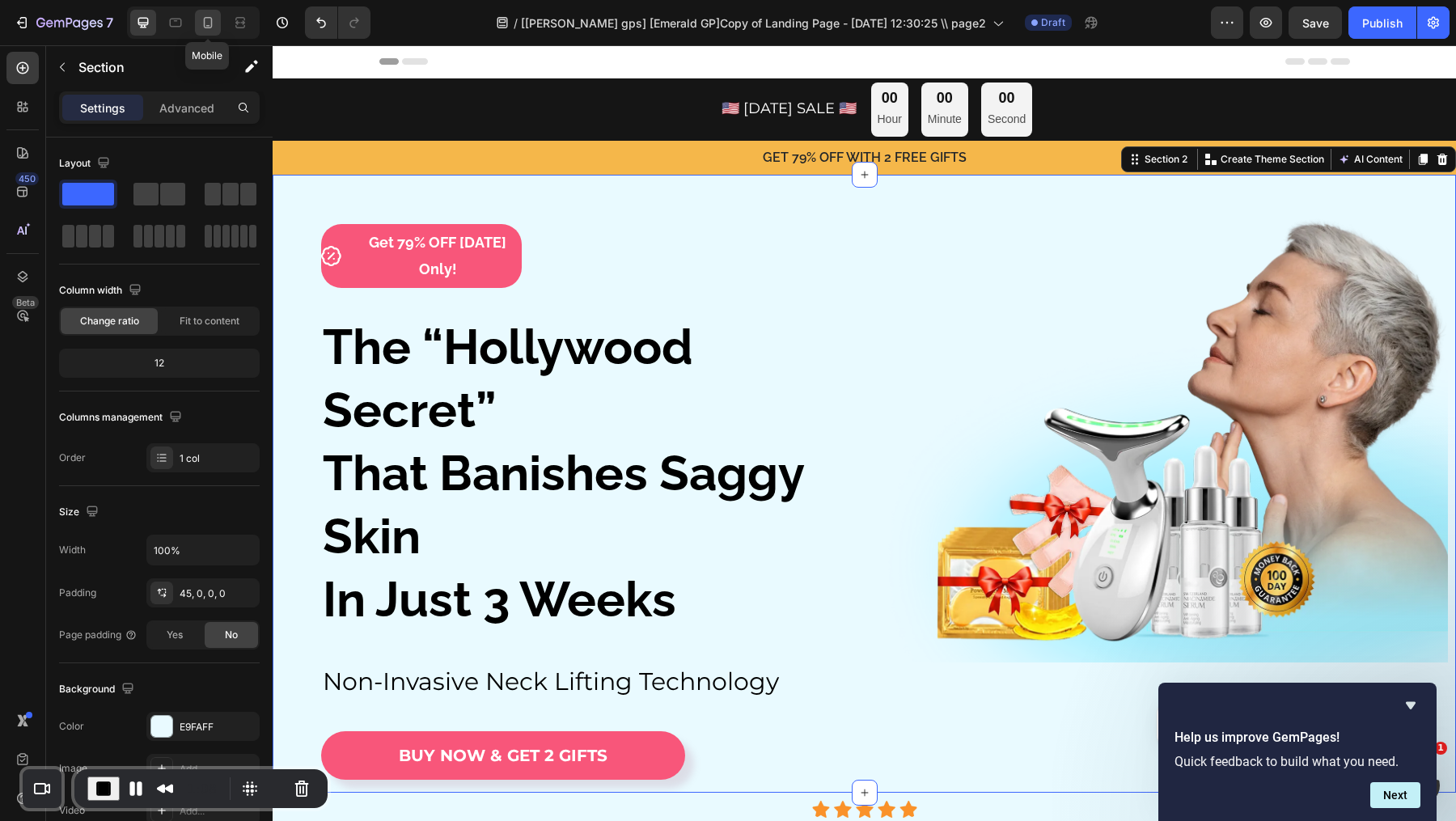
click at [201, 19] on icon at bounding box center [208, 23] width 16 height 16
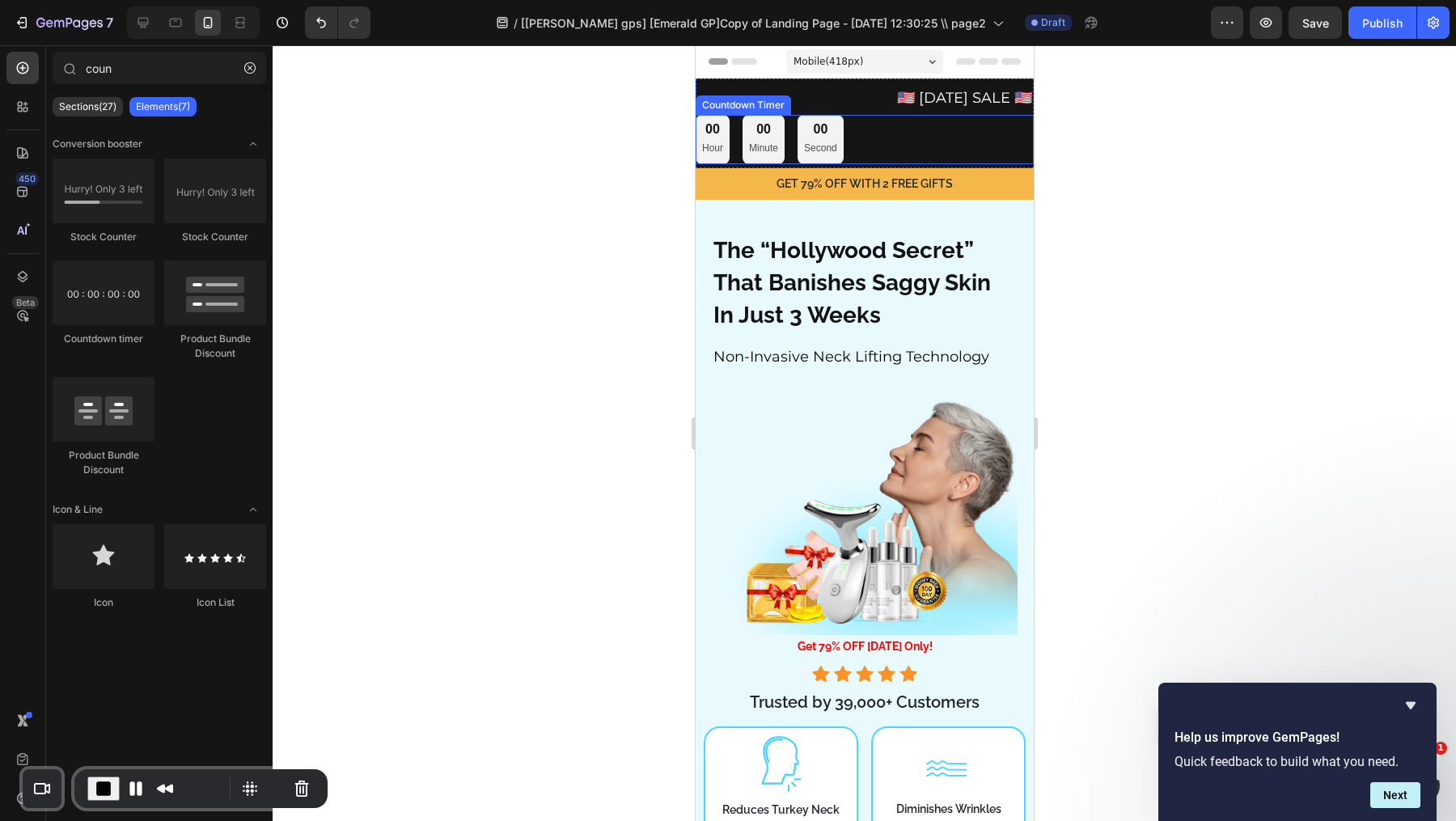
click at [948, 151] on div "00 Hour 00 Minute 00 Second" at bounding box center [863, 139] width 338 height 49
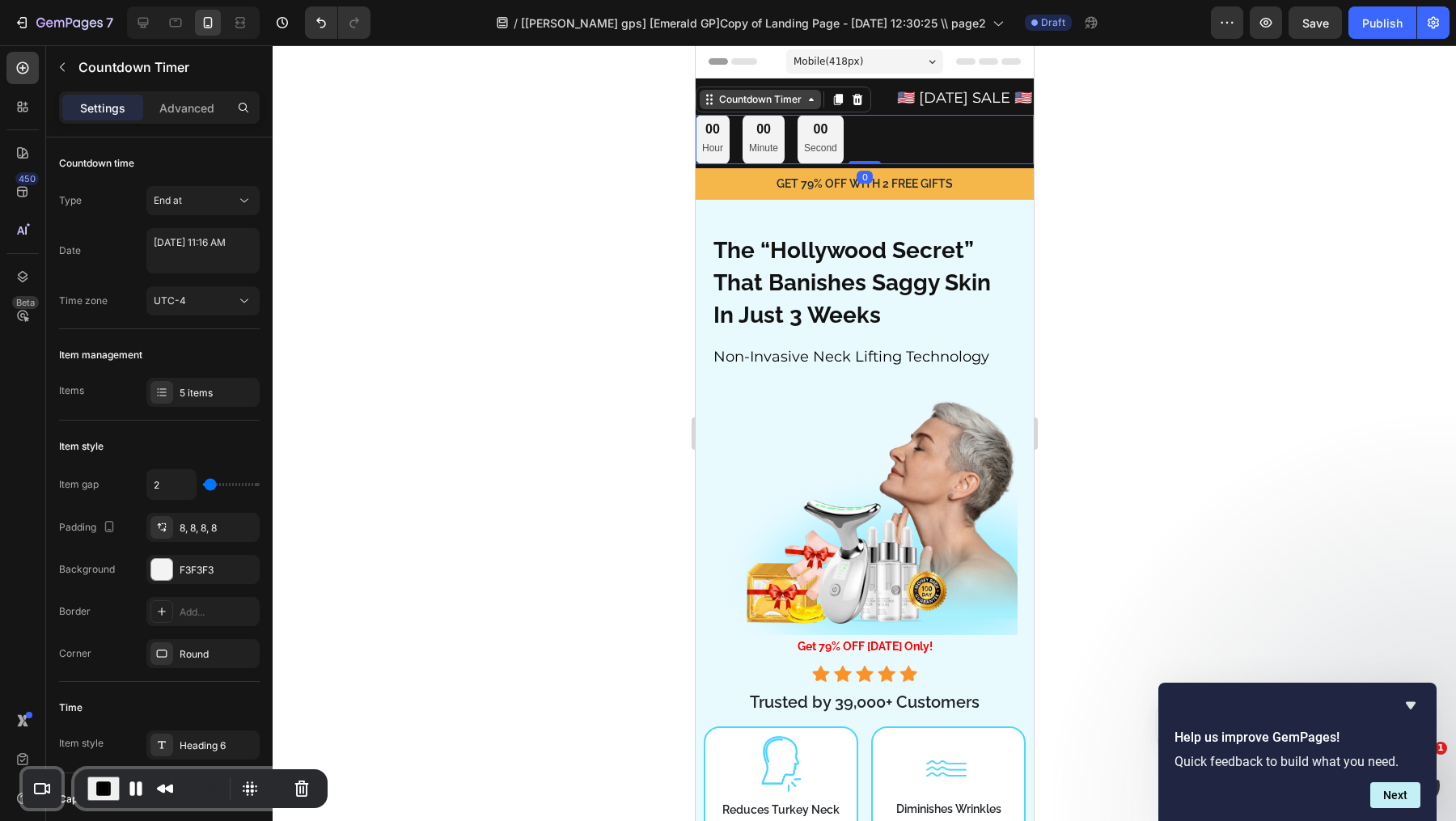
click at [792, 103] on div "Countdown Timer" at bounding box center [759, 99] width 89 height 15
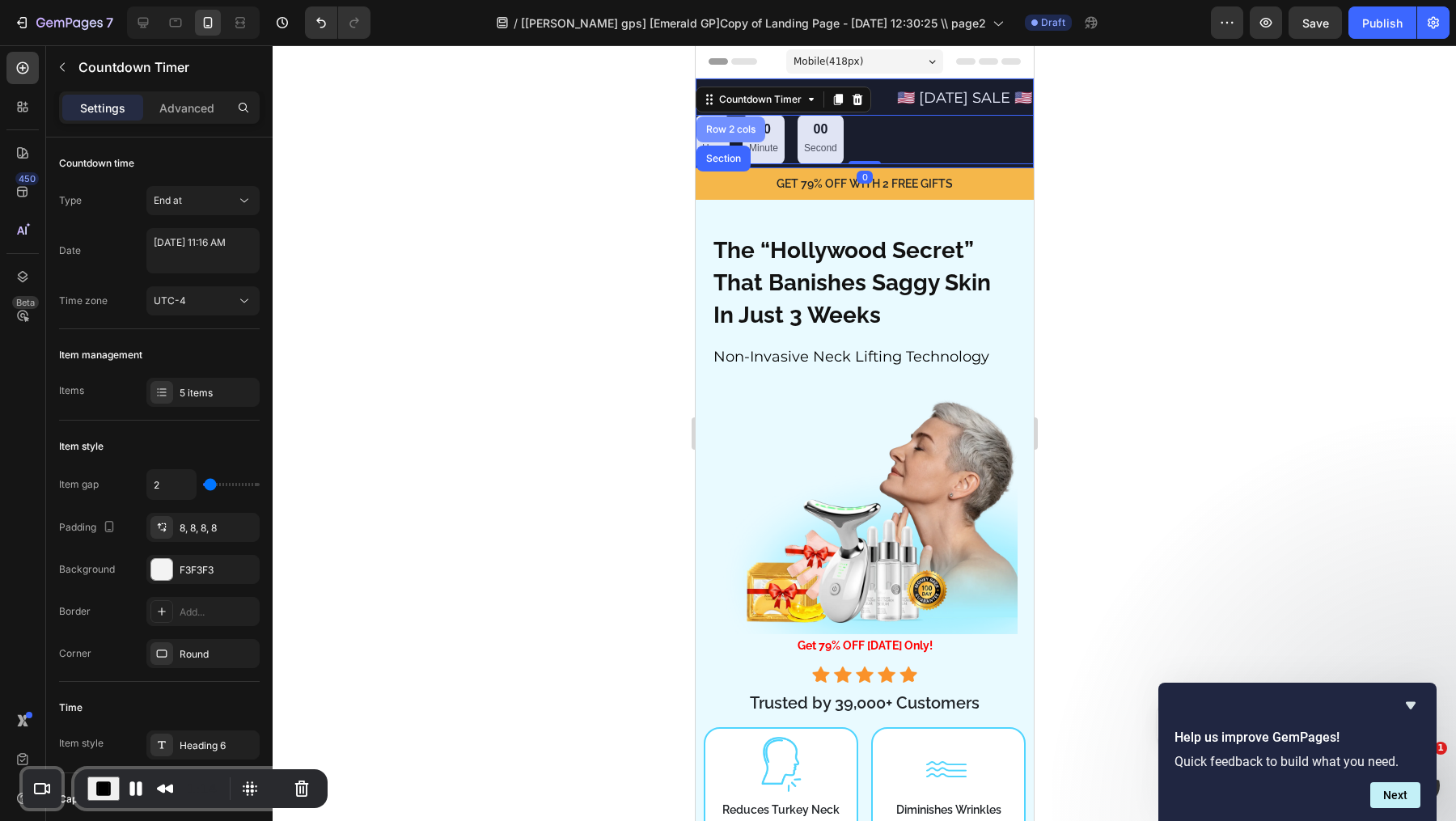
click at [737, 133] on div "Row 2 cols" at bounding box center [730, 130] width 56 height 10
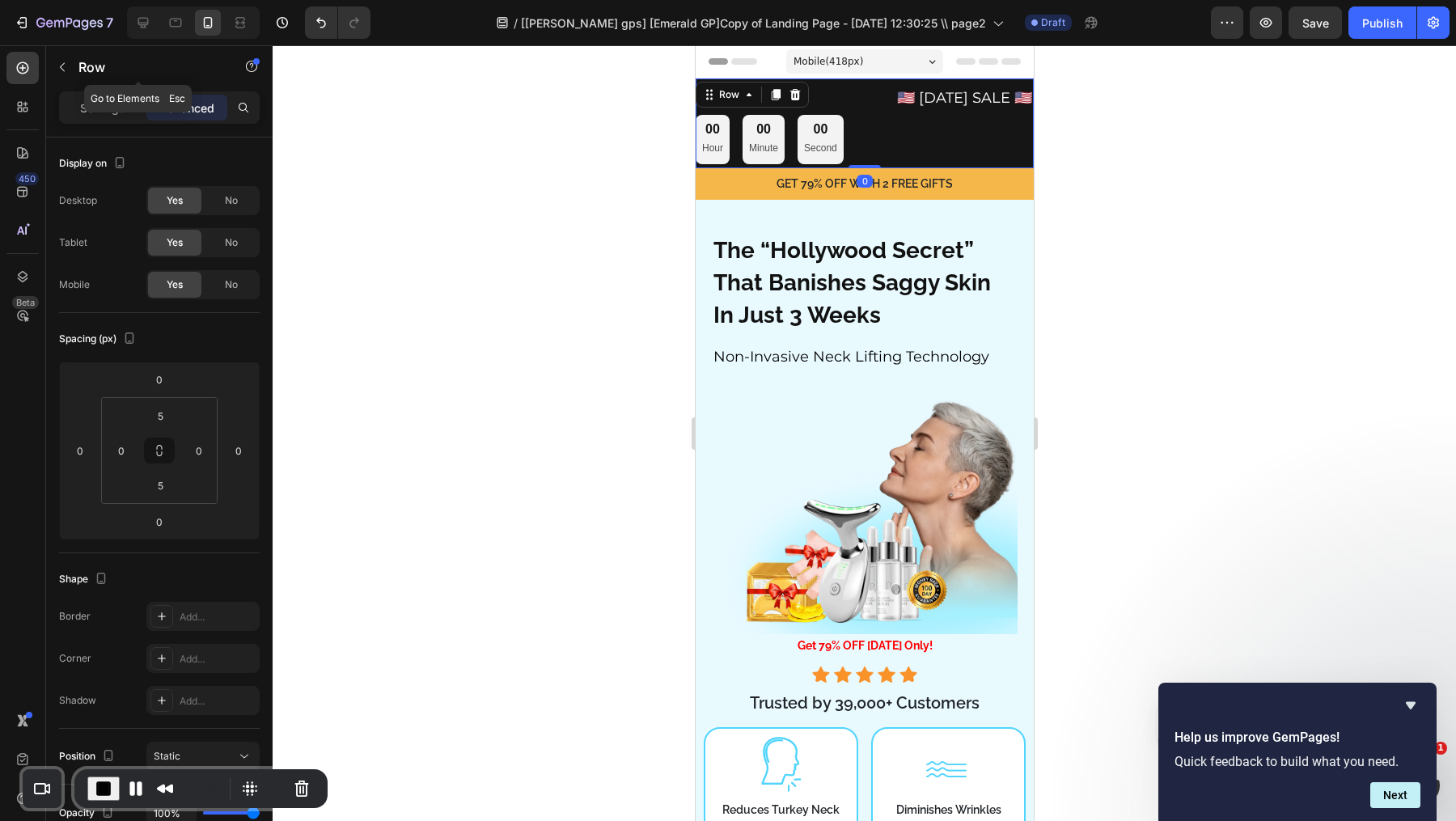
click at [125, 88] on div "Row" at bounding box center [138, 68] width 184 height 46
click at [108, 103] on p "Settings" at bounding box center [103, 108] width 46 height 17
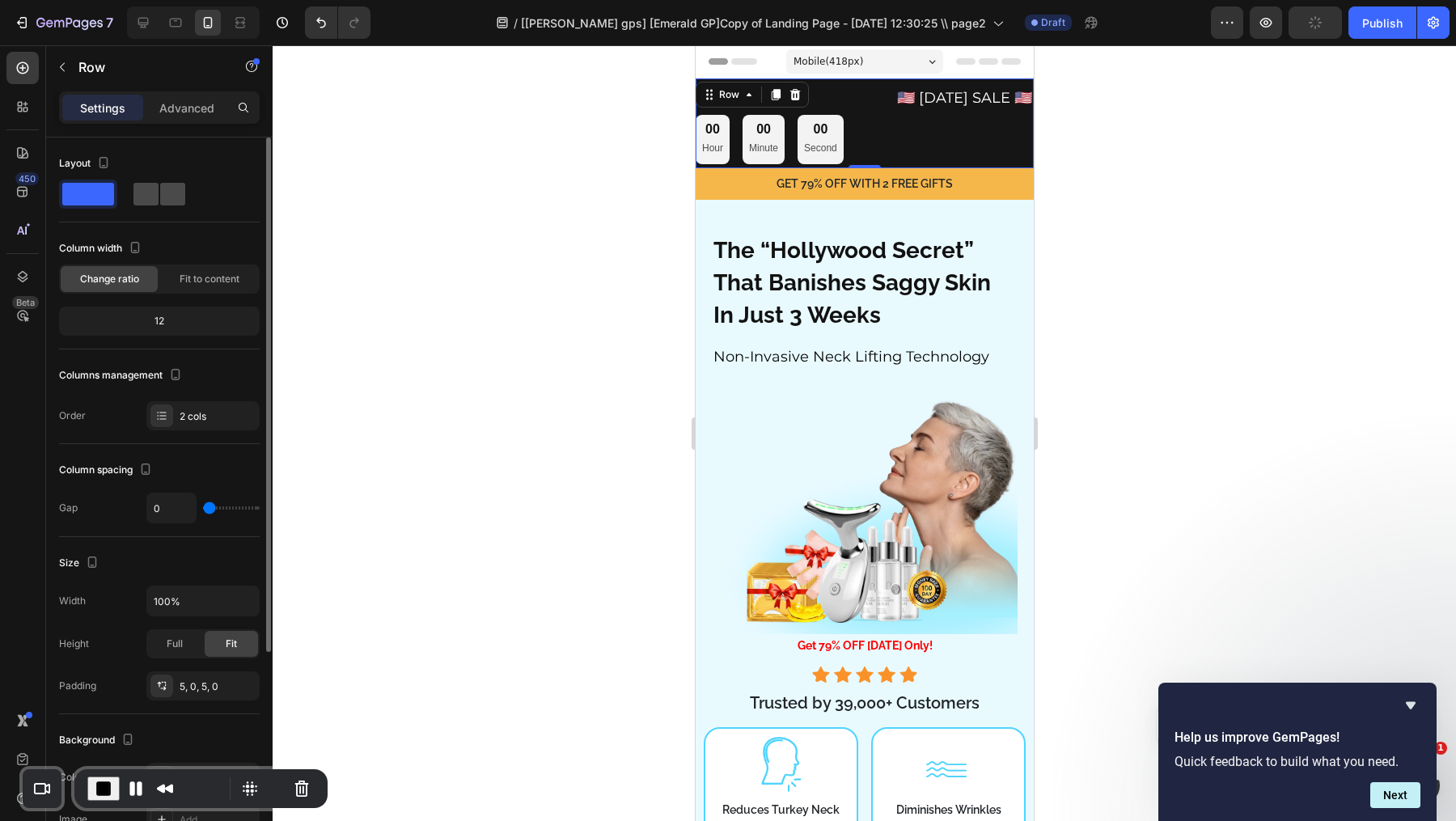
click at [172, 197] on span at bounding box center [173, 194] width 25 height 23
type input "16"
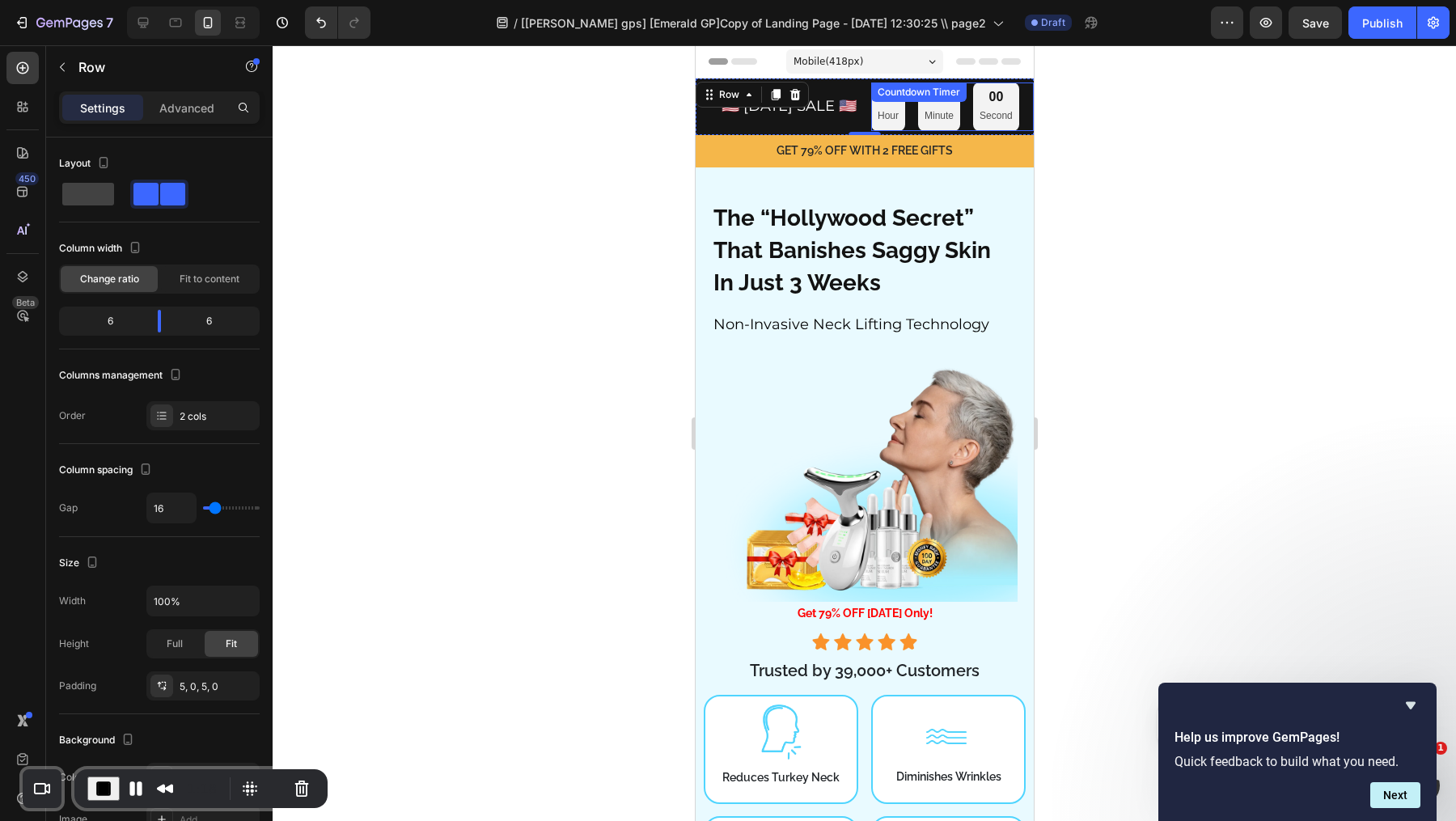
click at [1053, 132] on div at bounding box center [864, 433] width 1183 height 775
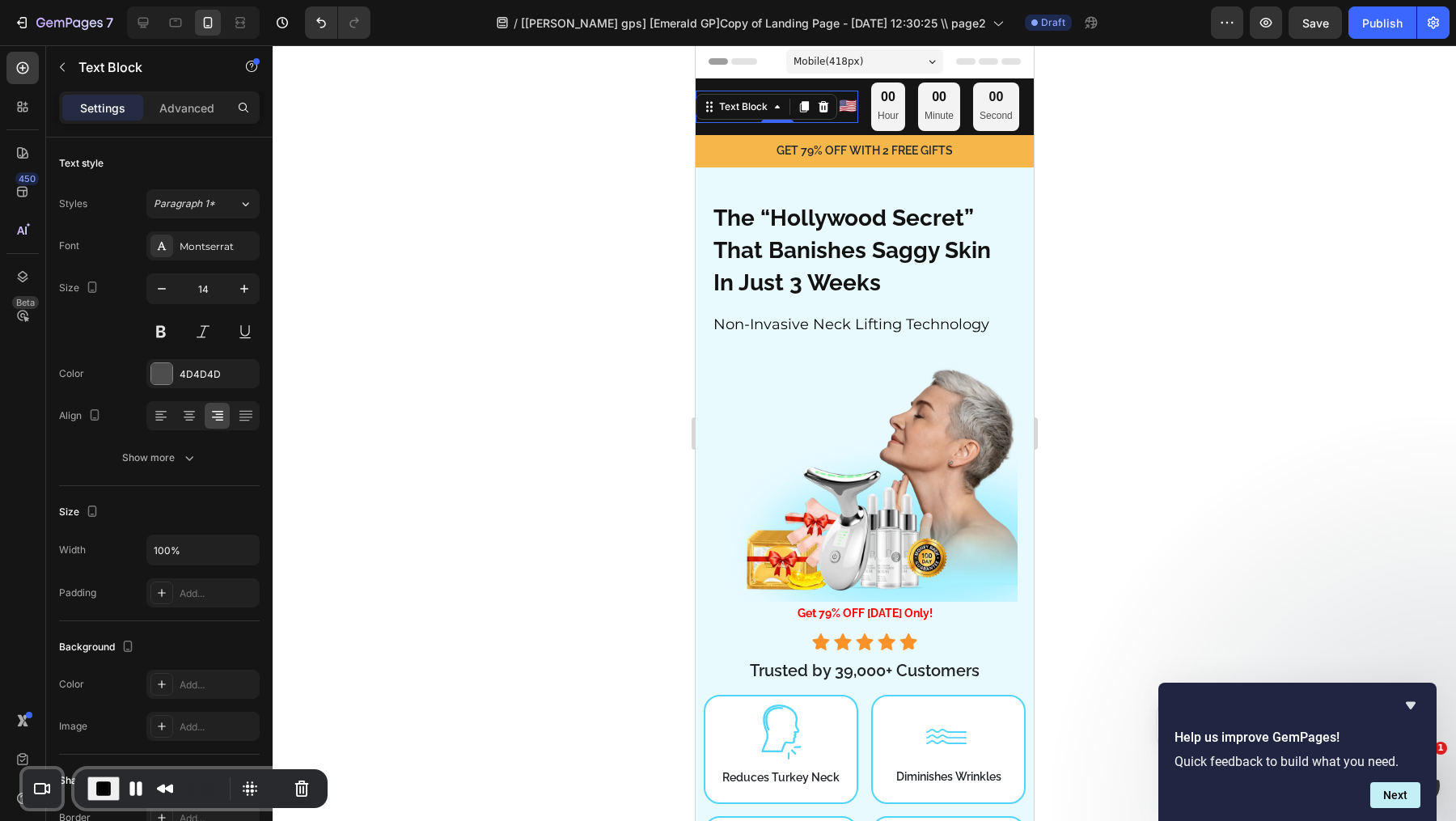
click at [768, 123] on div "🇺🇸 [DATE] SALE 🇺🇸 Text Block 0" at bounding box center [776, 107] width 163 height 33
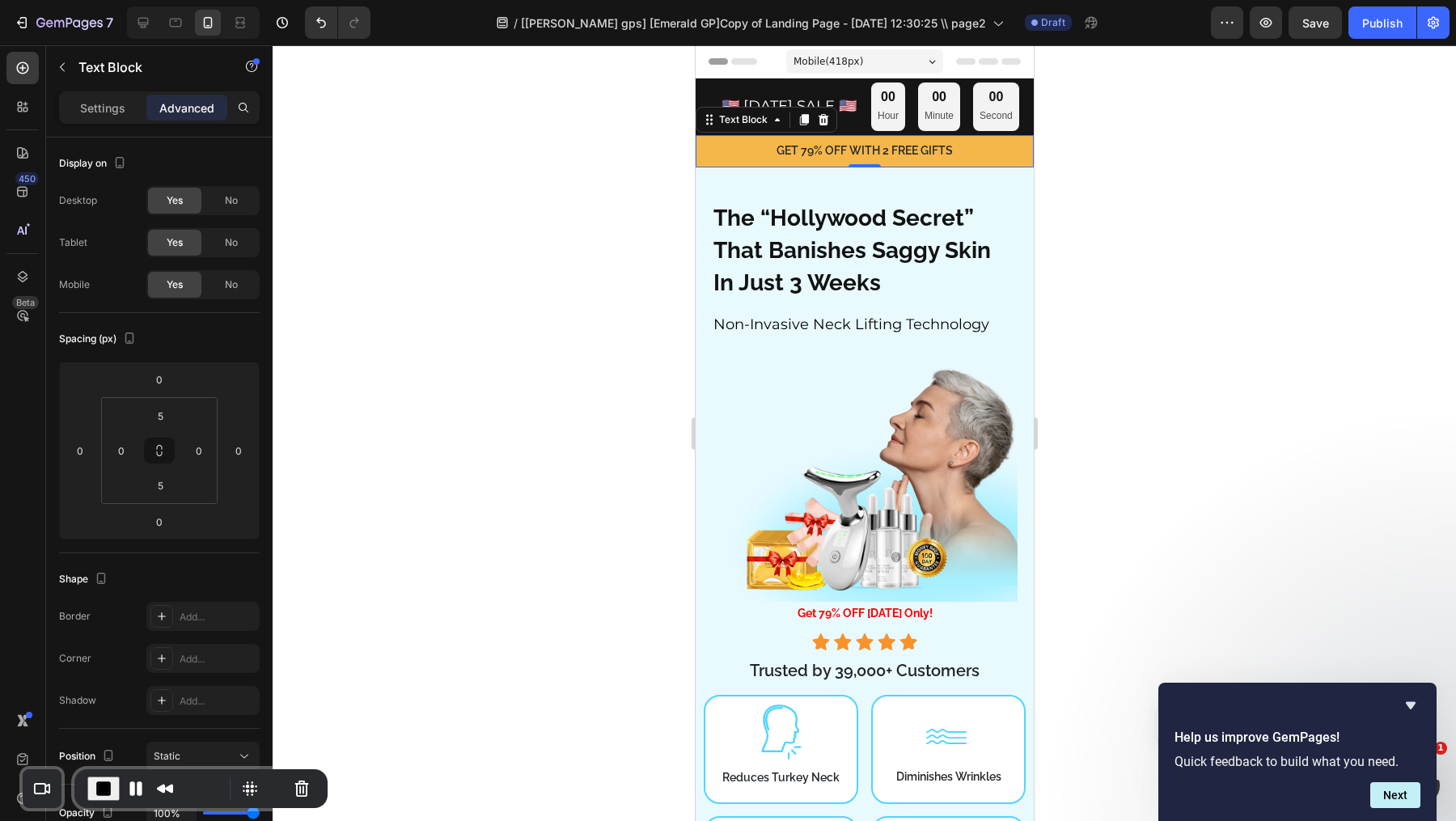
click at [901, 161] on p "GET 79% OFF WITH 2 FREE GIFTS" at bounding box center [863, 151] width 335 height 20
click at [852, 115] on span "🇺🇸 [DATE] SALE 🇺🇸" at bounding box center [788, 106] width 135 height 18
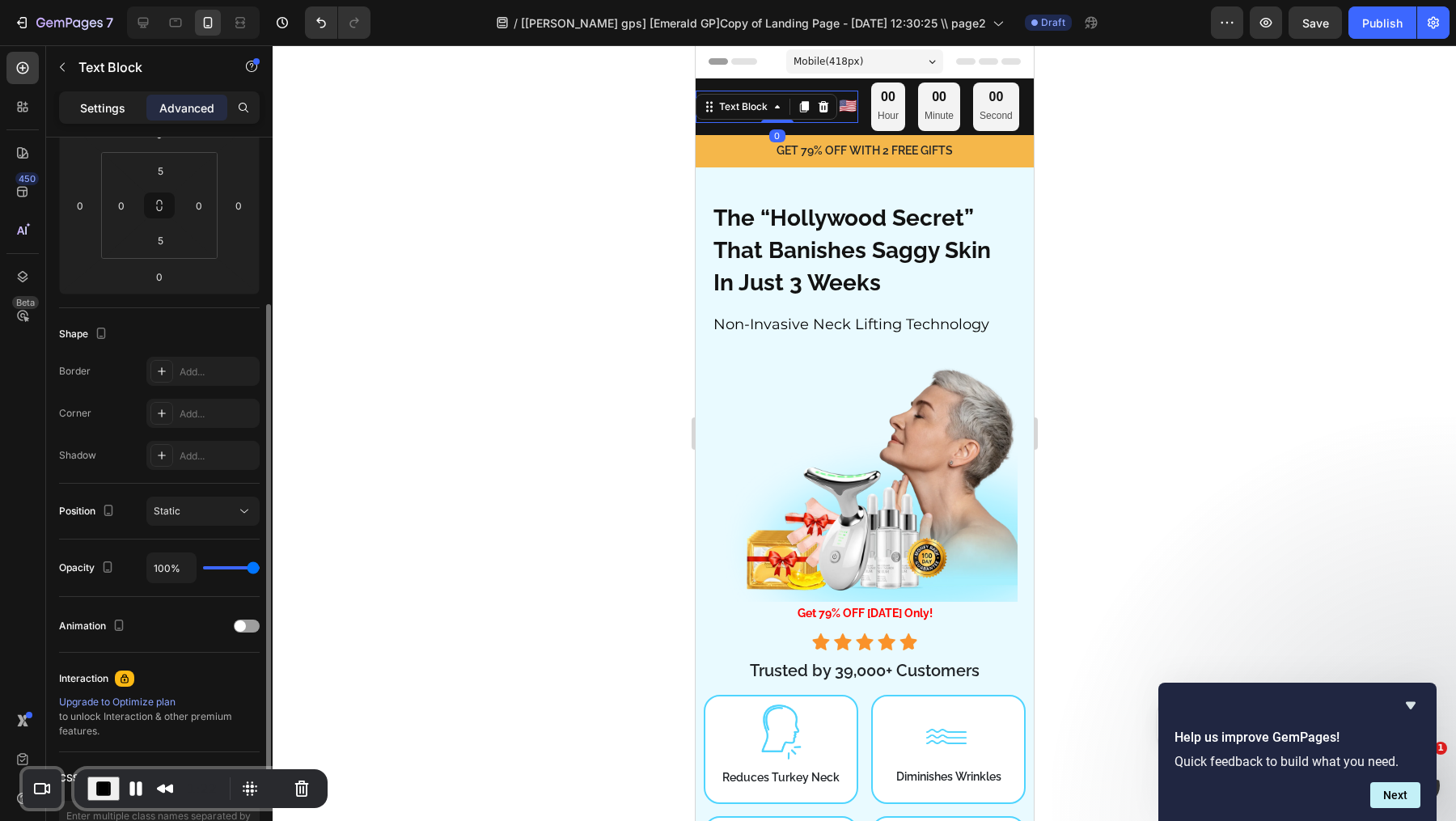
click at [122, 110] on p "Settings" at bounding box center [103, 108] width 46 height 17
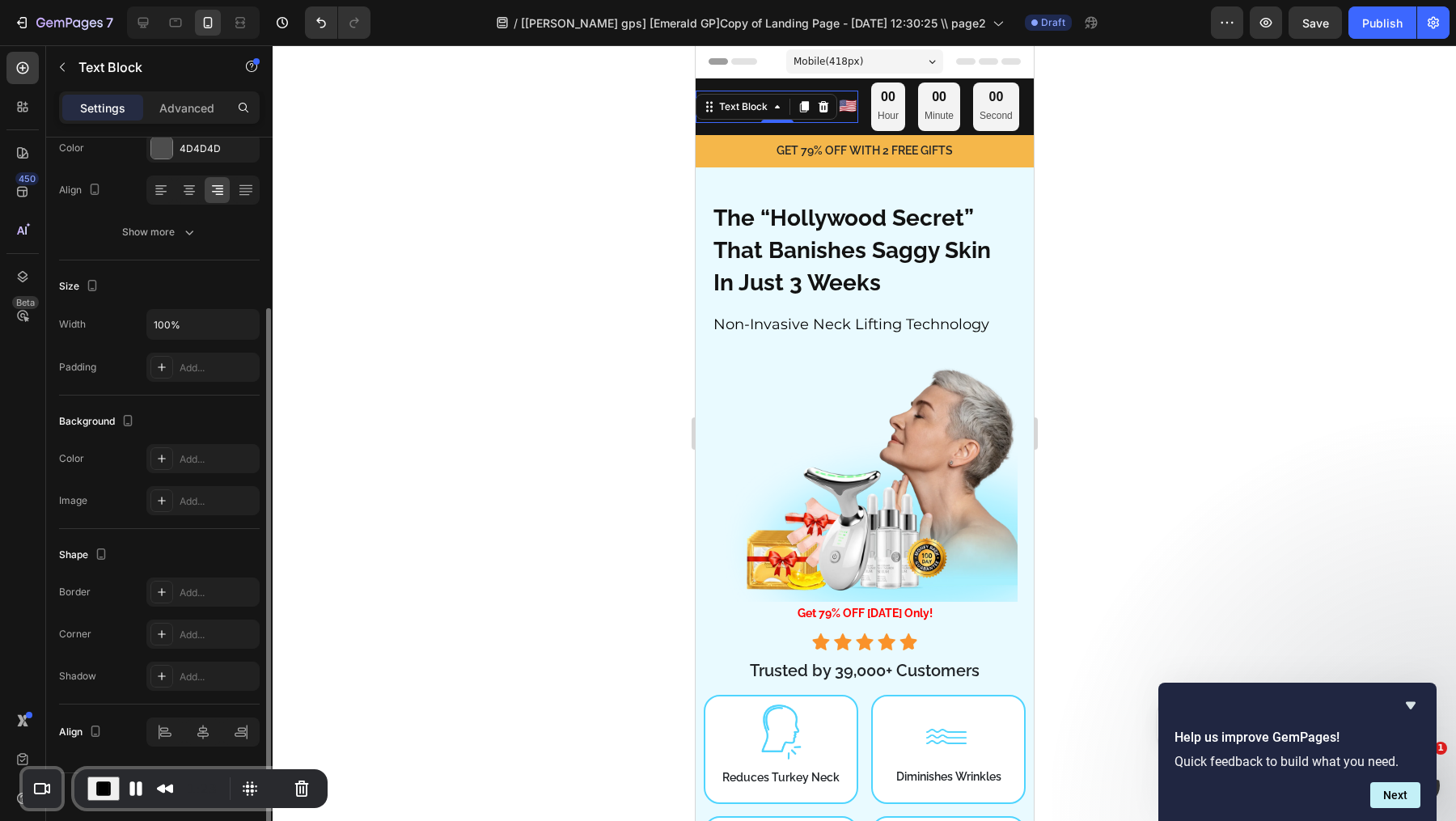
scroll to position [0, 0]
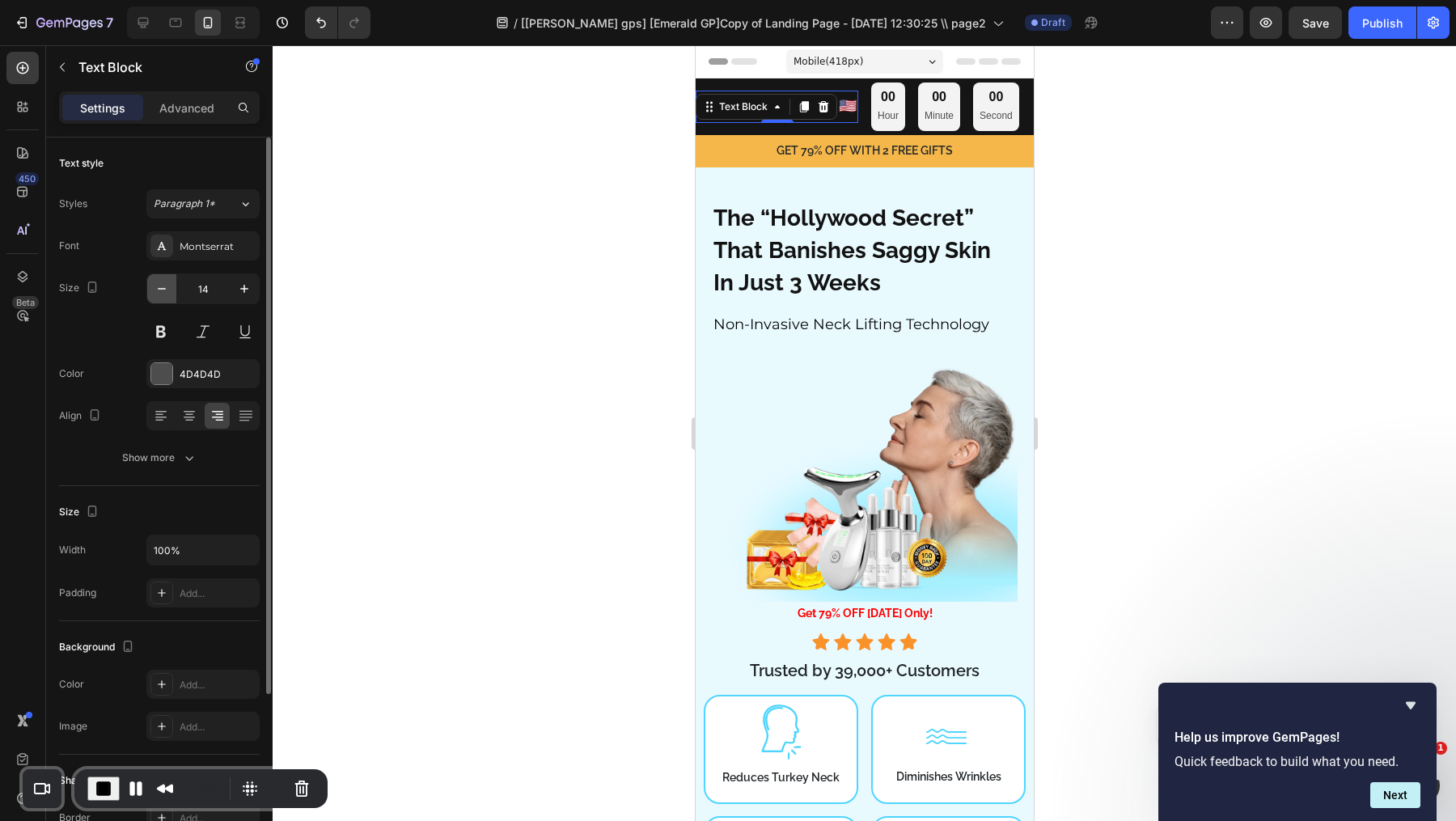
click at [170, 276] on button "button" at bounding box center [162, 289] width 29 height 29
click at [169, 283] on icon "button" at bounding box center [162, 289] width 16 height 16
click at [157, 303] on div "12" at bounding box center [203, 310] width 113 height 72
click at [170, 291] on button "button" at bounding box center [162, 289] width 29 height 29
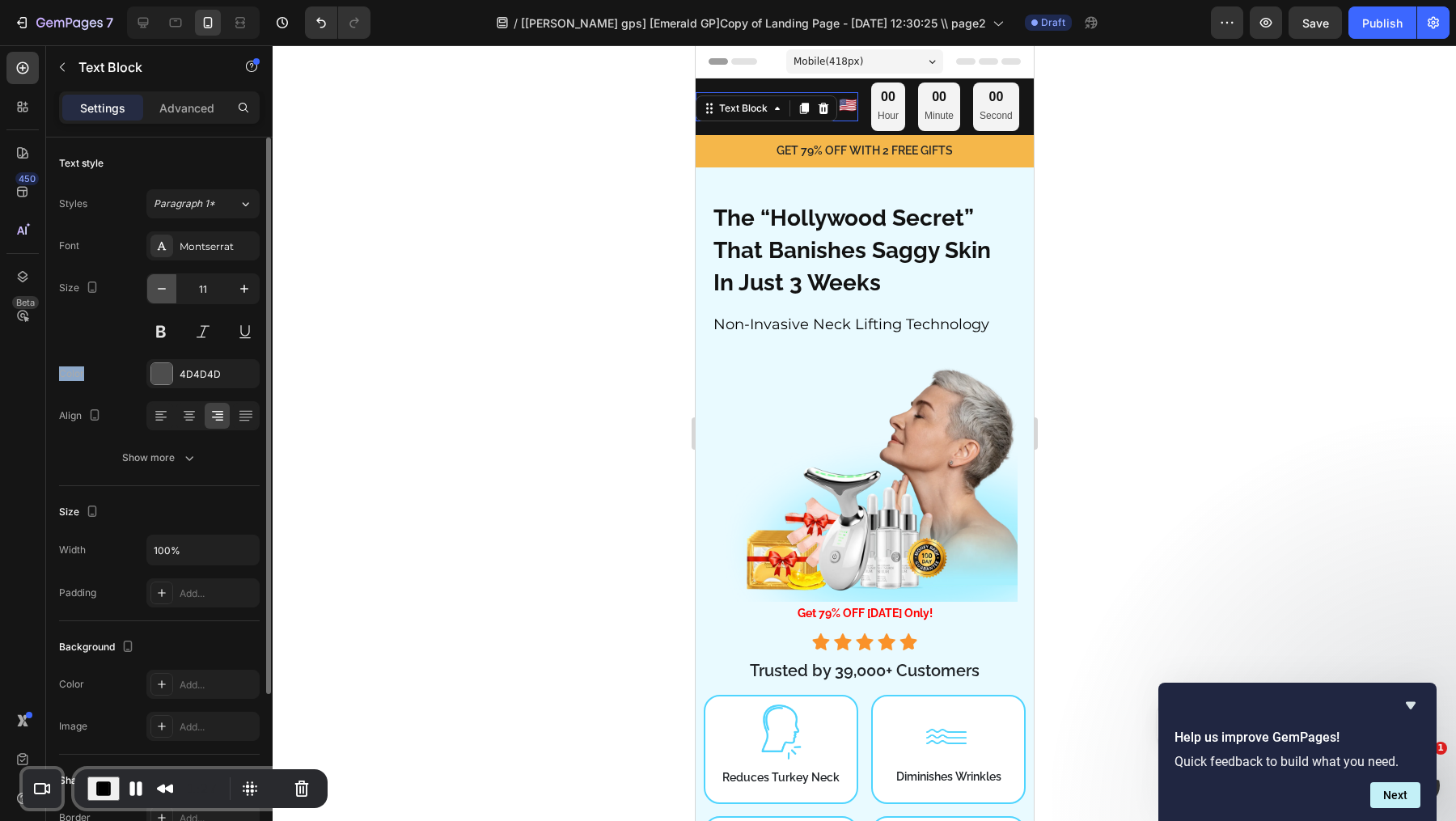
click at [169, 290] on button "button" at bounding box center [162, 289] width 29 height 29
type input "10"
click at [1062, 257] on div at bounding box center [864, 433] width 1183 height 775
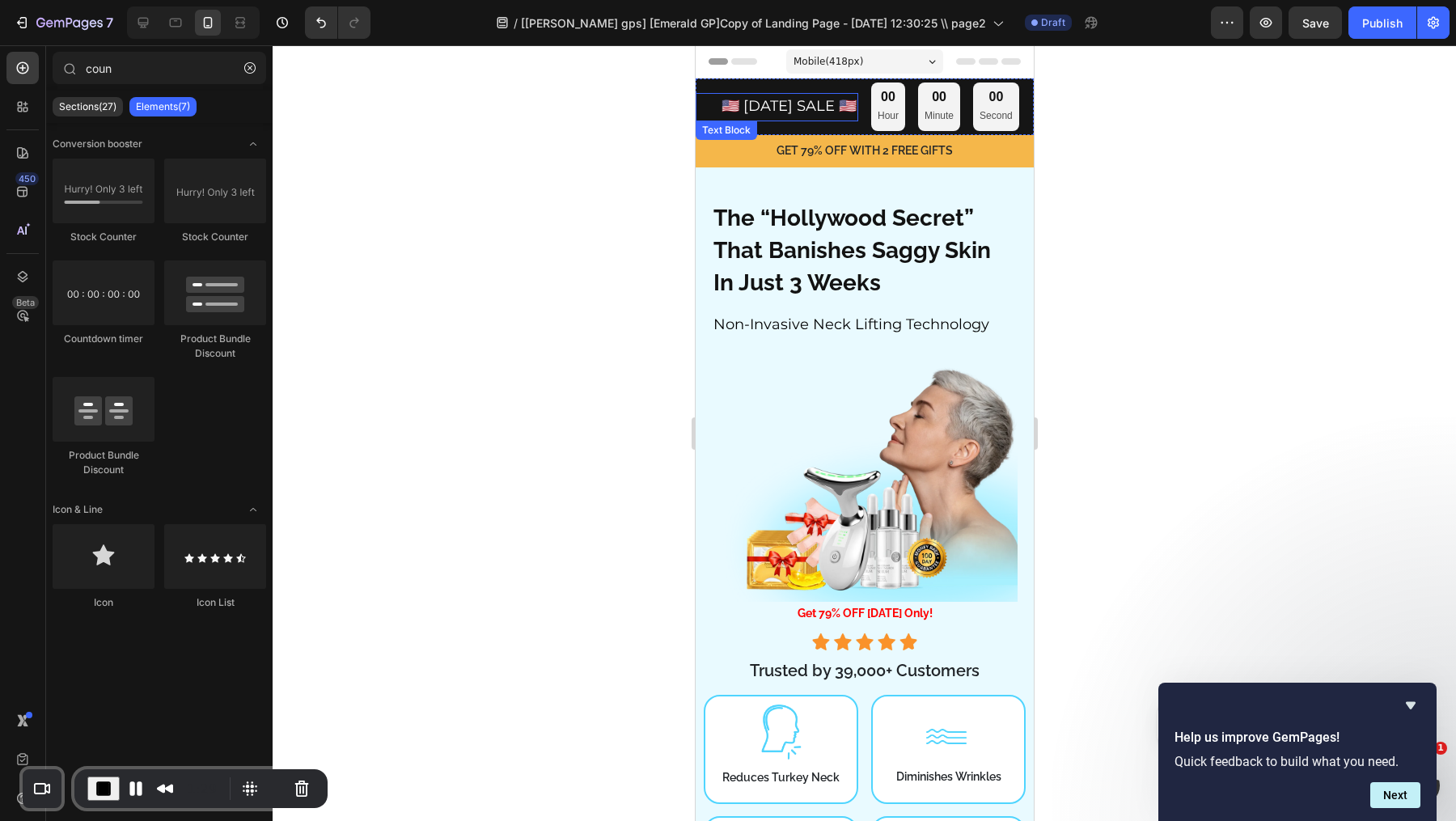
click at [820, 97] on span "🇺🇸 [DATE] SALE 🇺🇸" at bounding box center [788, 106] width 135 height 18
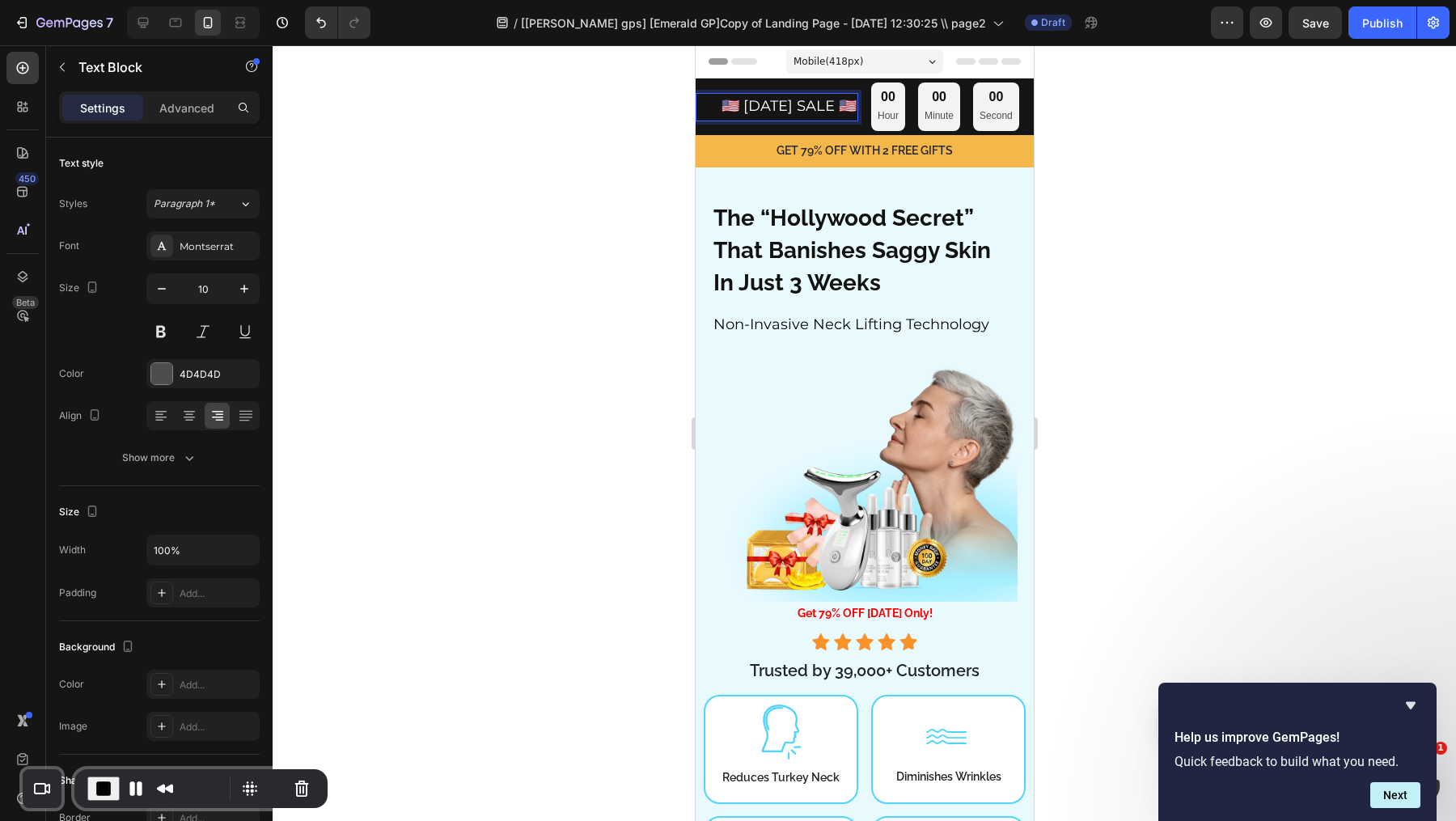
click at [818, 97] on span "🇺🇸 [DATE] SALE 🇺🇸" at bounding box center [788, 106] width 135 height 18
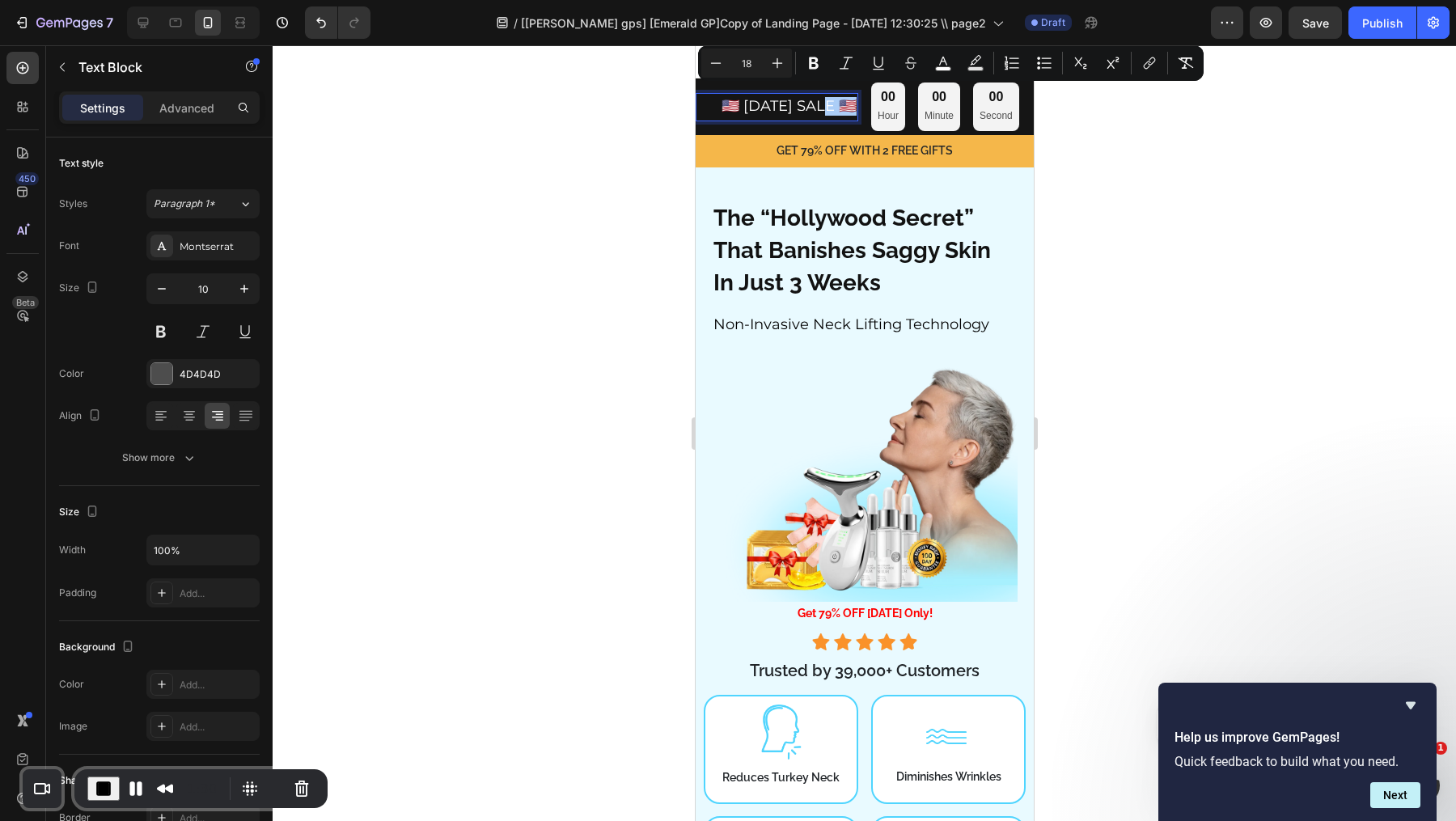
click at [612, 168] on div at bounding box center [864, 433] width 1183 height 775
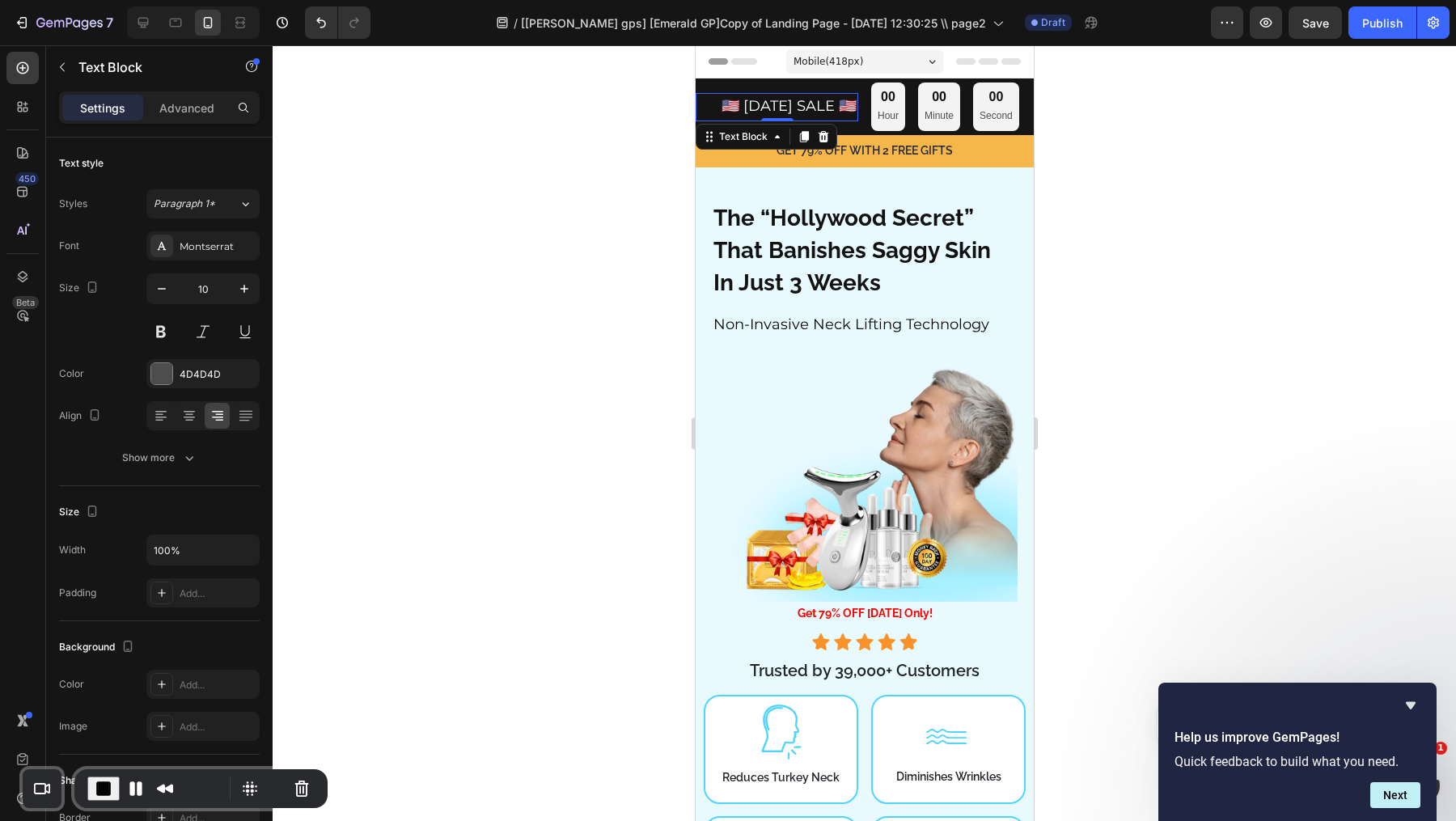
click at [765, 116] on p "🇺🇸 [DATE] SALE 🇺🇸" at bounding box center [776, 107] width 160 height 17
click at [806, 100] on span "🇺🇸 [DATE] SALE 🇺🇸" at bounding box center [788, 106] width 135 height 18
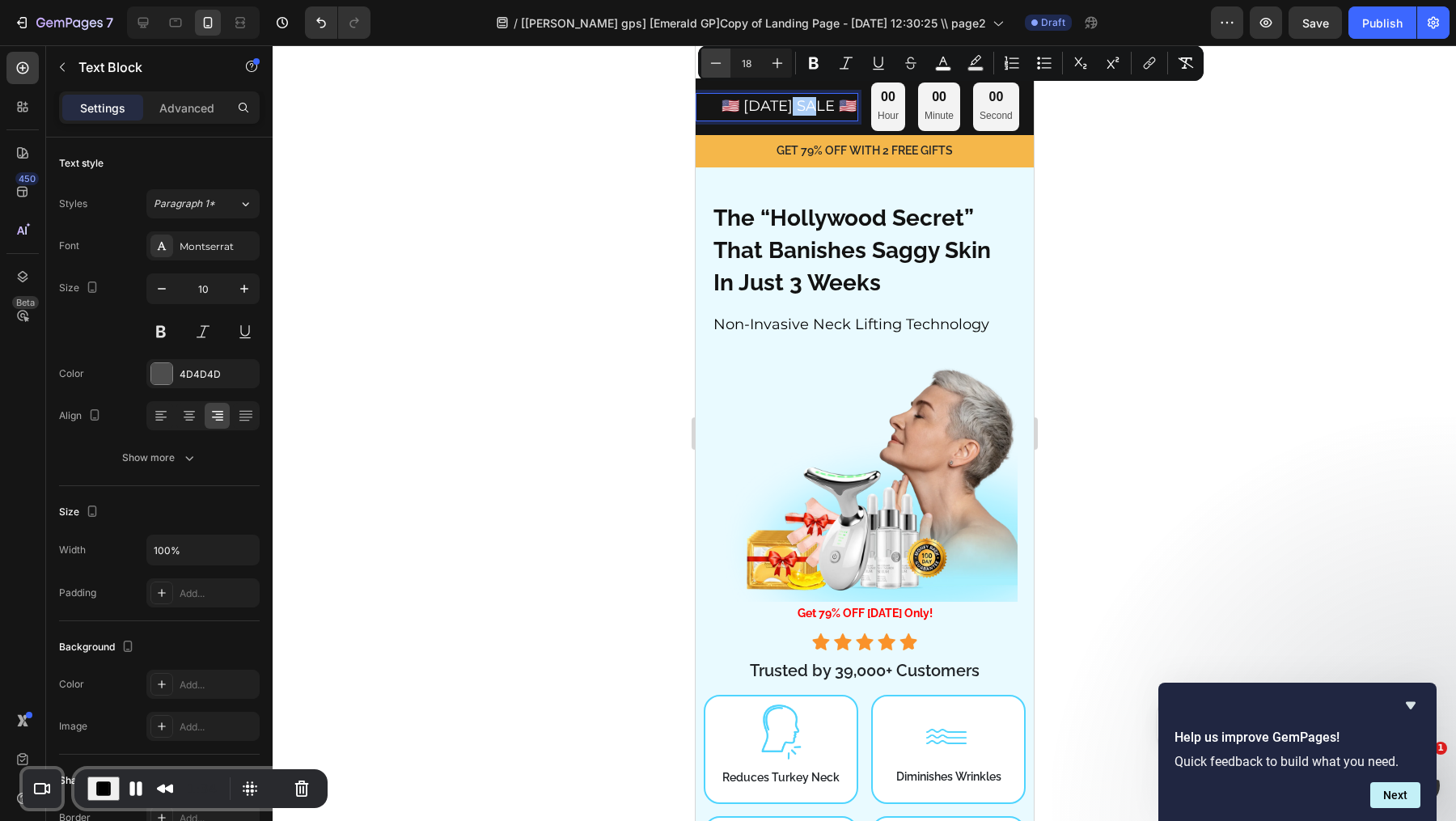
click at [711, 59] on icon "Editor contextual toolbar" at bounding box center [716, 64] width 16 height 16
type input "16"
click at [1097, 224] on div at bounding box center [864, 433] width 1183 height 775
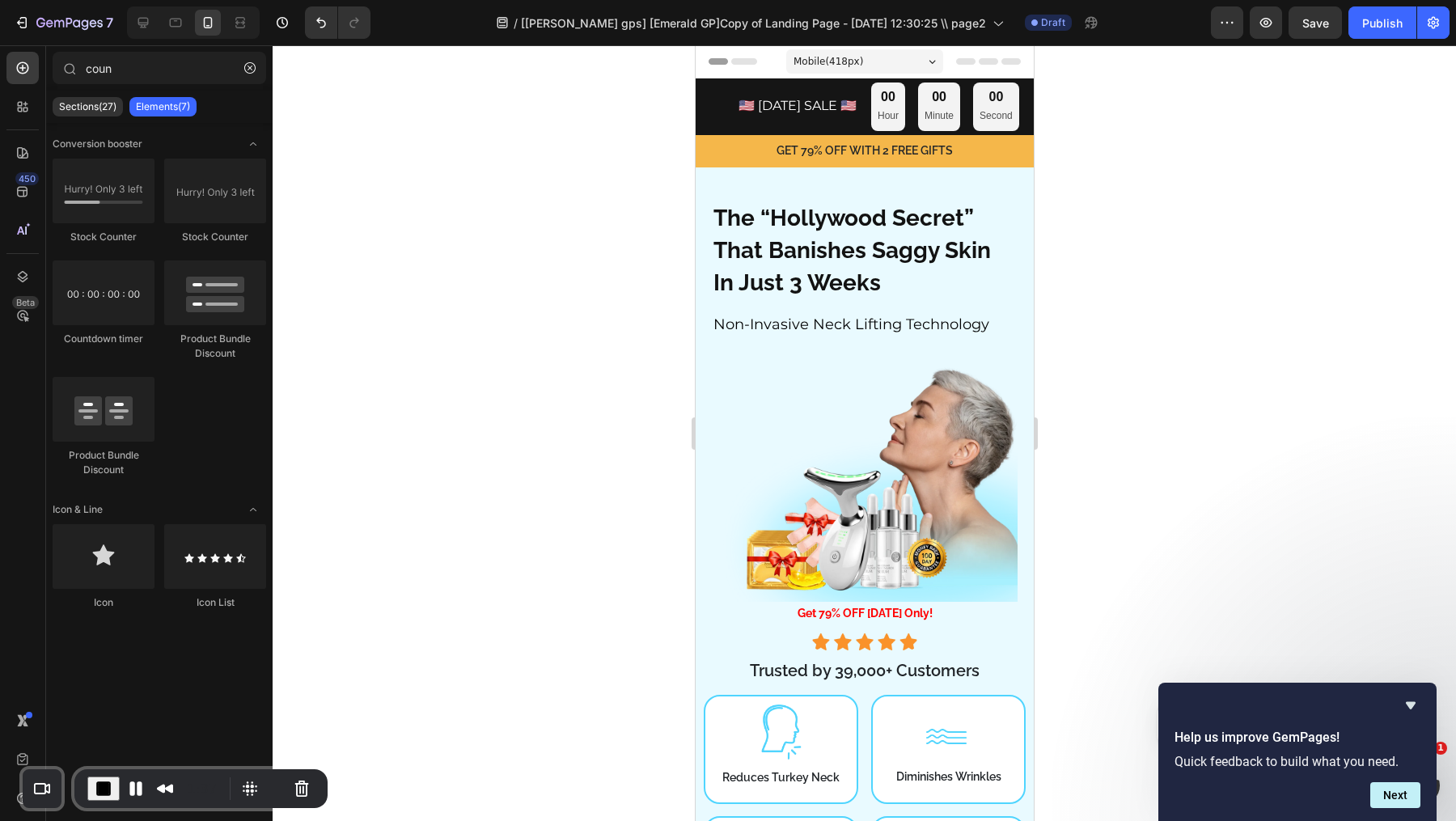
click at [101, 779] on span "End Recording" at bounding box center [103, 788] width 20 height 20
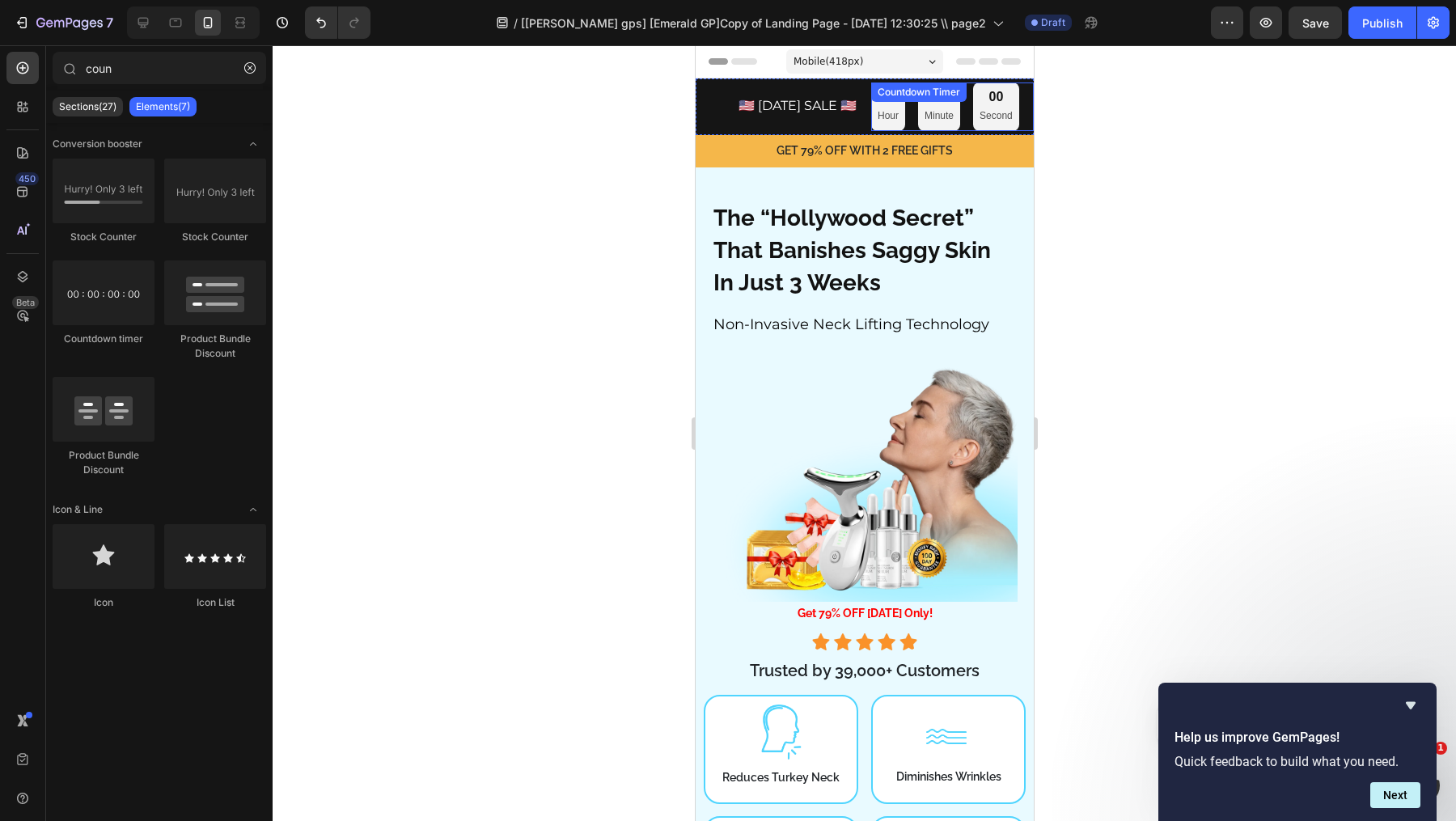
click at [975, 121] on div "00 Second" at bounding box center [995, 107] width 46 height 49
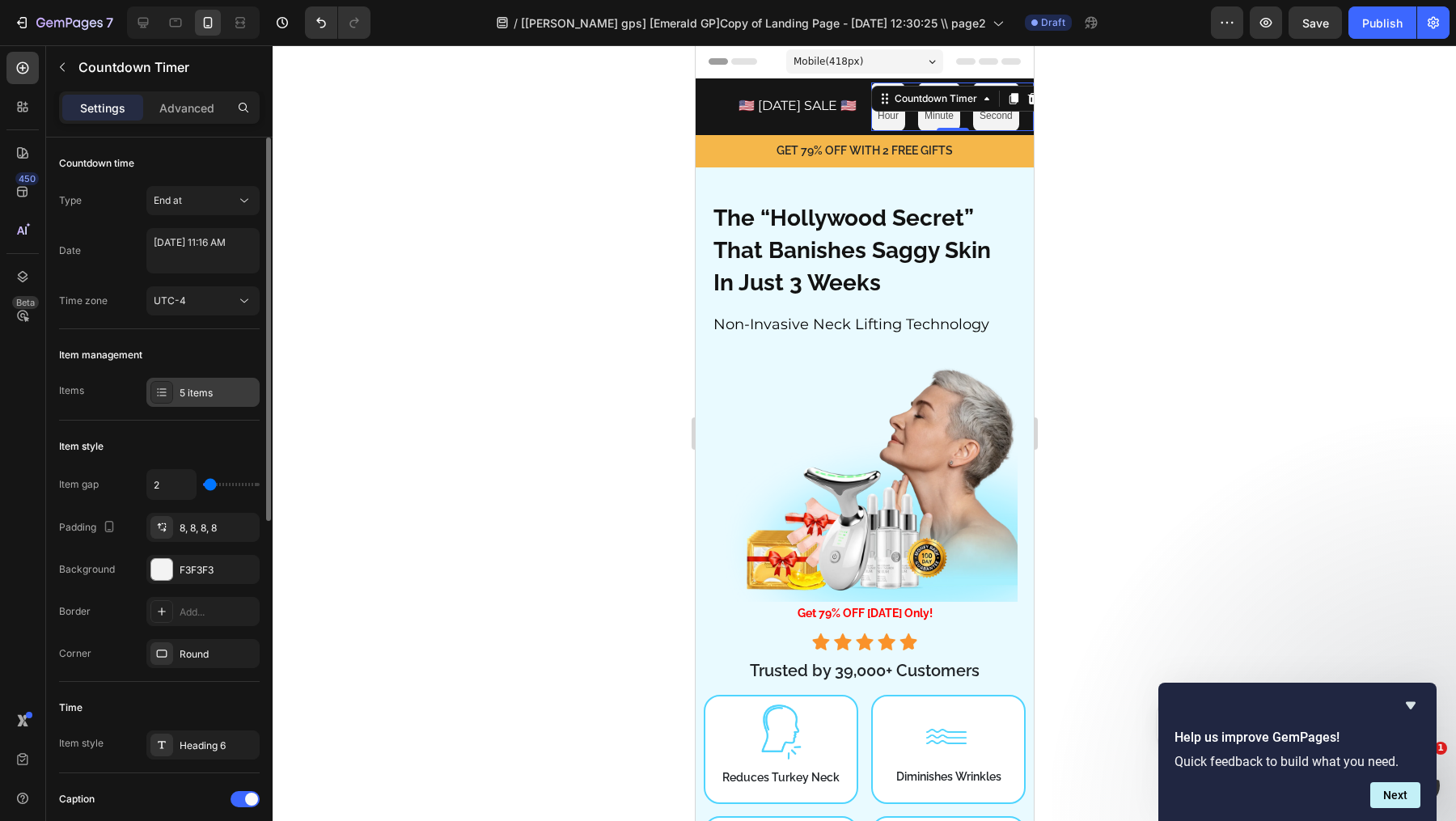
click at [198, 397] on div "5 items" at bounding box center [217, 393] width 76 height 15
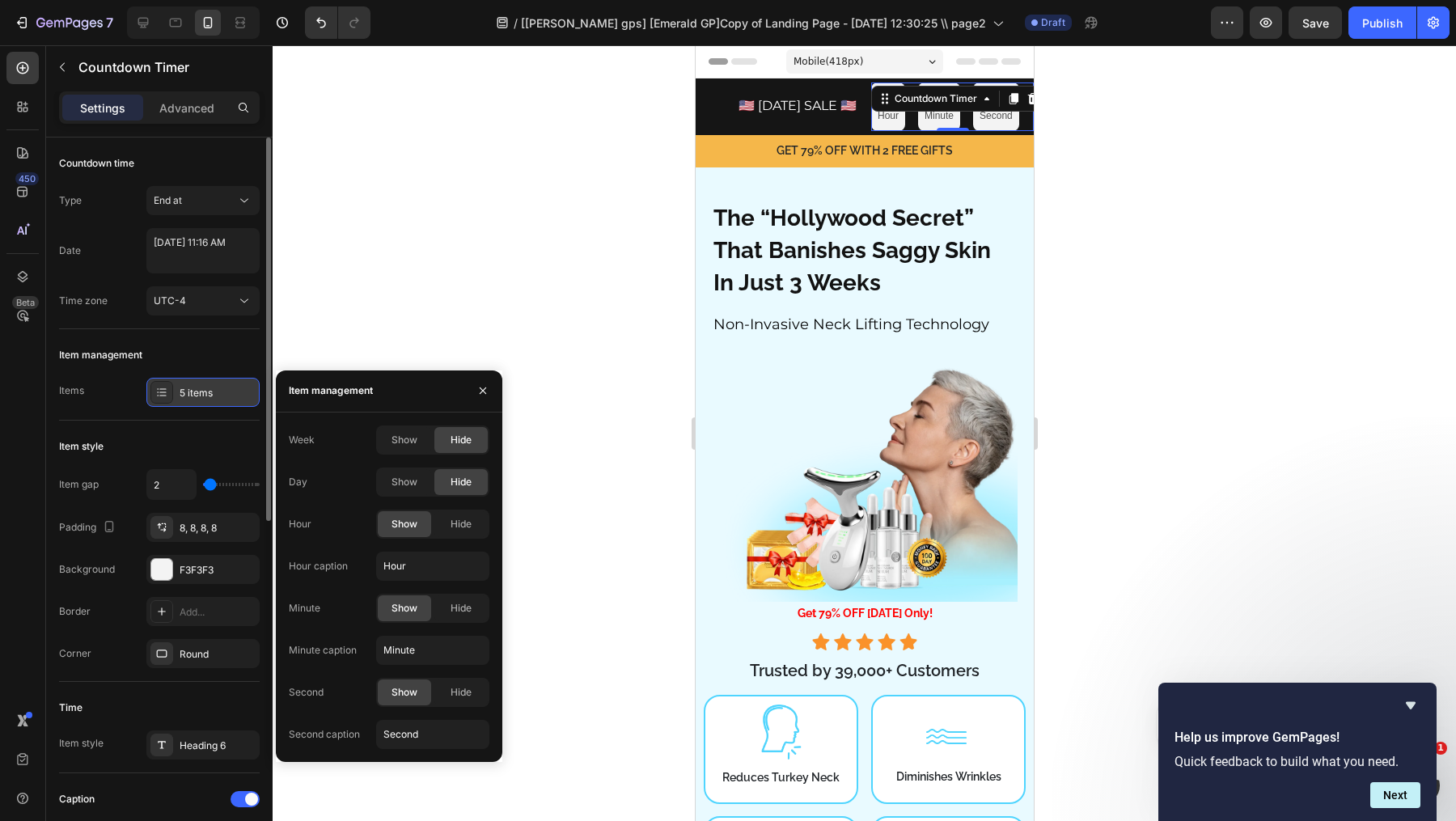
click at [198, 400] on div "5 items" at bounding box center [203, 393] width 113 height 29
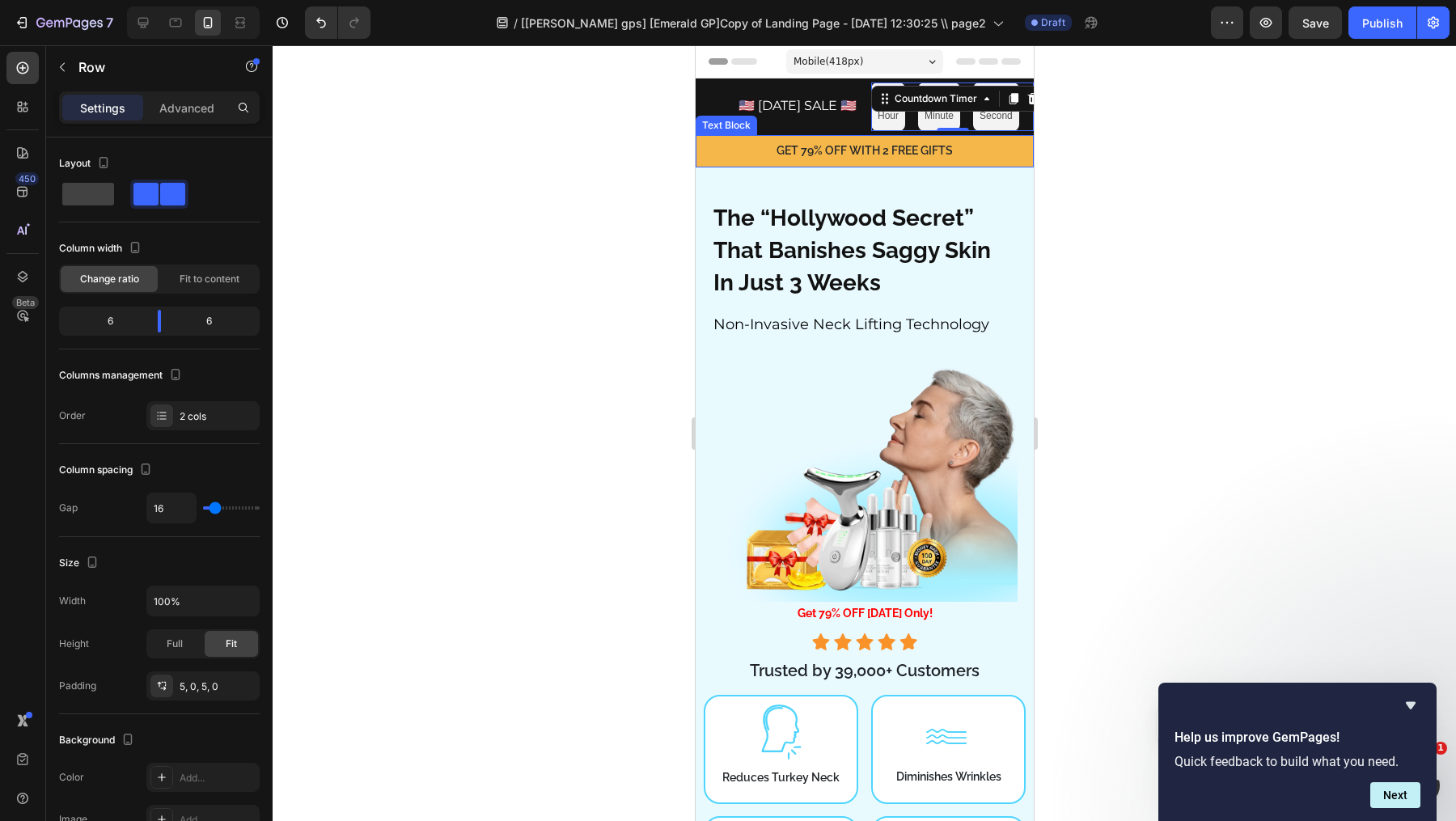
click at [881, 131] on div "🇺🇸 [DATE] SALE 🇺🇸 Text Block 00 Hour 00 Minute 00 Second Countdown Timer 0 Row" at bounding box center [863, 107] width 338 height 57
click at [887, 123] on p "Hour" at bounding box center [888, 116] width 21 height 18
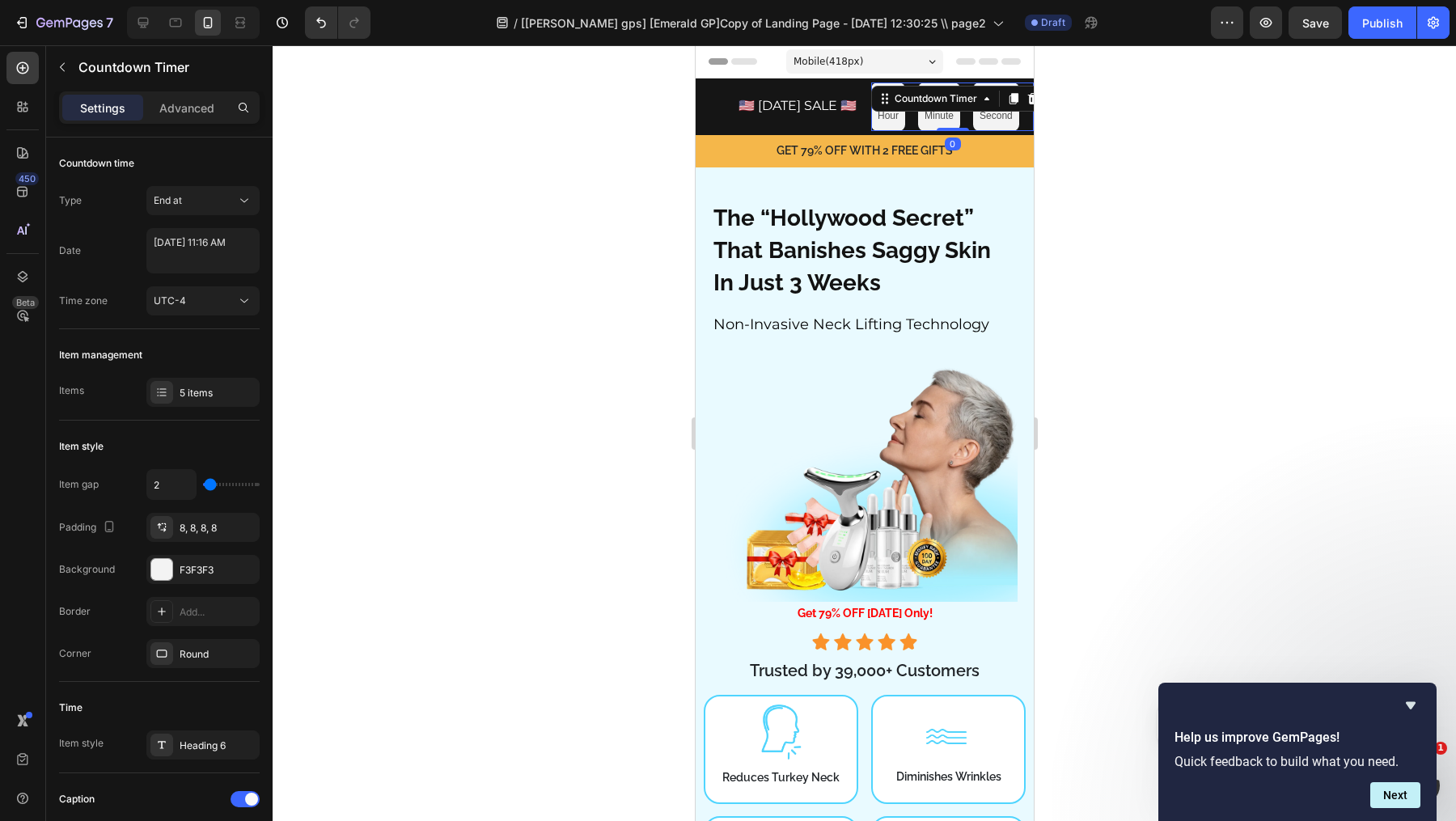
click at [887, 123] on p "Hour" at bounding box center [888, 116] width 21 height 18
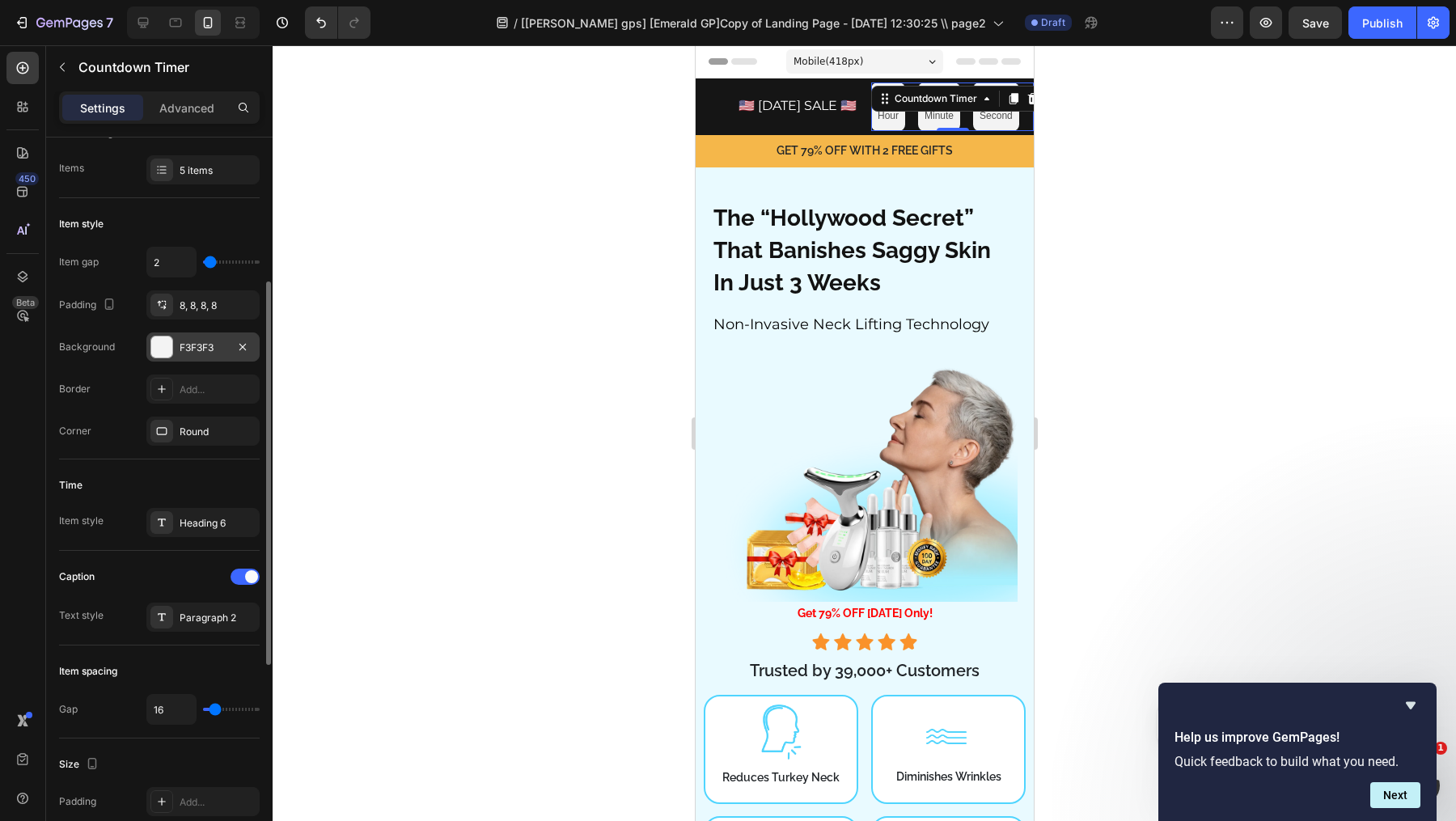
scroll to position [240, 0]
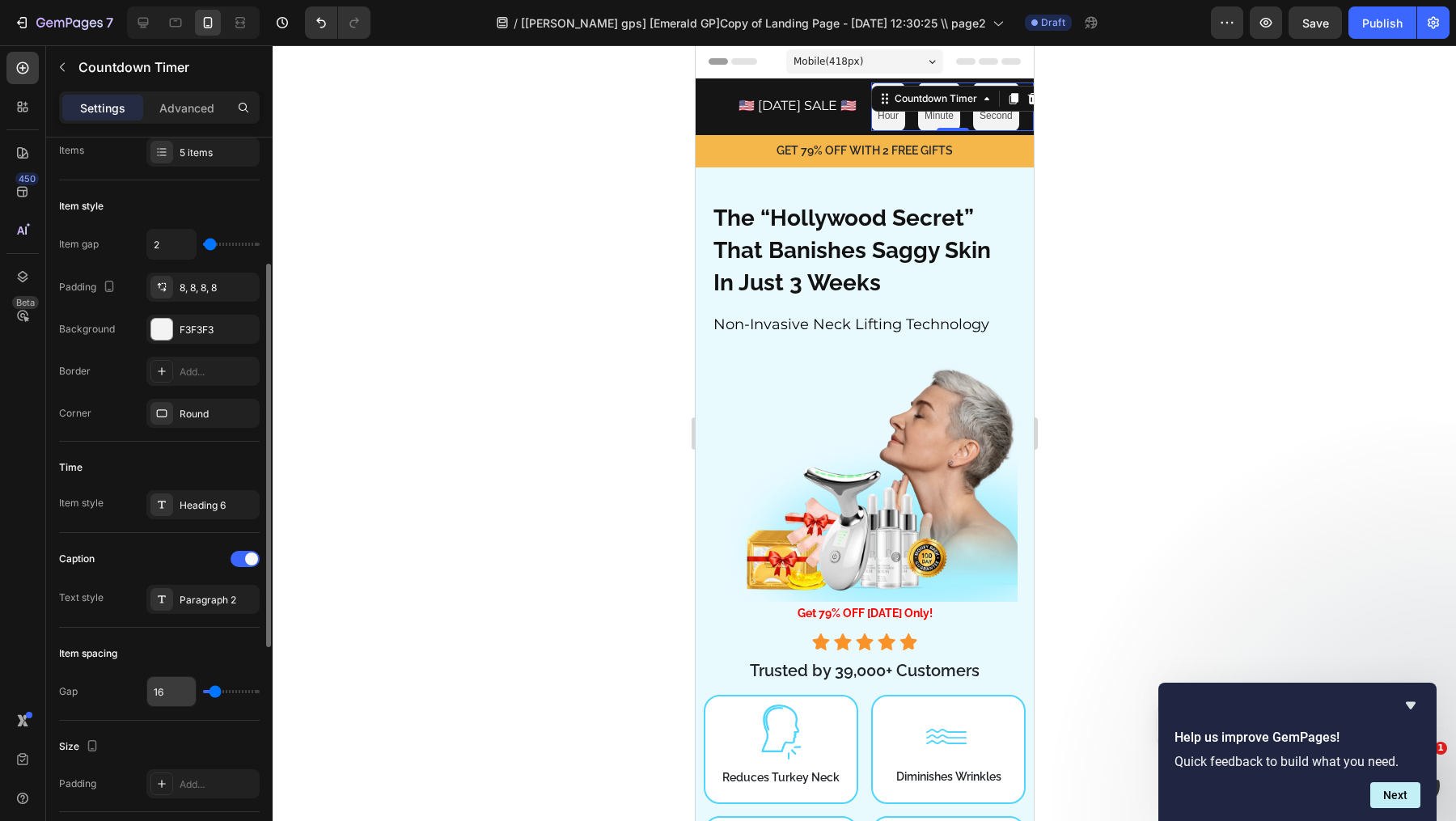
click at [172, 691] on input "16" at bounding box center [172, 691] width 49 height 29
type input "2"
type input "0"
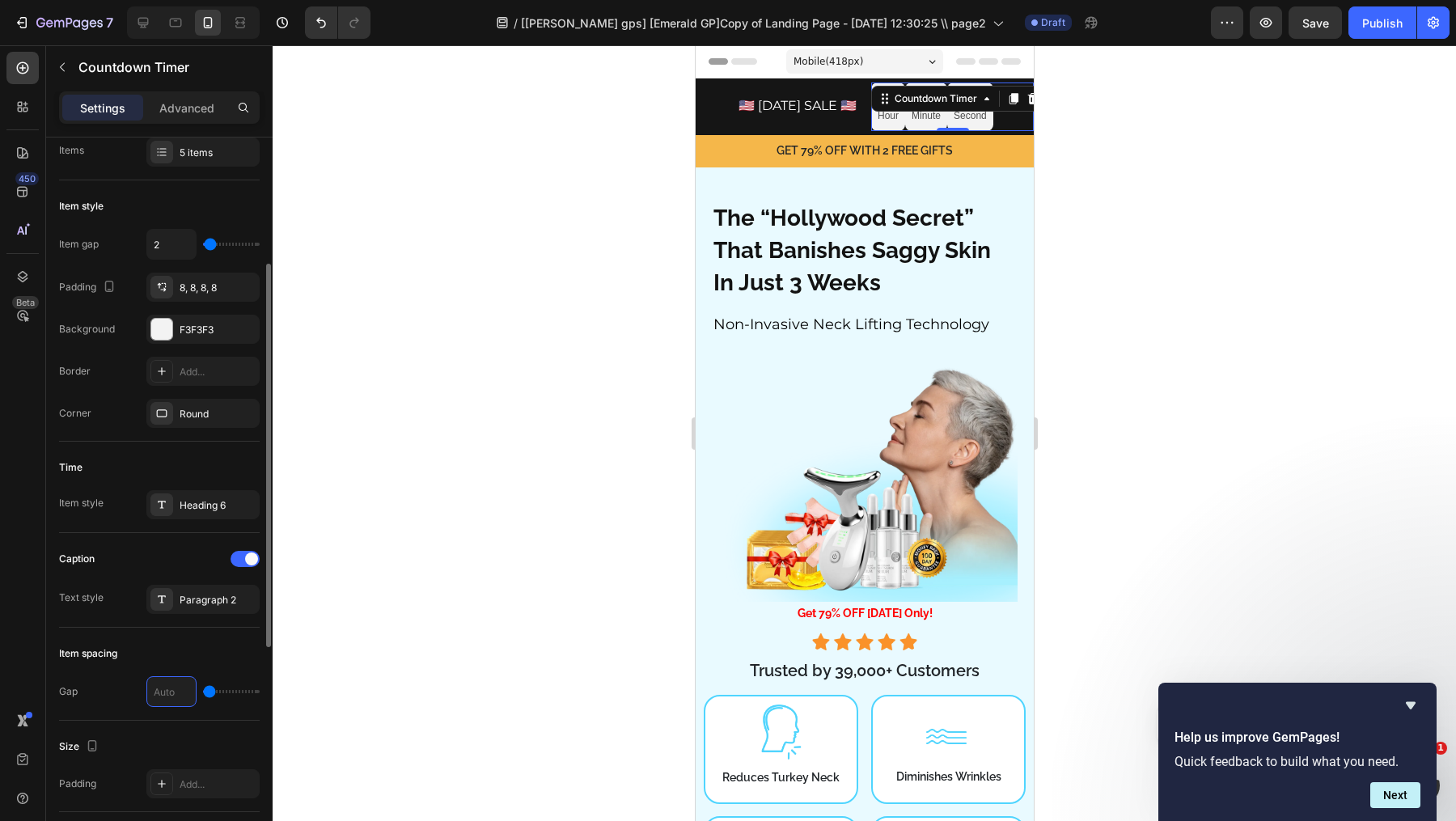
type input "1"
type input "16"
type input "5"
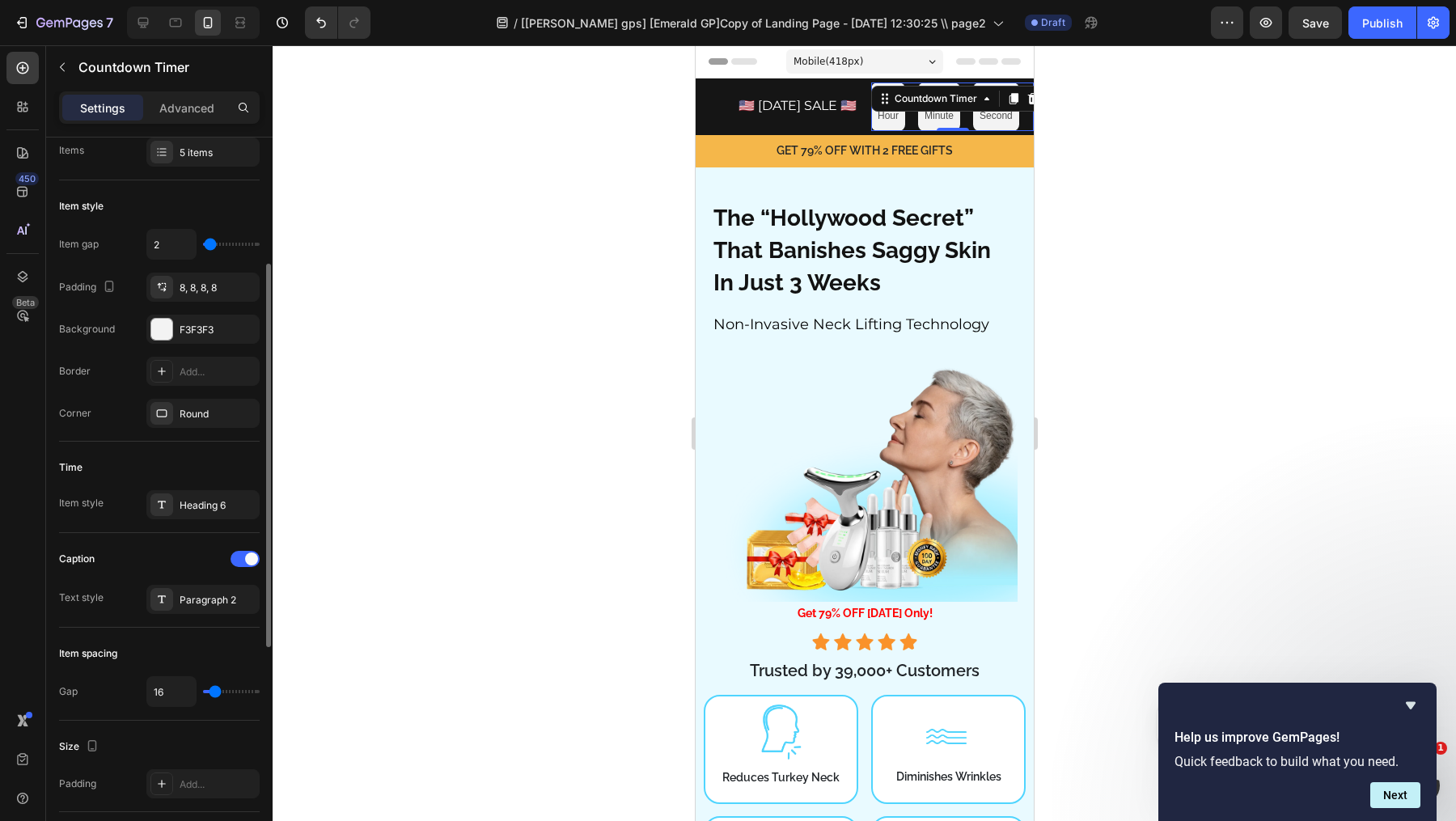
type input "5"
type input "37"
type input "110"
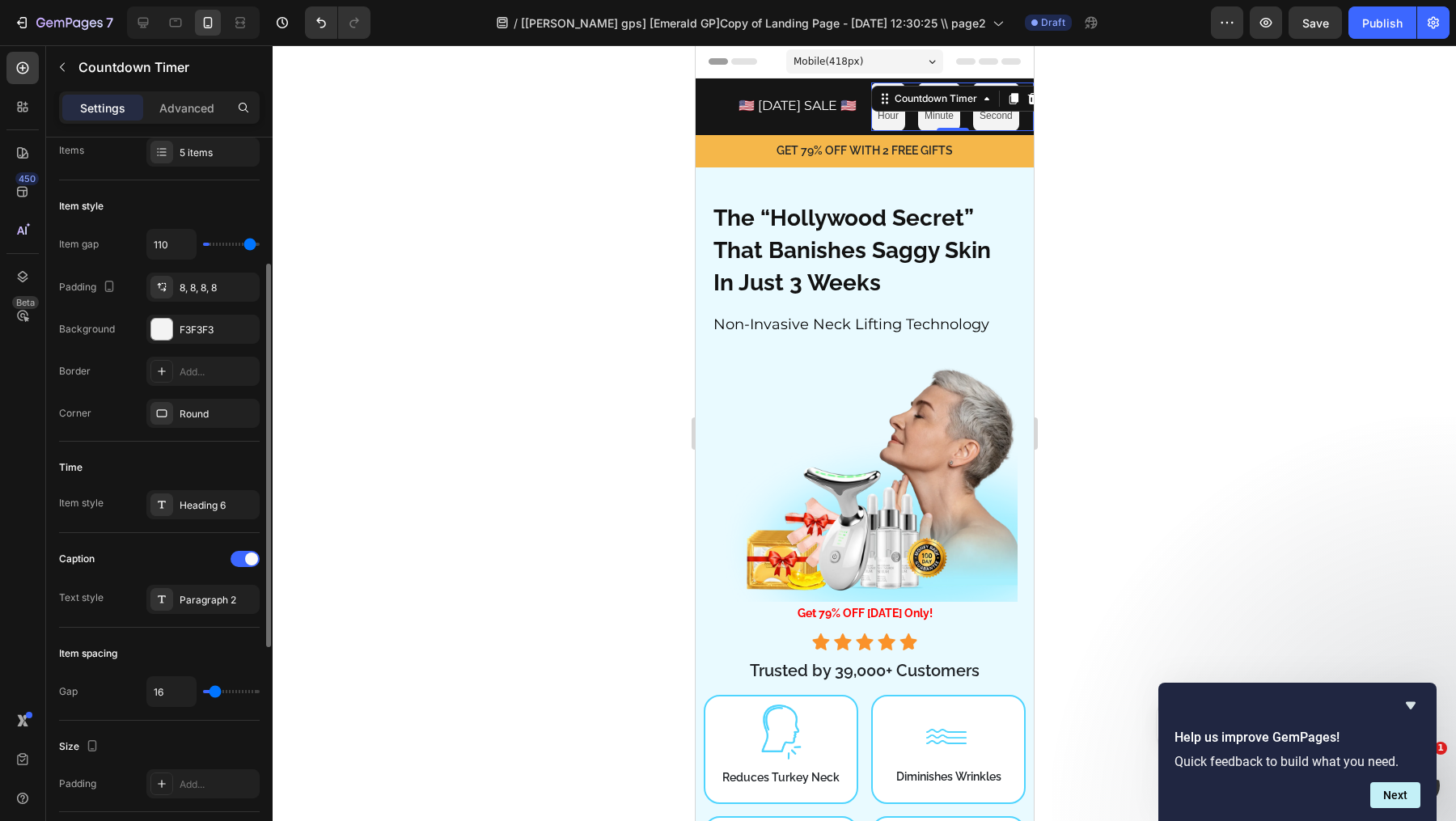
type input "120"
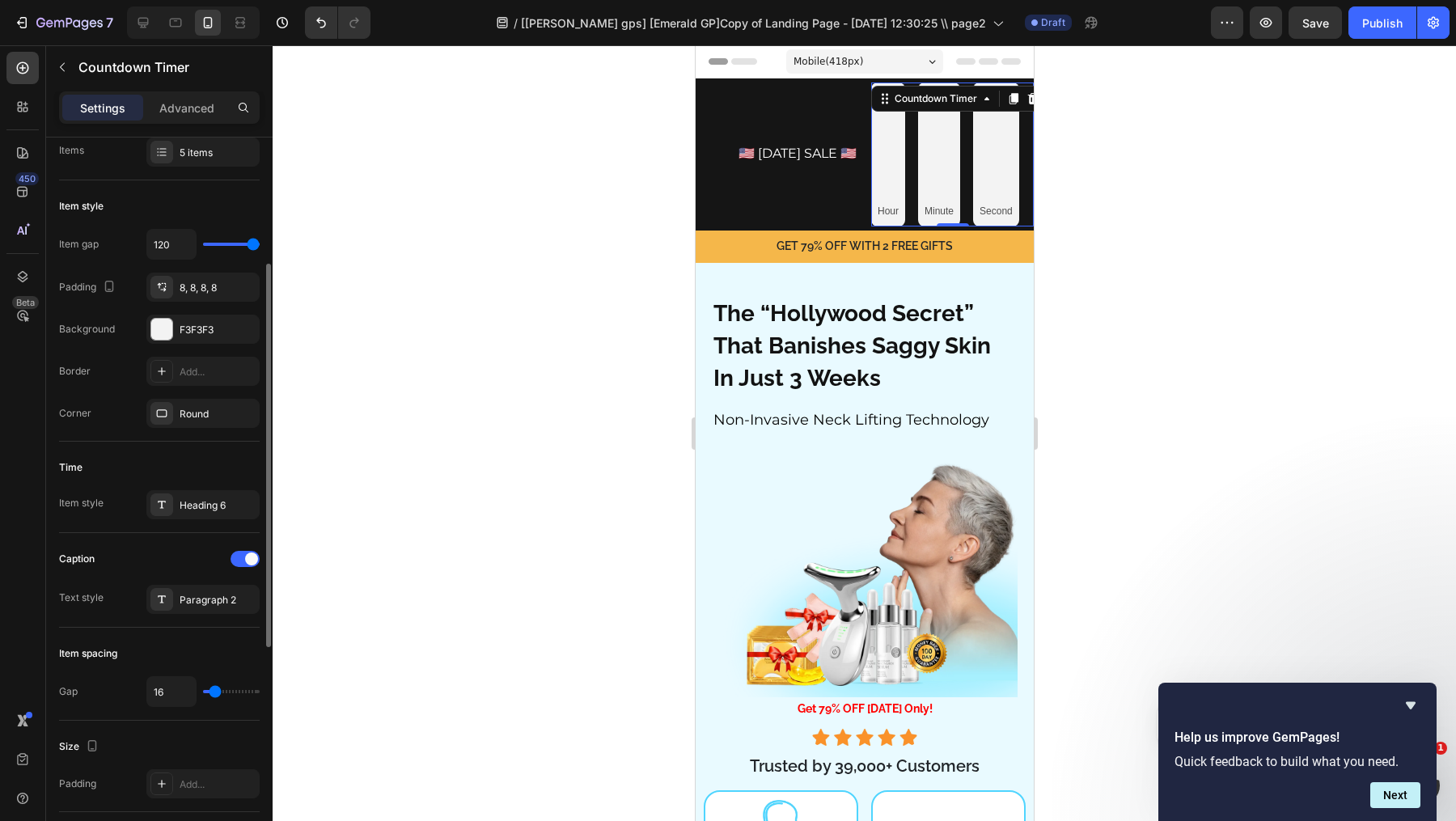
type input "113"
type input "60"
type input "2"
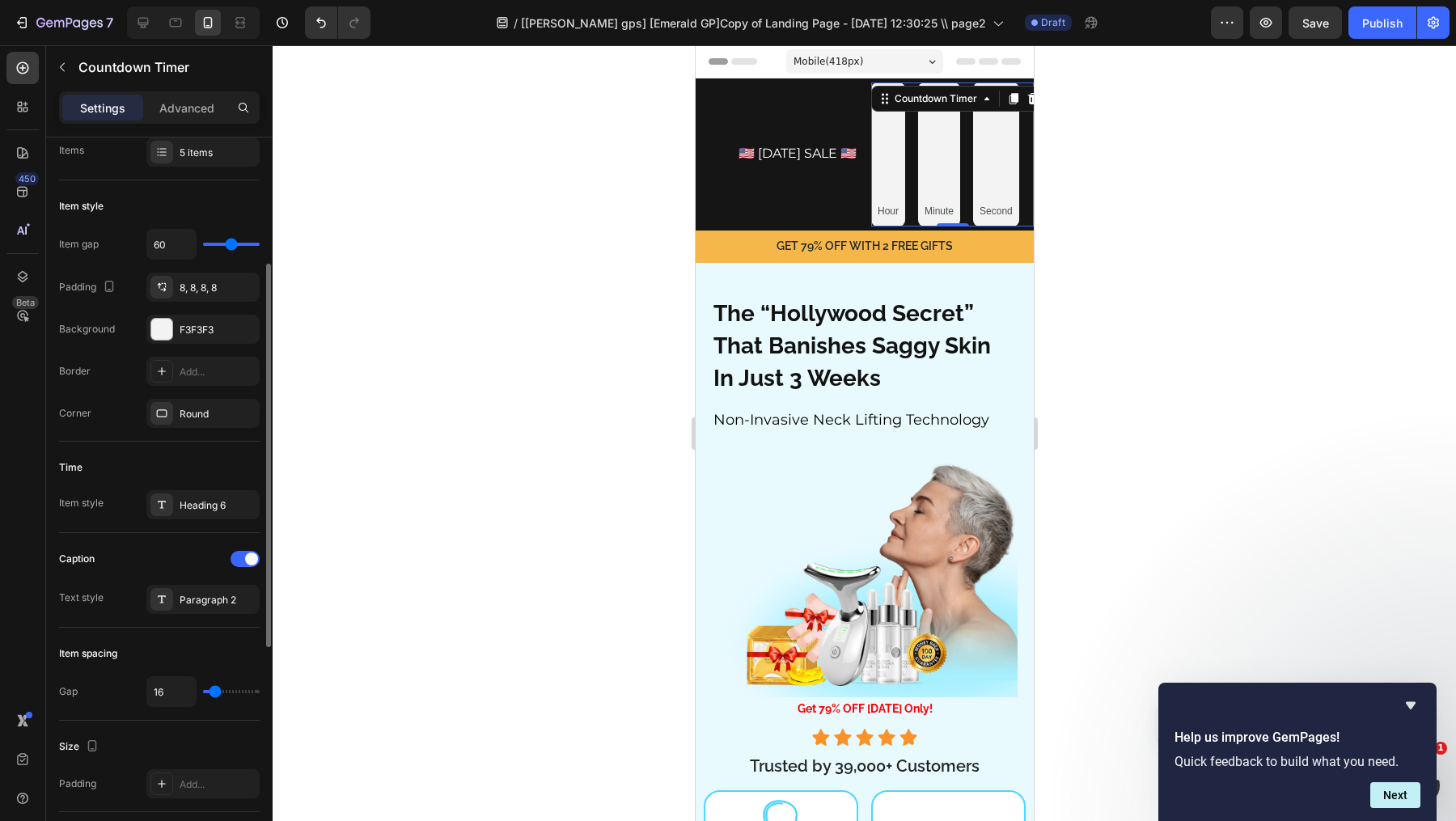
type input "2"
type input "0"
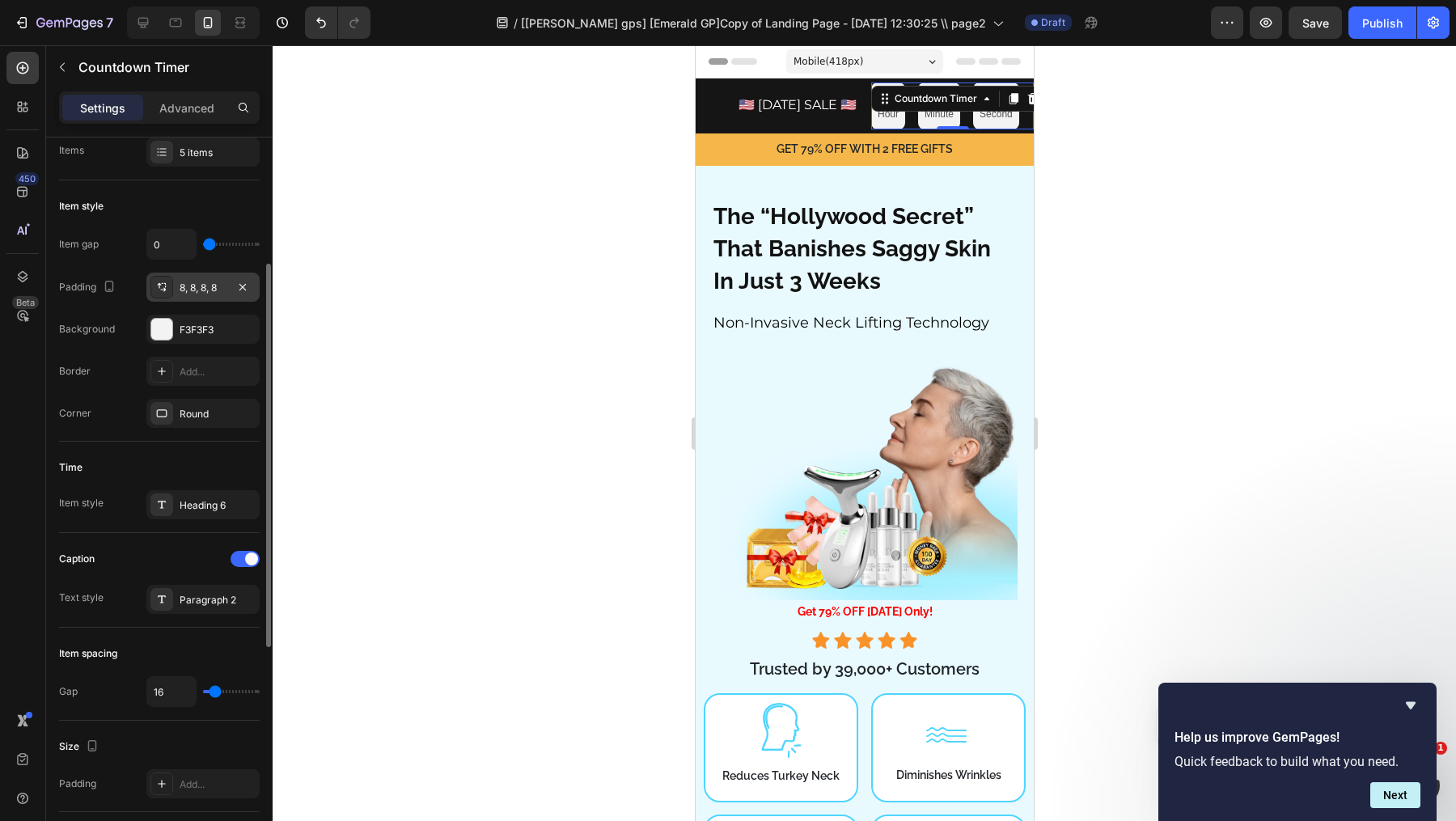
drag, startPoint x: 210, startPoint y: 248, endPoint x: 245, endPoint y: 281, distance: 48.1
type input "0"
click at [203, 246] on input "range" at bounding box center [231, 244] width 57 height 3
click at [473, 281] on div at bounding box center [864, 433] width 1183 height 775
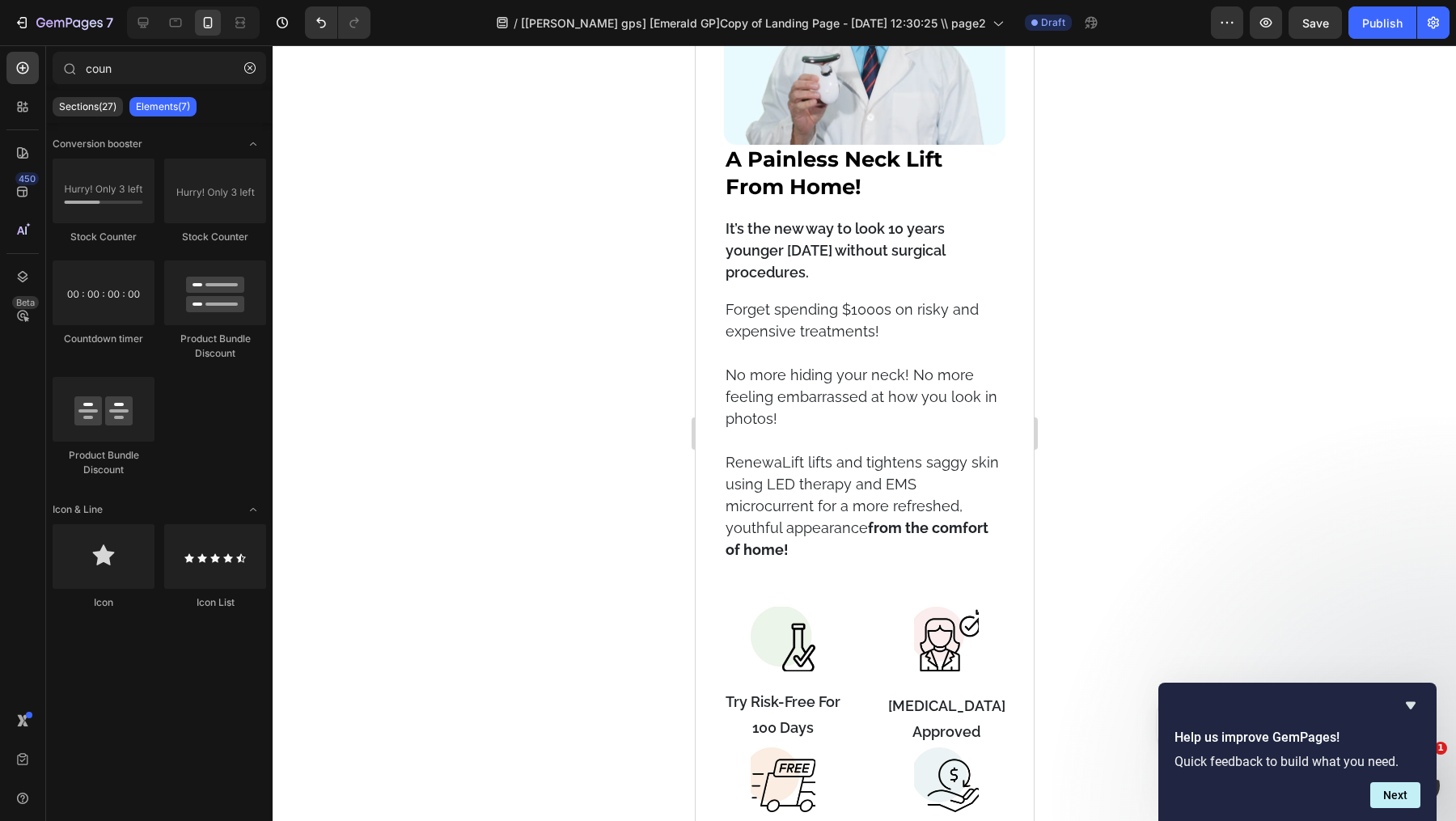
scroll to position [2249, 0]
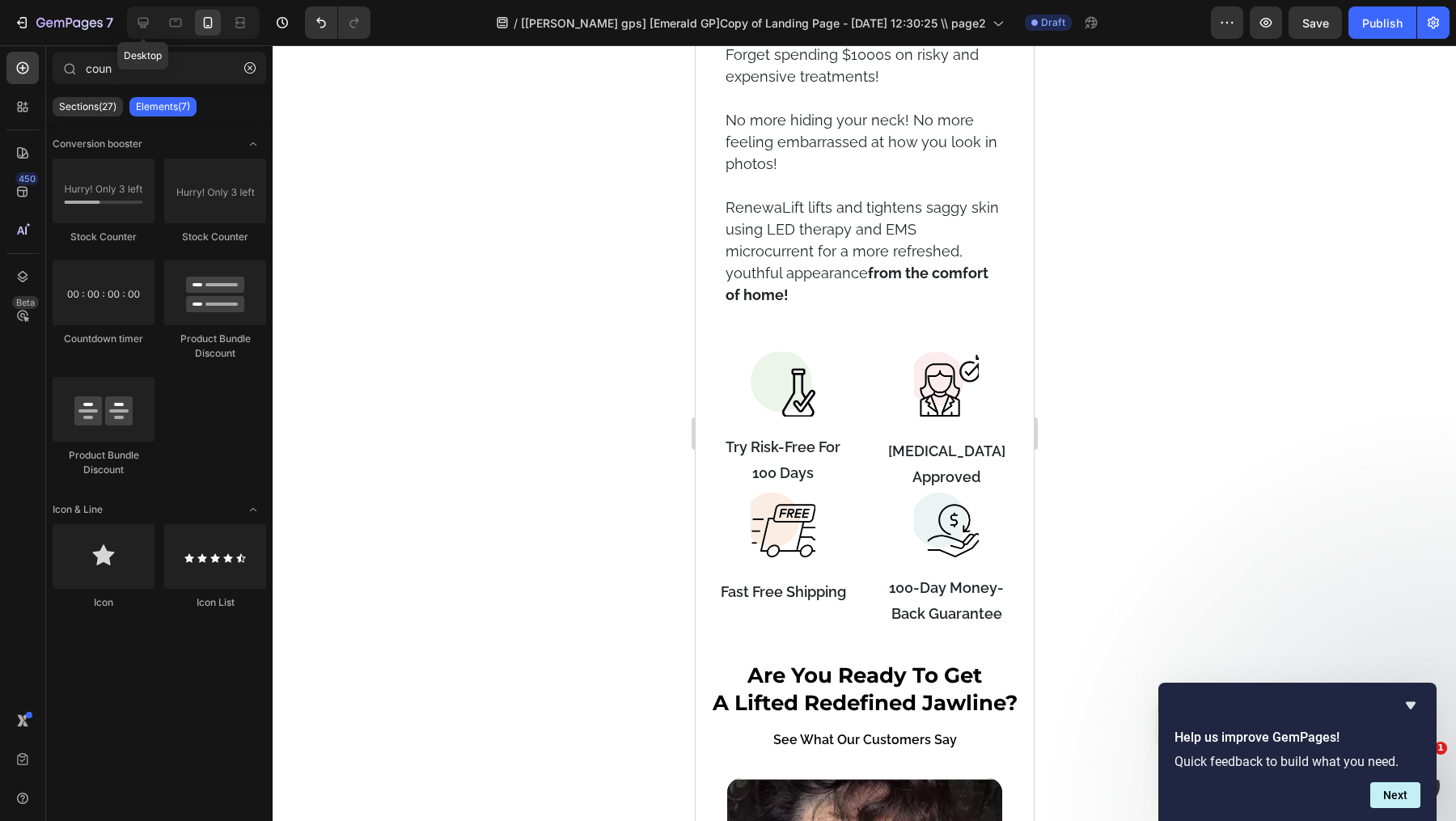
click at [143, 18] on icon at bounding box center [143, 23] width 16 height 16
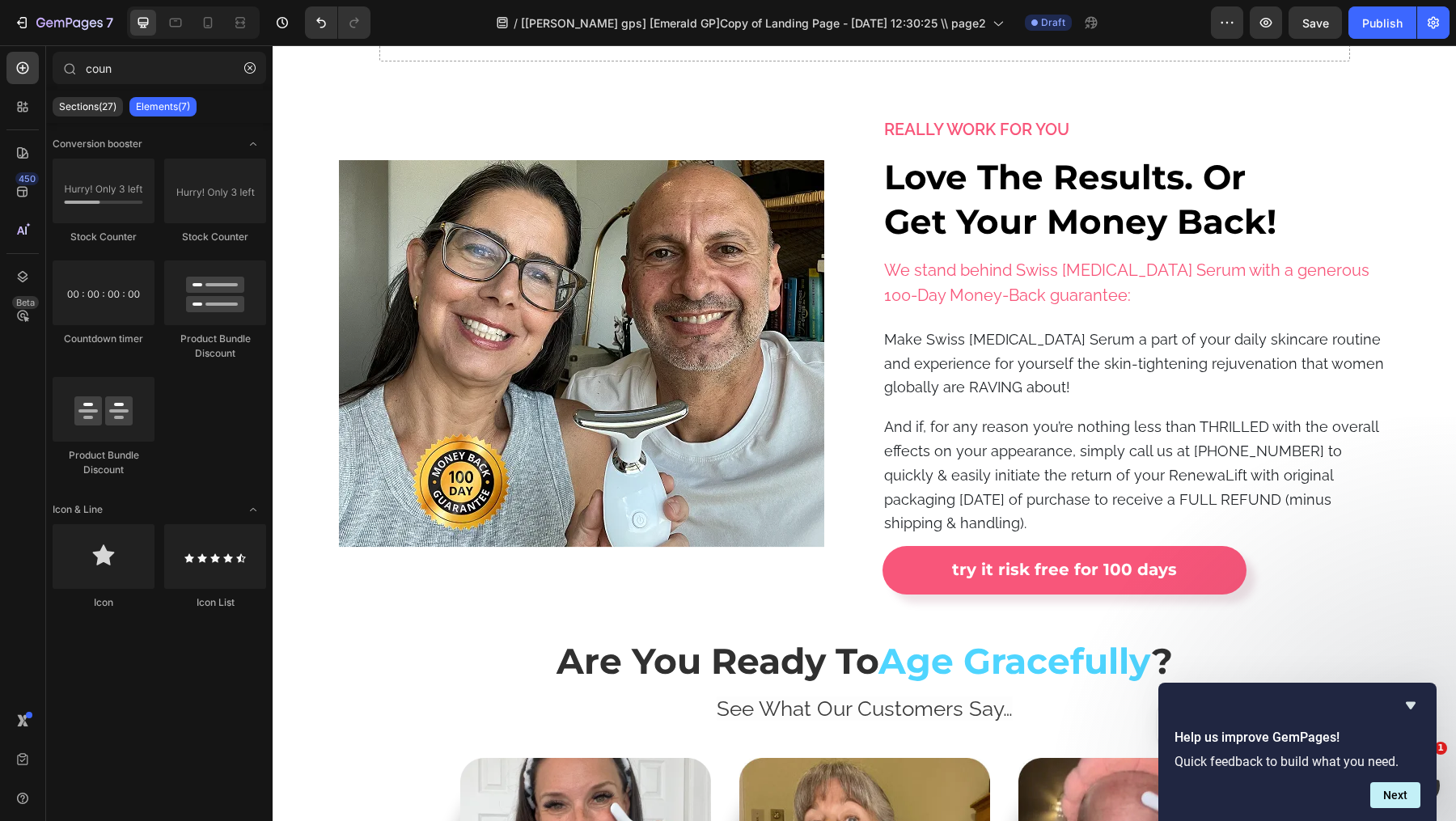
scroll to position [12994, 0]
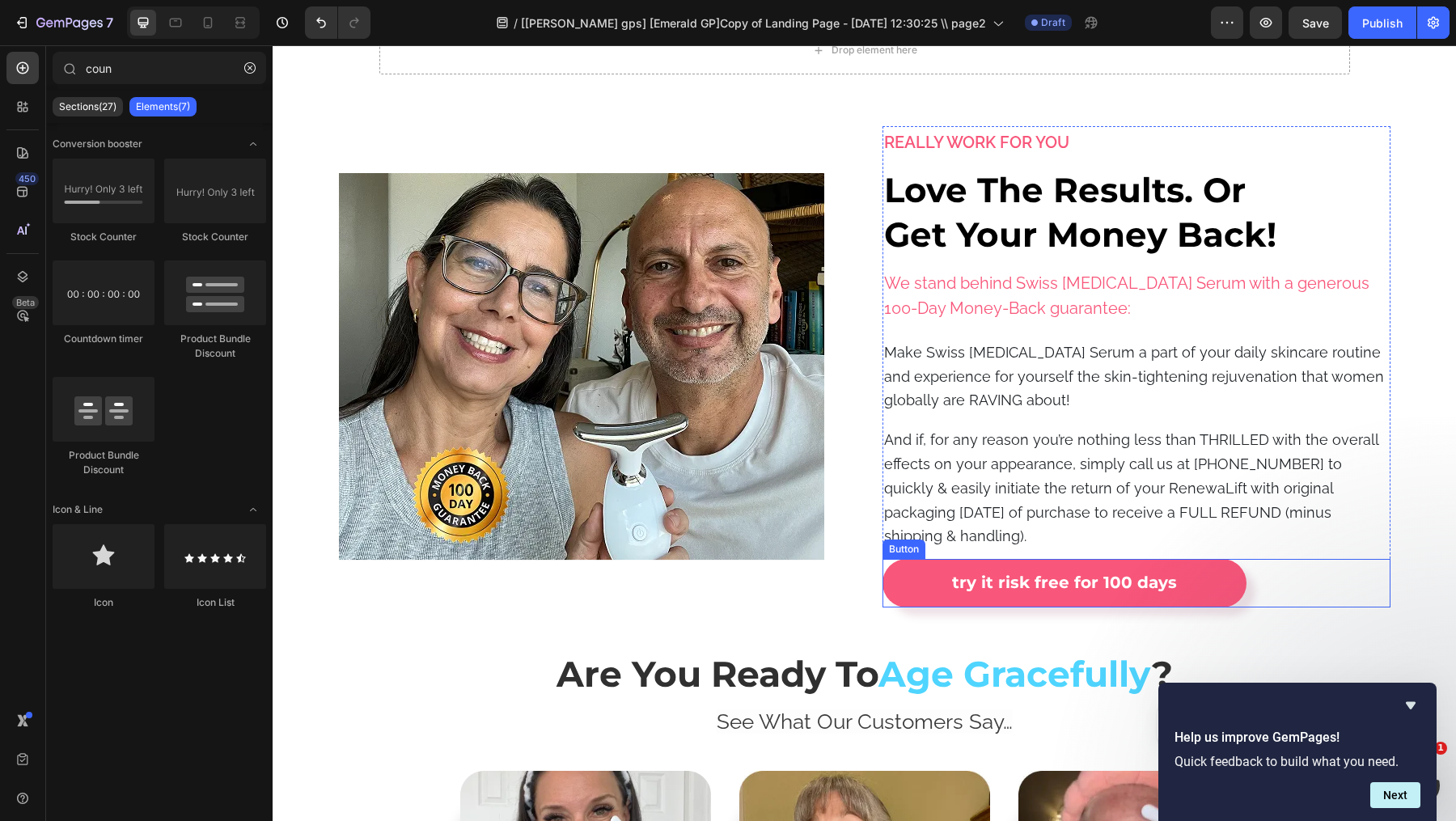
click at [1090, 594] on button "Try It Risk Free For 100 Days" at bounding box center [1064, 583] width 364 height 49
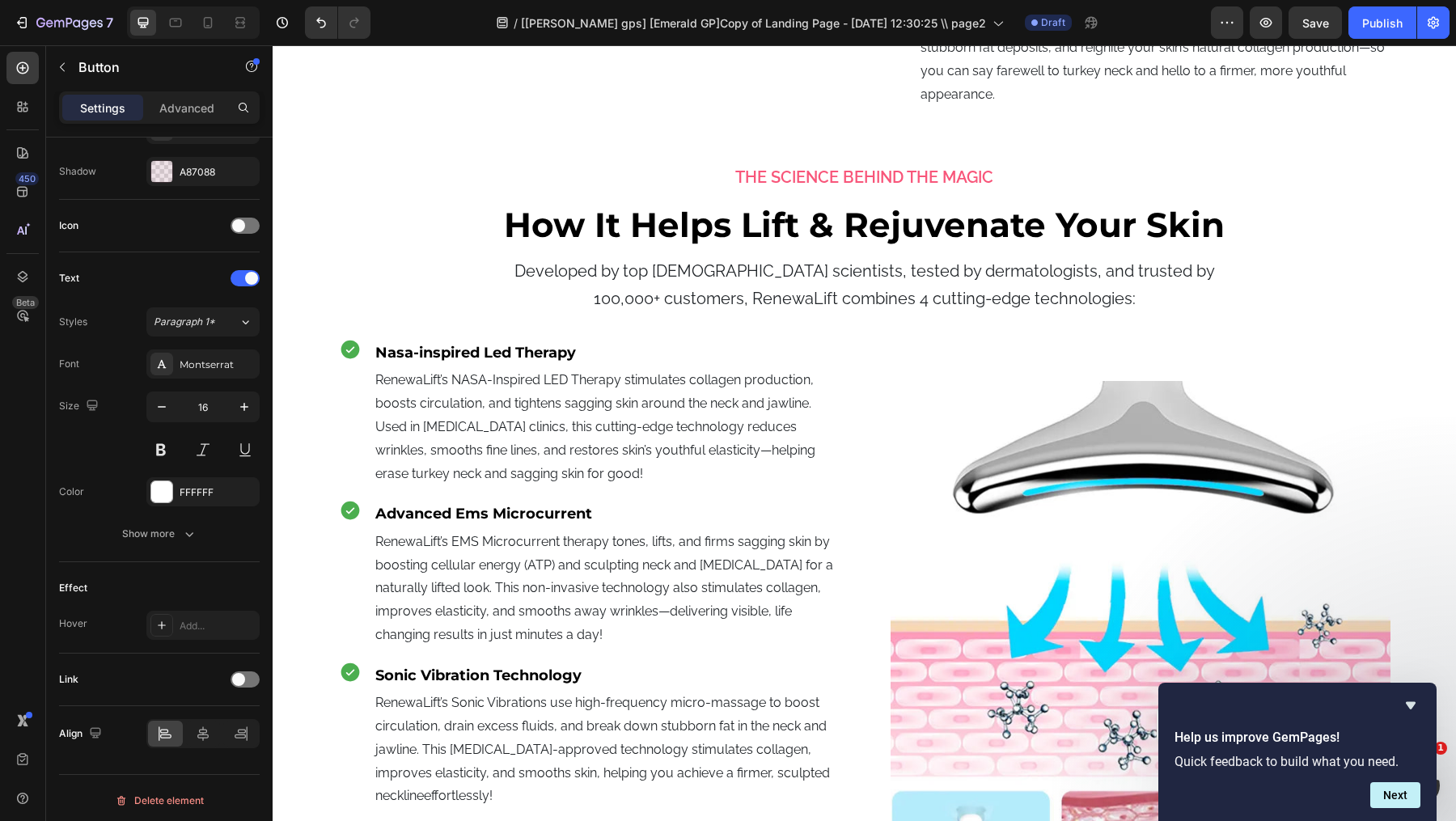
scroll to position [6147, 0]
